Goal: Task Accomplishment & Management: Use online tool/utility

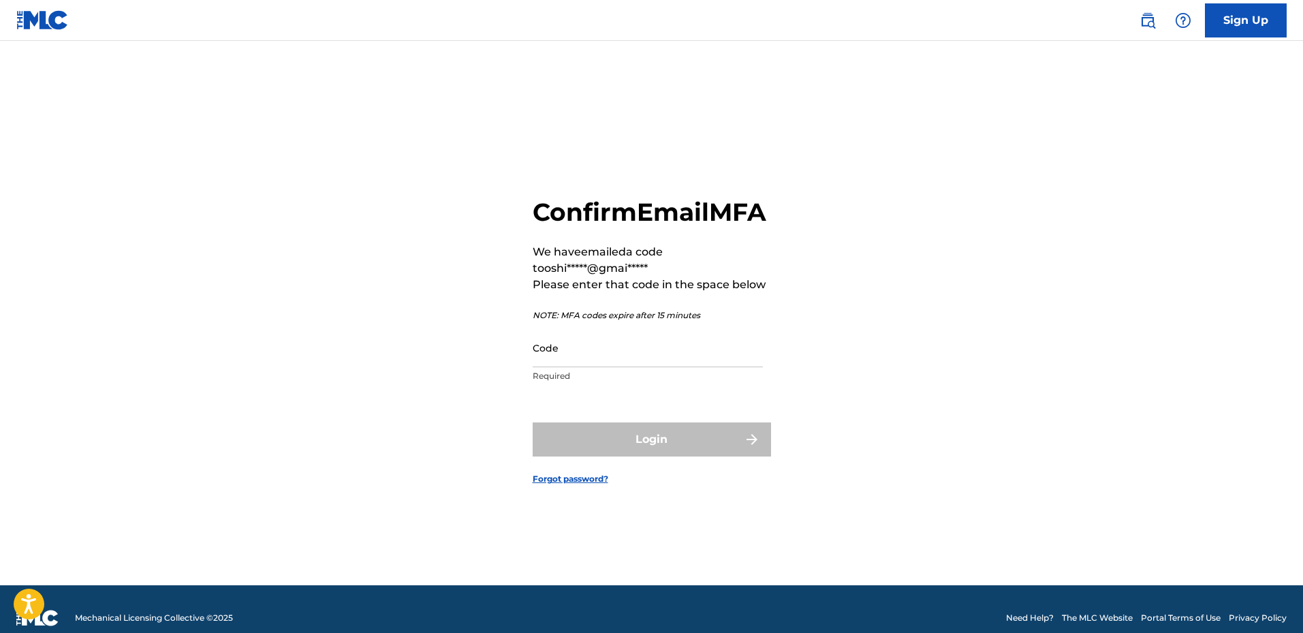
click at [580, 367] on input "Code" at bounding box center [648, 347] width 230 height 39
paste input "083105"
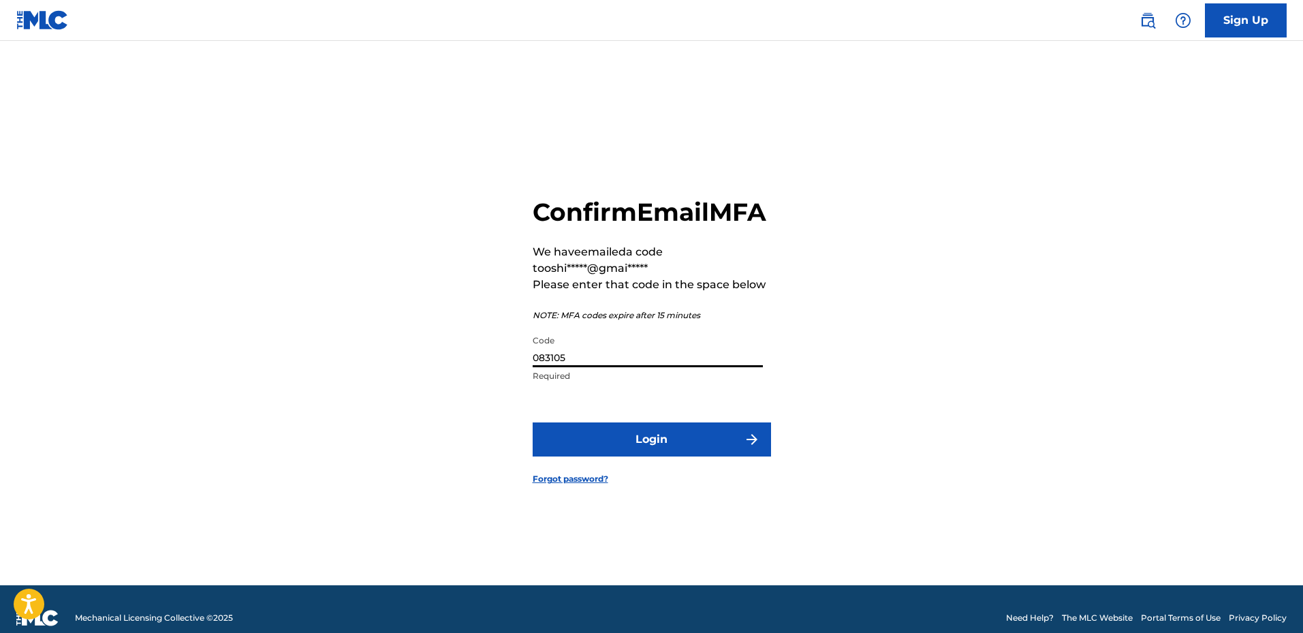
type input "083105"
click at [670, 456] on button "Login" at bounding box center [652, 439] width 238 height 34
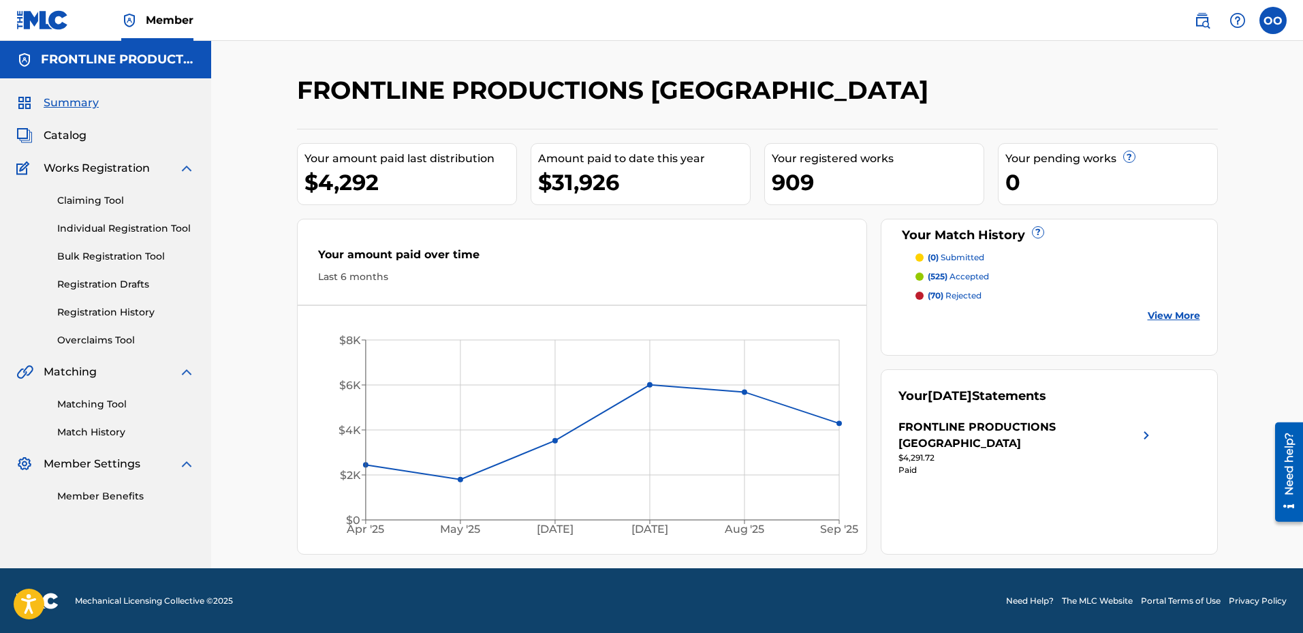
click at [116, 407] on link "Matching Tool" at bounding box center [126, 404] width 138 height 14
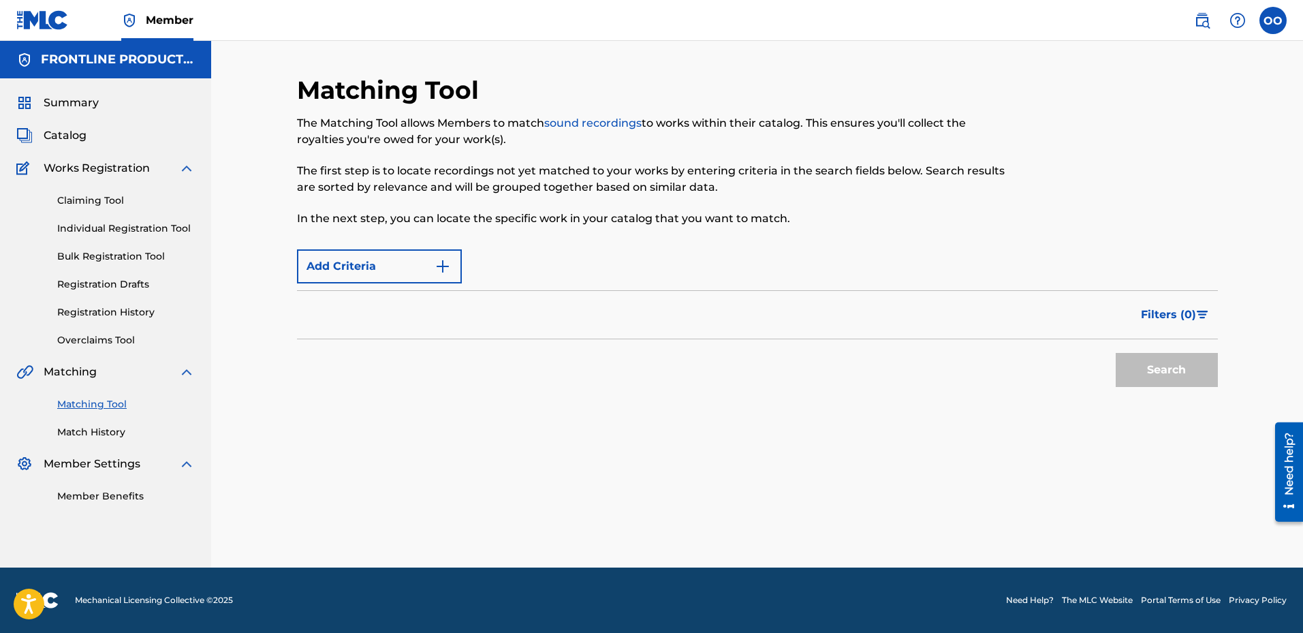
click at [404, 270] on button "Add Criteria" at bounding box center [379, 266] width 165 height 34
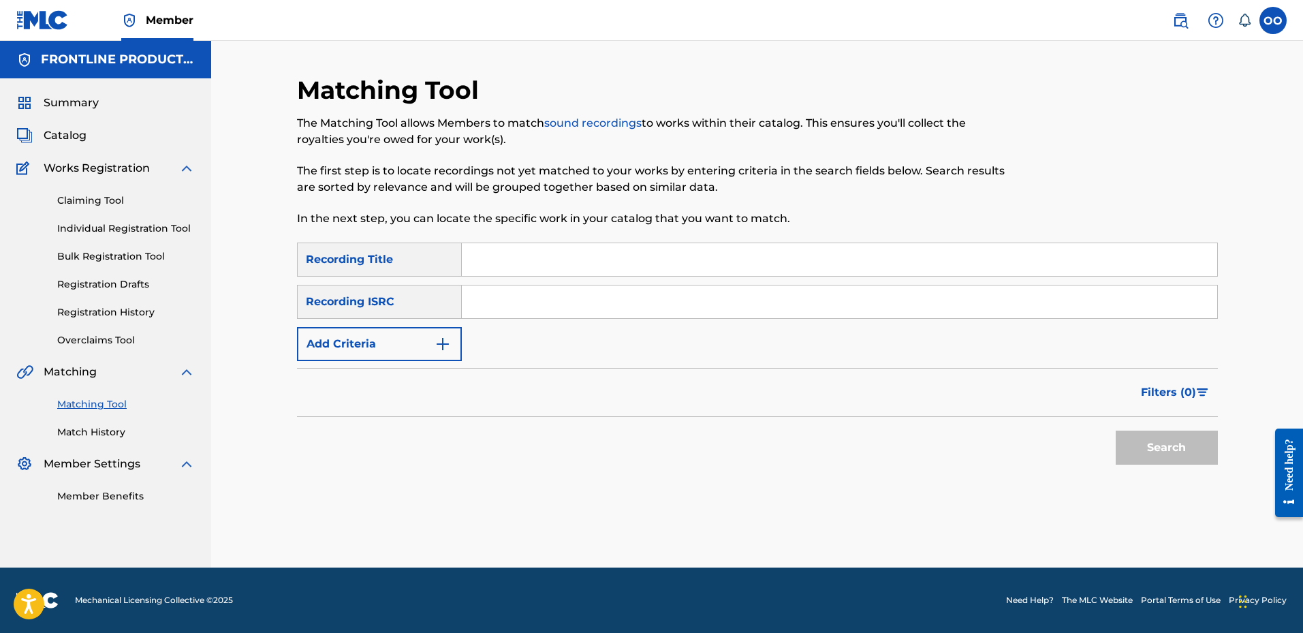
click at [509, 265] on input "Search Form" at bounding box center [839, 259] width 755 height 33
paste input "LICK"
type input "LICK"
click at [411, 347] on button "Add Criteria" at bounding box center [379, 344] width 165 height 34
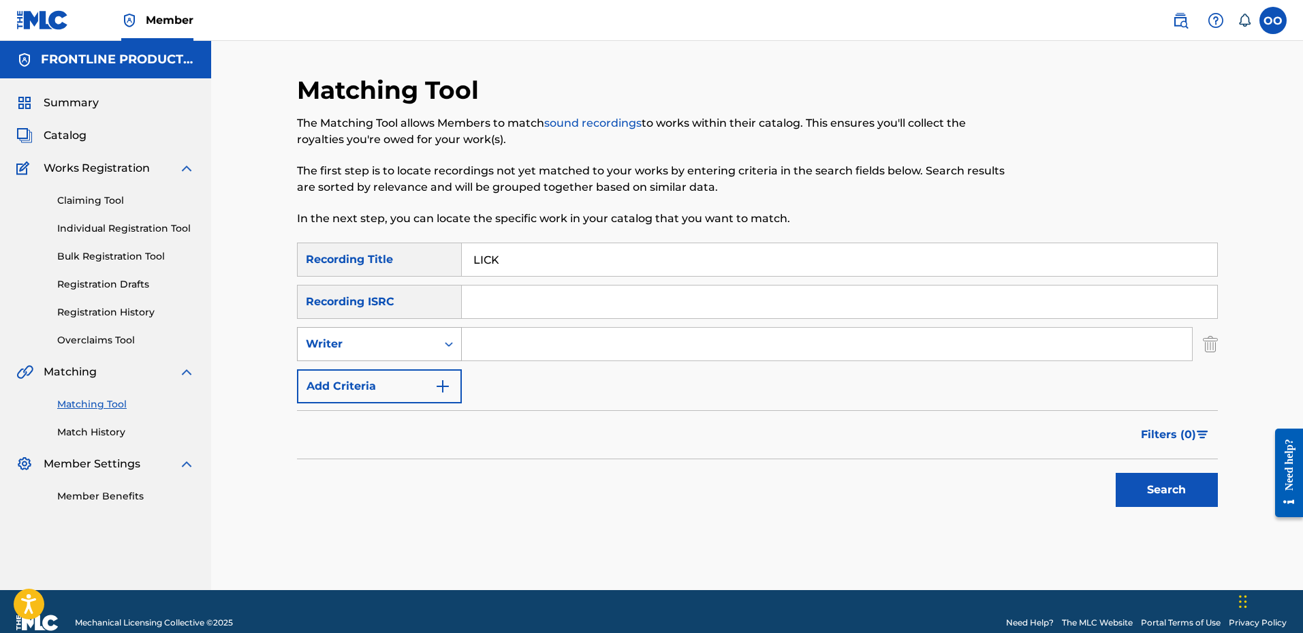
click at [417, 338] on div "Writer" at bounding box center [367, 344] width 123 height 16
click at [415, 376] on div "Recording Artist" at bounding box center [379, 378] width 163 height 34
click at [582, 350] on input "Search Form" at bounding box center [827, 344] width 730 height 33
paste input "Veeze"
type input "Veeze"
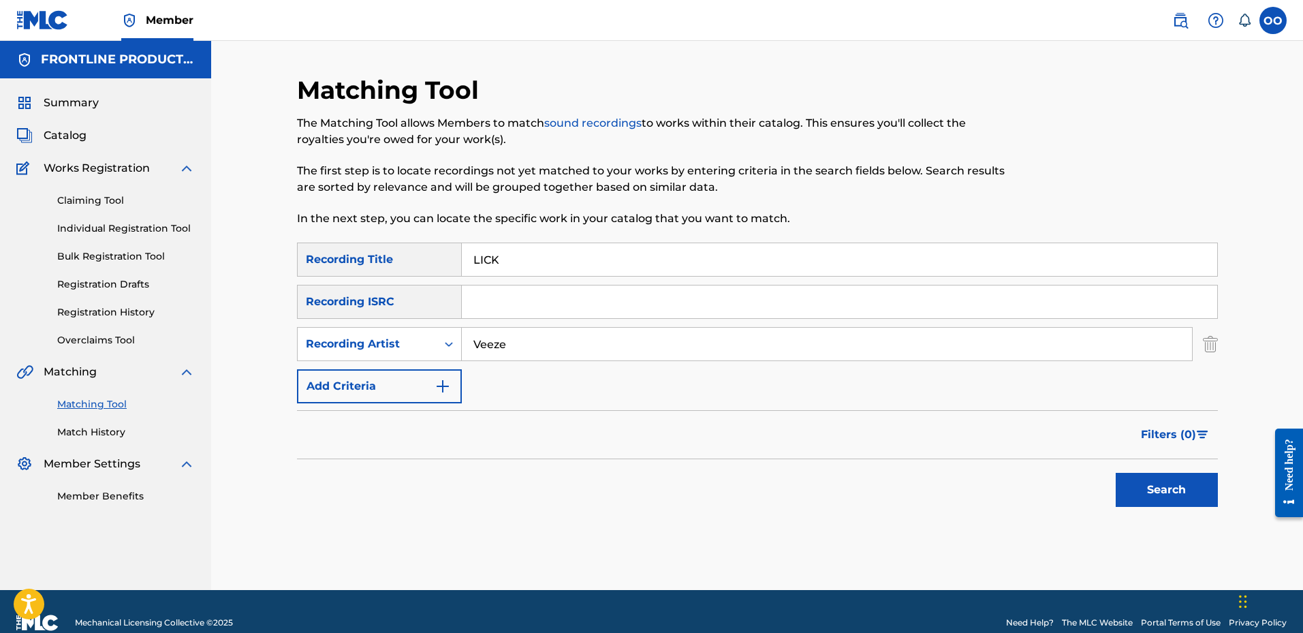
click at [1188, 492] on button "Search" at bounding box center [1166, 490] width 102 height 34
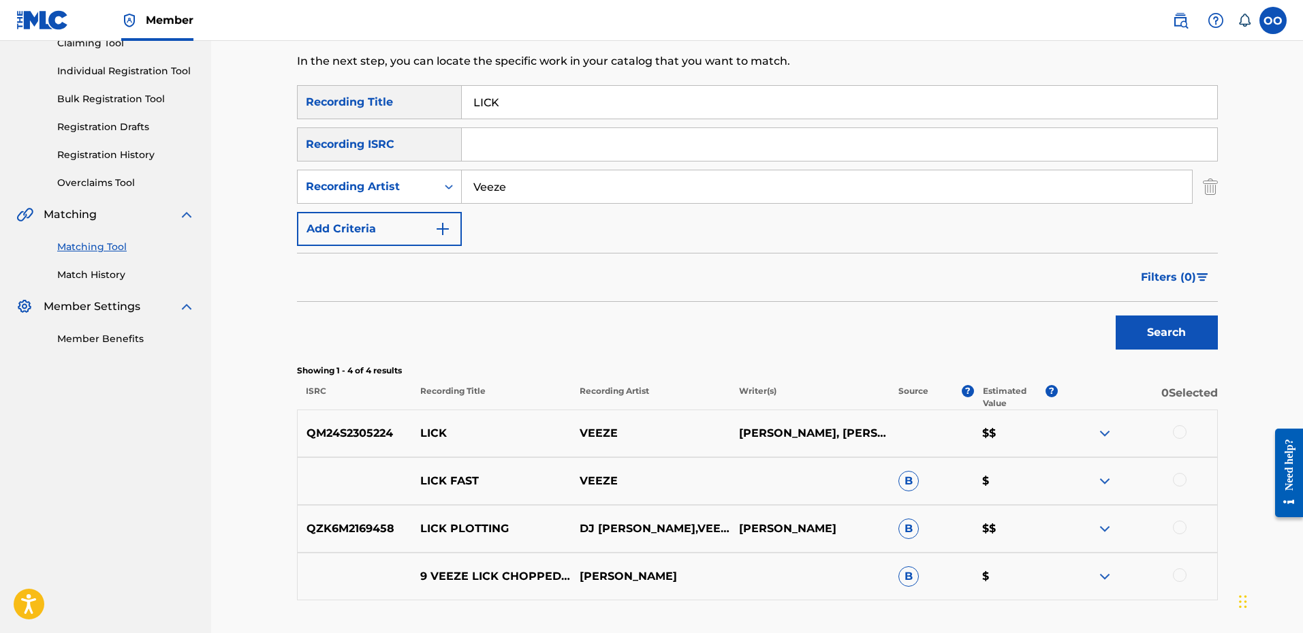
scroll to position [136, 0]
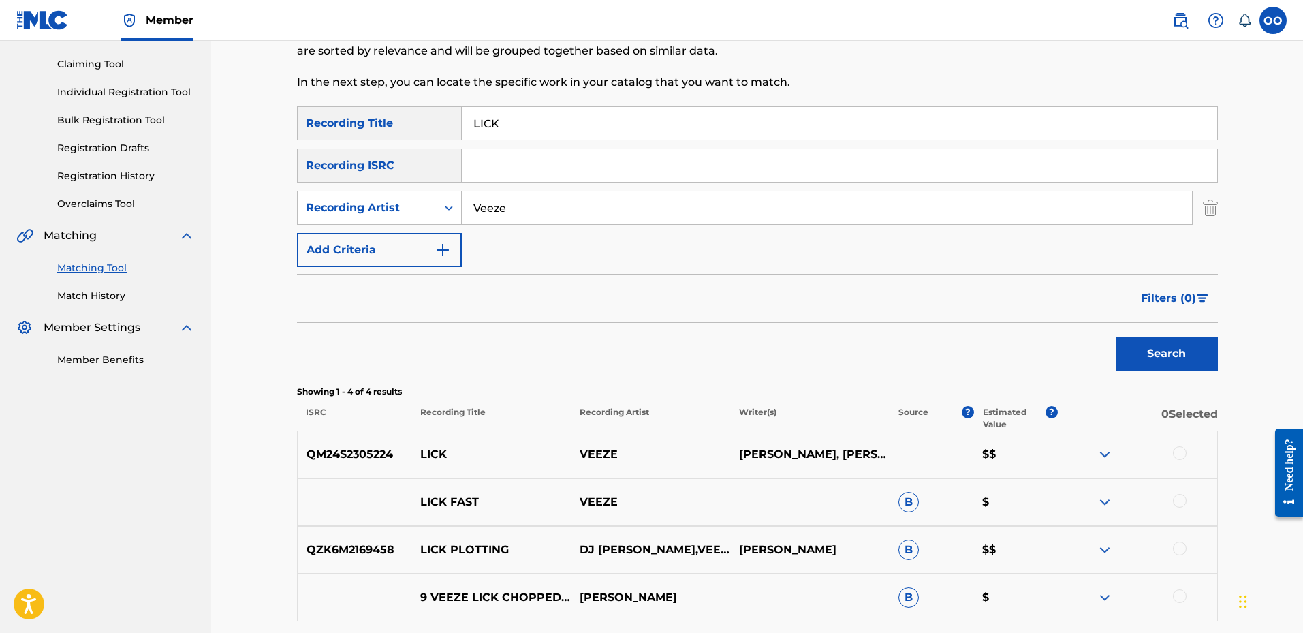
click at [1184, 454] on div at bounding box center [1180, 453] width 14 height 14
click at [994, 524] on button "Match 1 Group" at bounding box center [957, 522] width 150 height 34
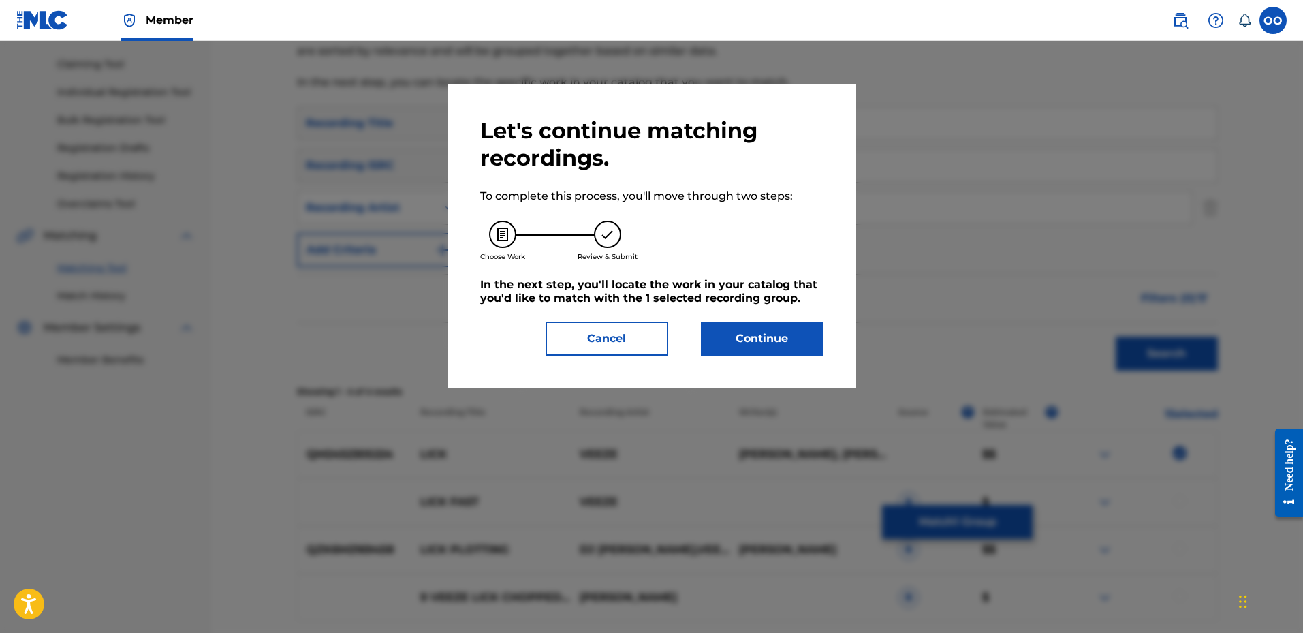
click at [783, 347] on button "Continue" at bounding box center [762, 338] width 123 height 34
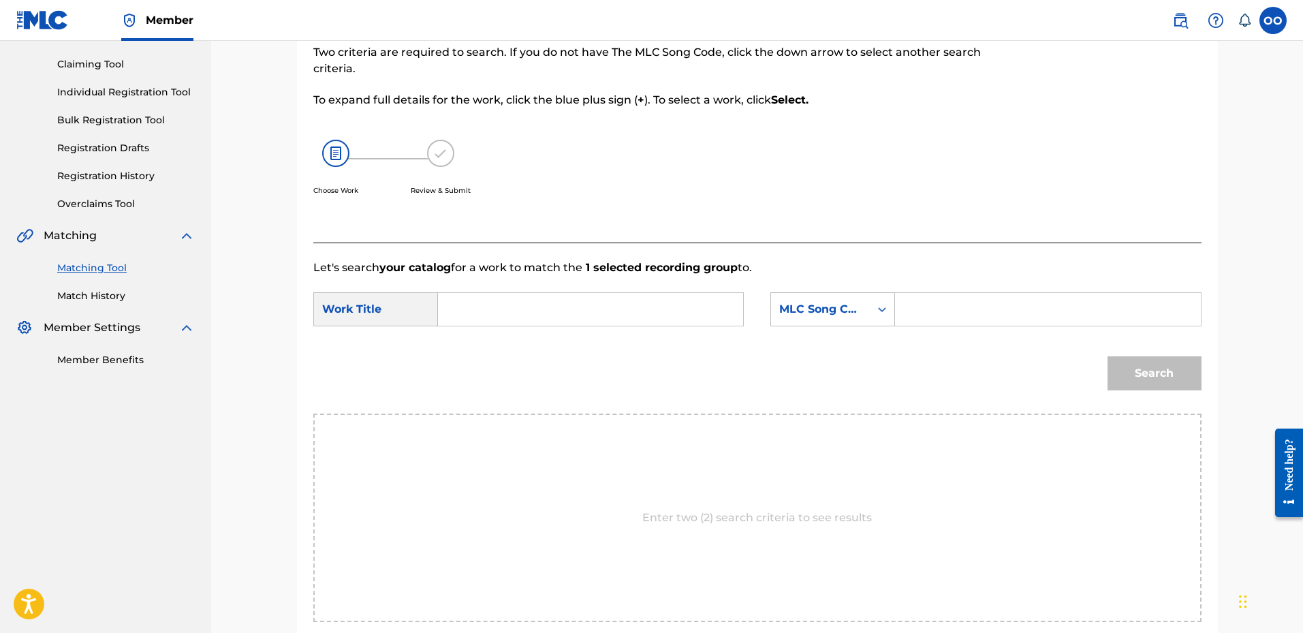
click at [565, 315] on input "Search Form" at bounding box center [590, 309] width 282 height 33
paste input "LICK"
type input "LICK"
click at [850, 316] on div "MLC Song Code" at bounding box center [820, 309] width 82 height 16
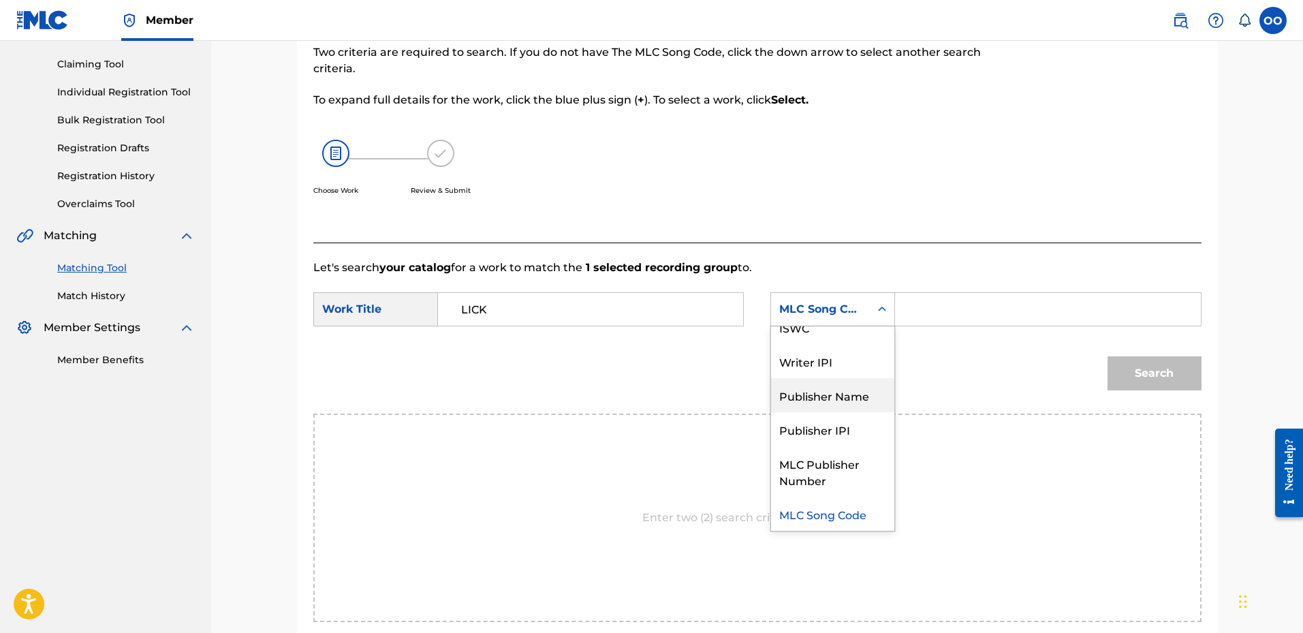
click at [829, 406] on div "Publisher Name" at bounding box center [832, 395] width 123 height 34
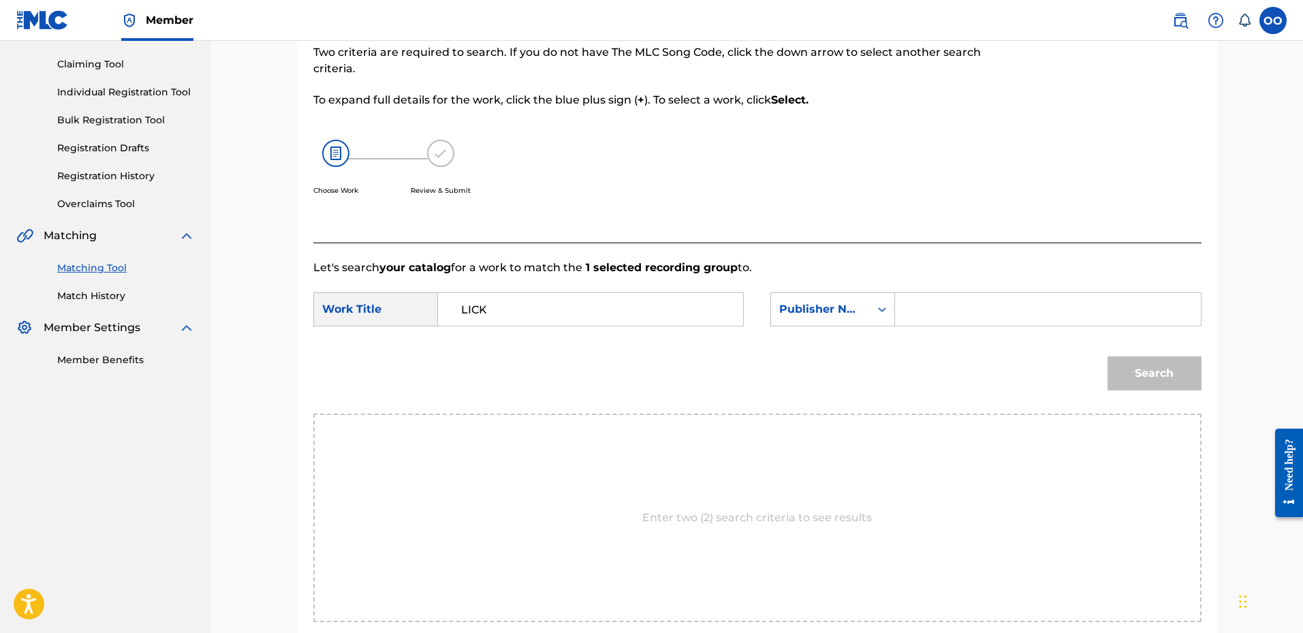
click at [924, 312] on input "Search Form" at bounding box center [1047, 309] width 282 height 33
type input "fro"
click at [1126, 362] on button "Search" at bounding box center [1154, 373] width 94 height 34
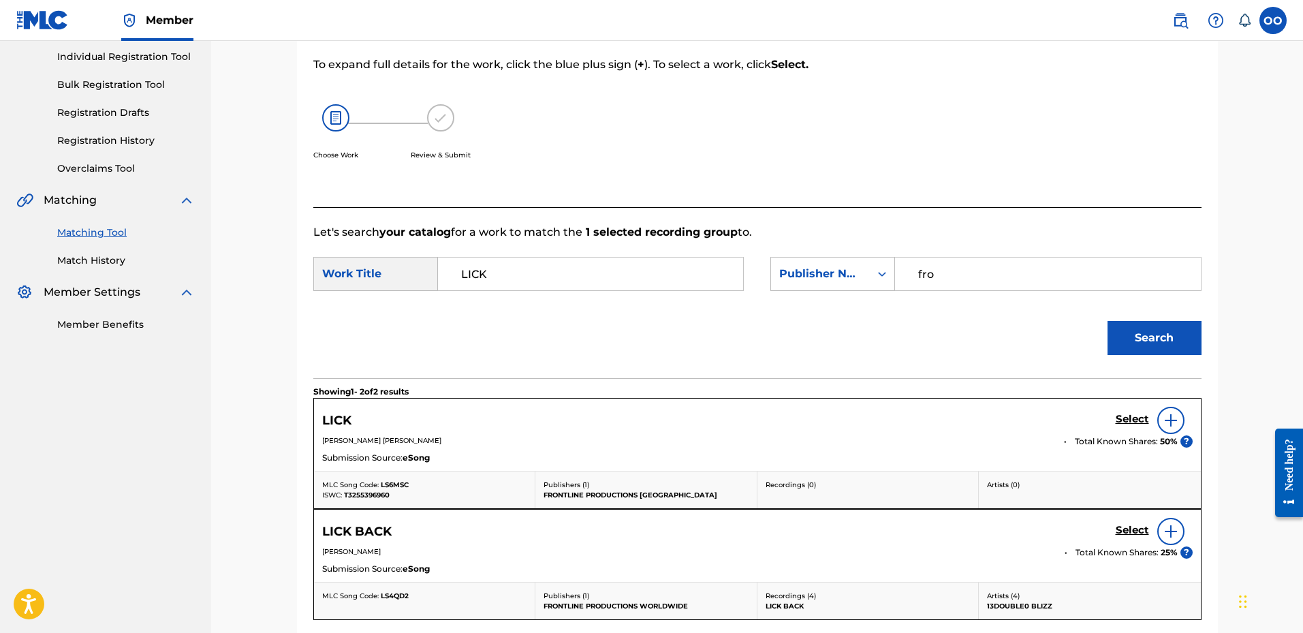
scroll to position [204, 0]
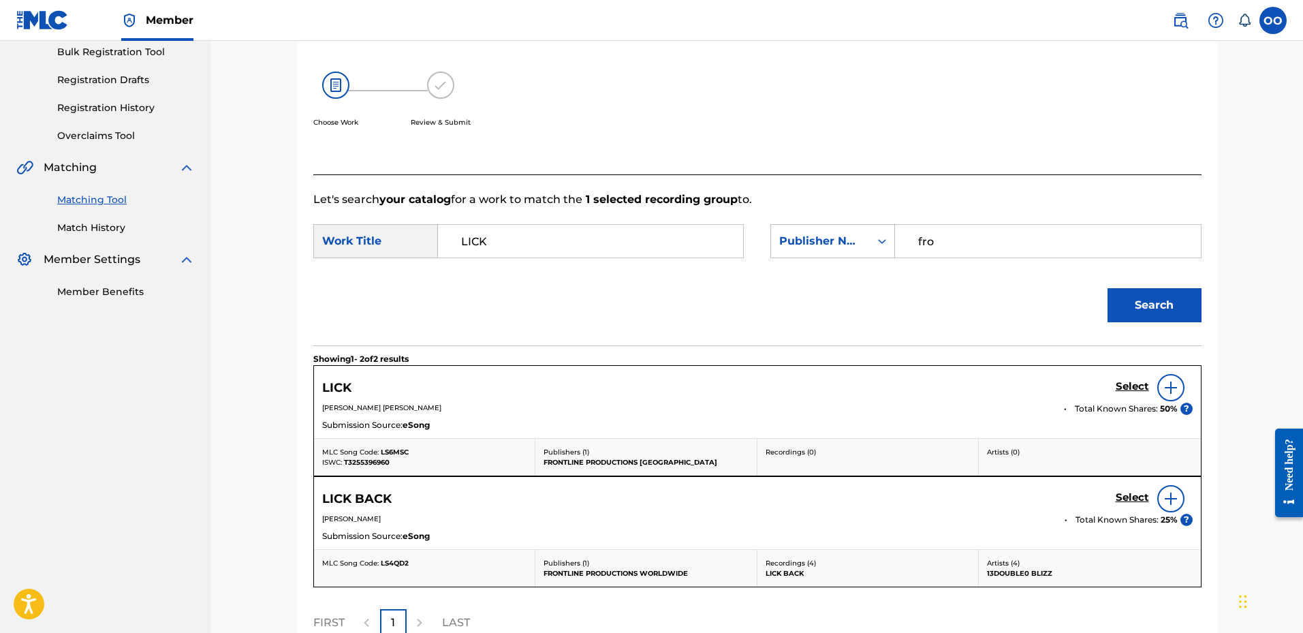
click at [1129, 390] on h5 "Select" at bounding box center [1131, 386] width 33 height 13
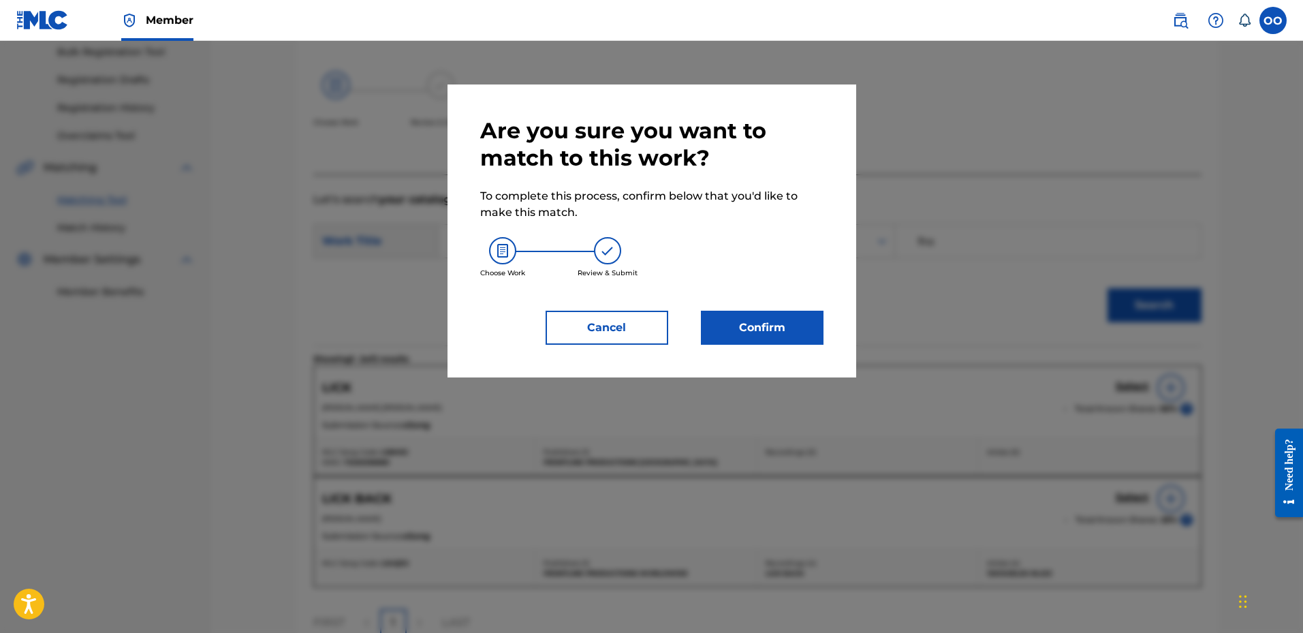
click at [801, 332] on button "Confirm" at bounding box center [762, 328] width 123 height 34
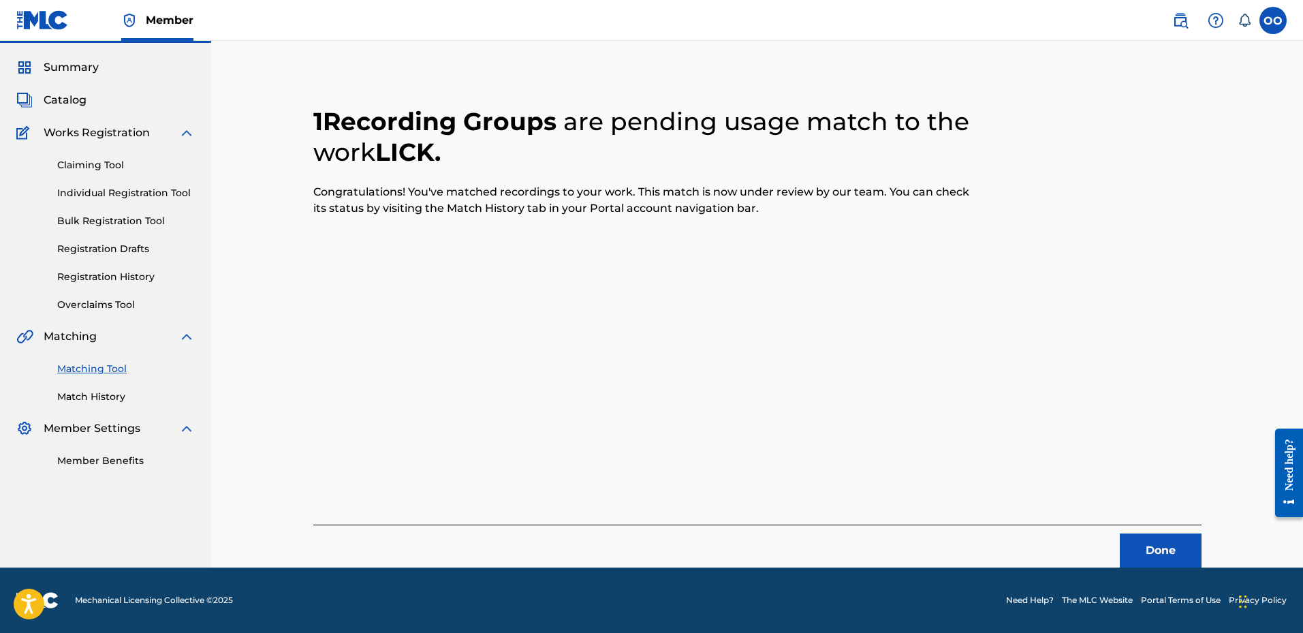
scroll to position [35, 0]
click at [1174, 547] on button "Done" at bounding box center [1160, 550] width 82 height 34
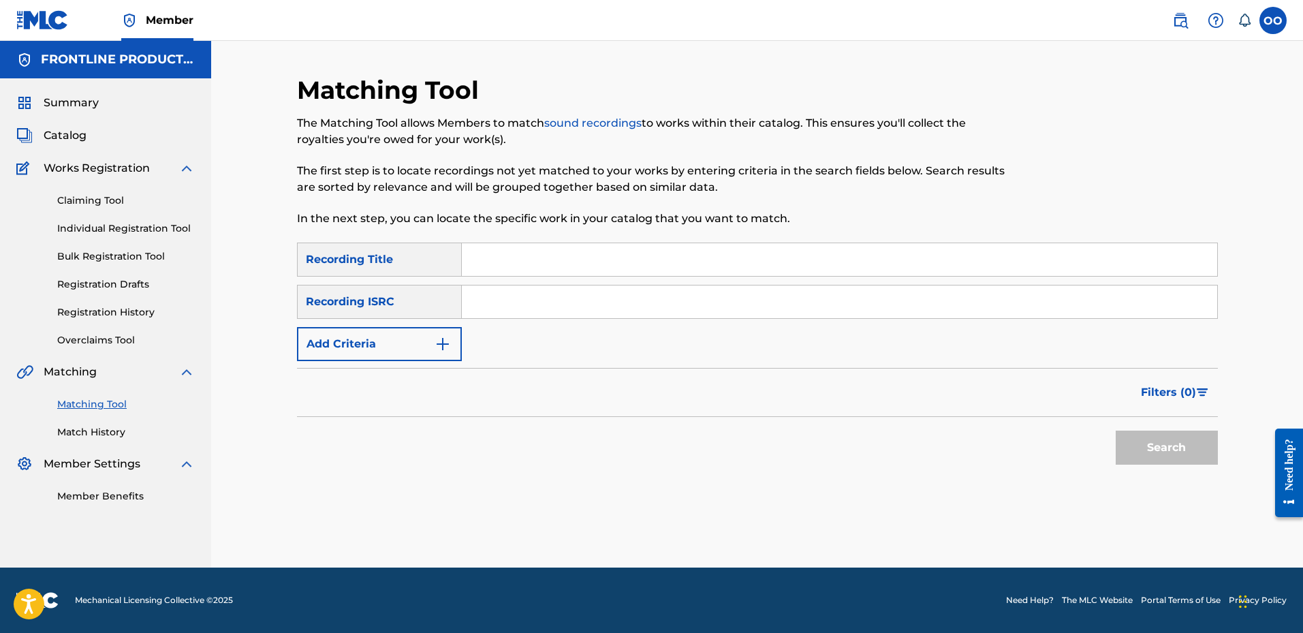
scroll to position [0, 0]
click at [541, 263] on input "Search Form" at bounding box center [839, 259] width 755 height 33
paste input "Rich Rockstar"
type input "Rich Rockstar"
click at [387, 353] on button "Add Criteria" at bounding box center [379, 344] width 165 height 34
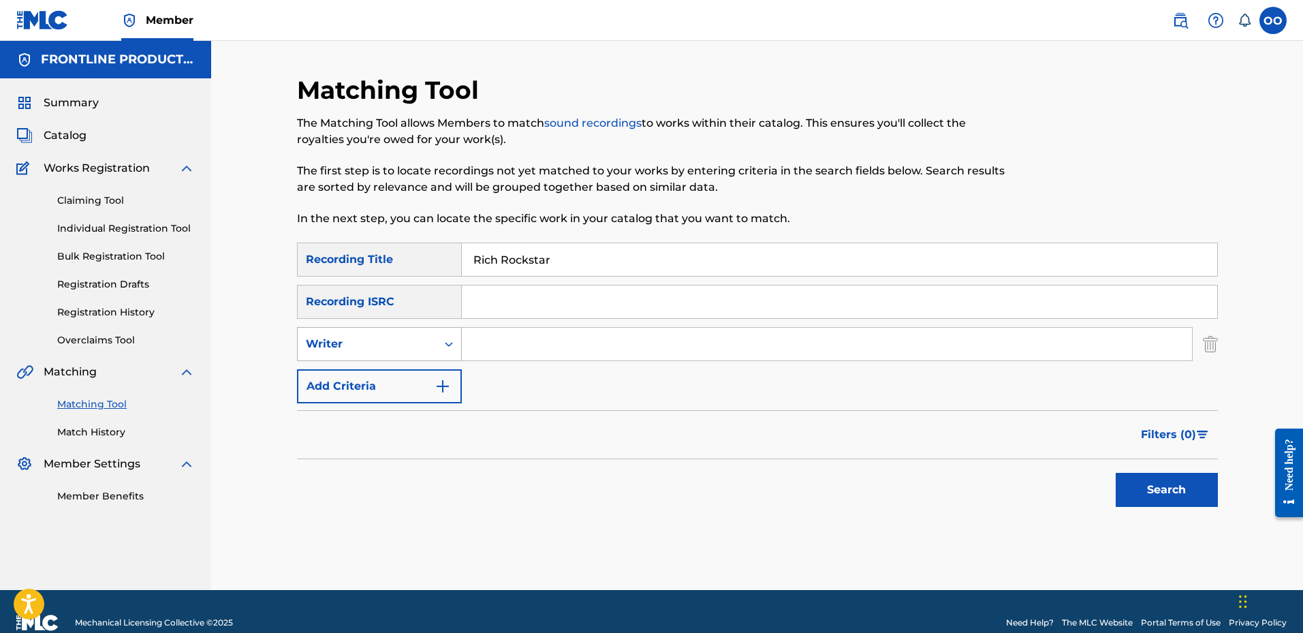
click at [396, 336] on div "Writer" at bounding box center [367, 344] width 123 height 16
click at [396, 377] on div "Recording Artist" at bounding box center [379, 378] width 163 height 34
click at [520, 335] on input "Search Form" at bounding box center [827, 344] width 730 height 33
paste input "Veeze"
type input "Veeze"
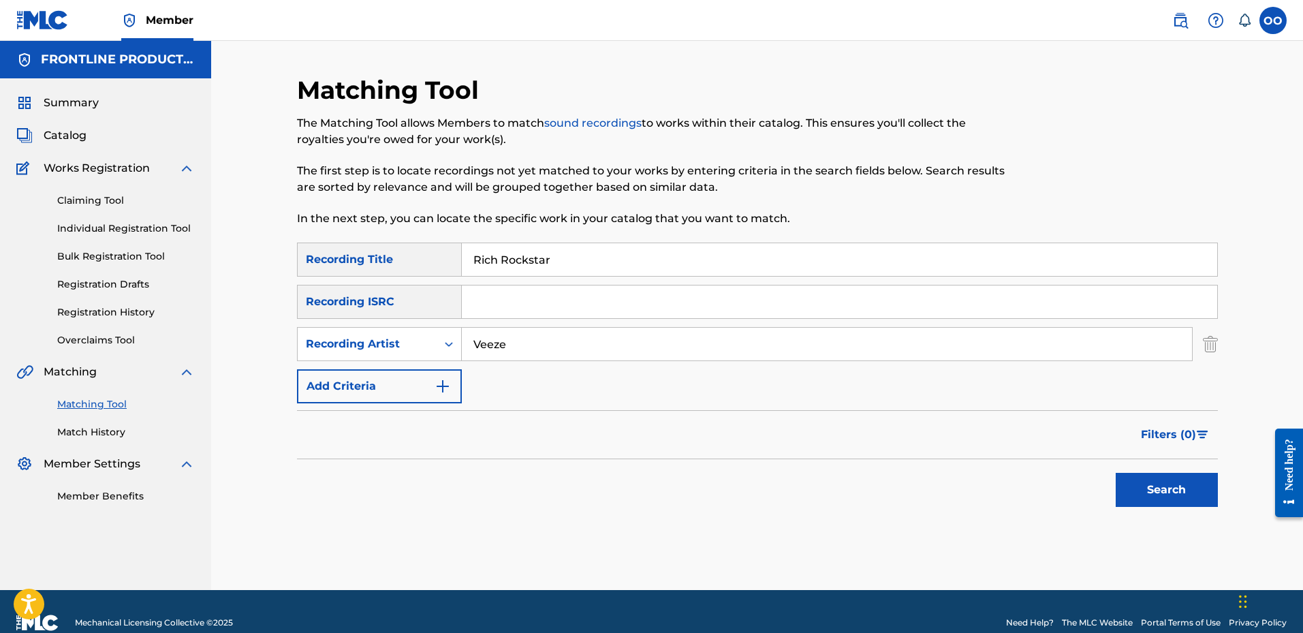
click at [1140, 483] on button "Search" at bounding box center [1166, 490] width 102 height 34
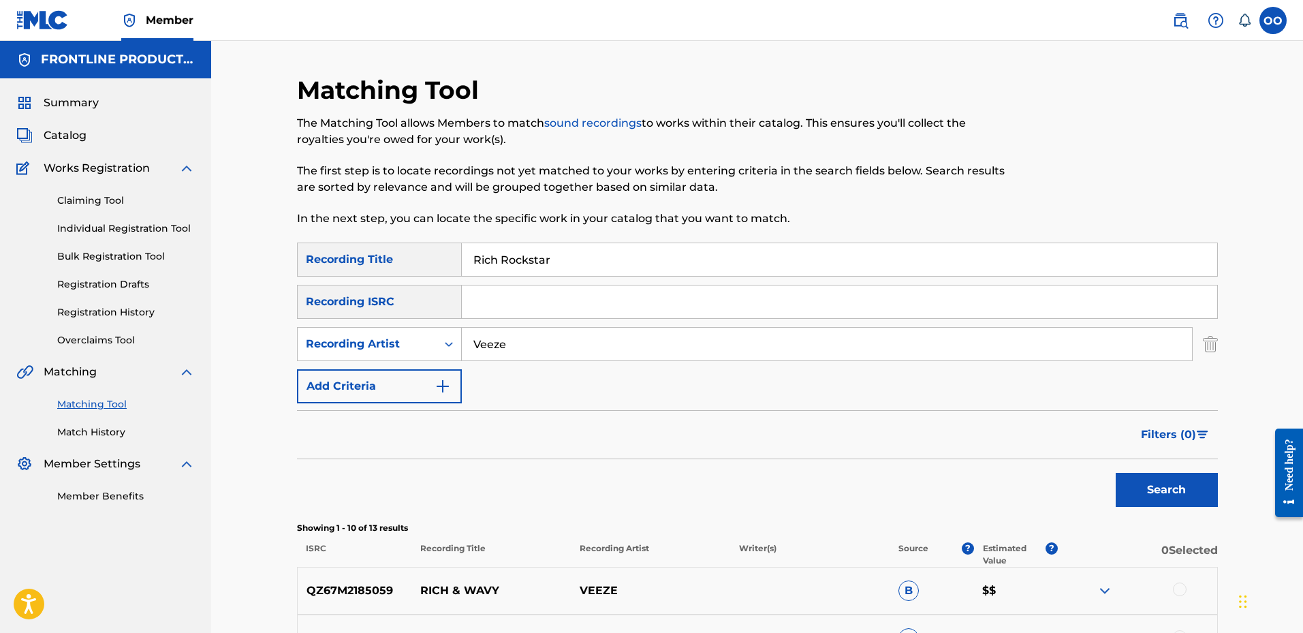
click at [658, 341] on input "Veeze" at bounding box center [827, 344] width 730 height 33
click at [400, 388] on button "Add Criteria" at bounding box center [379, 386] width 165 height 34
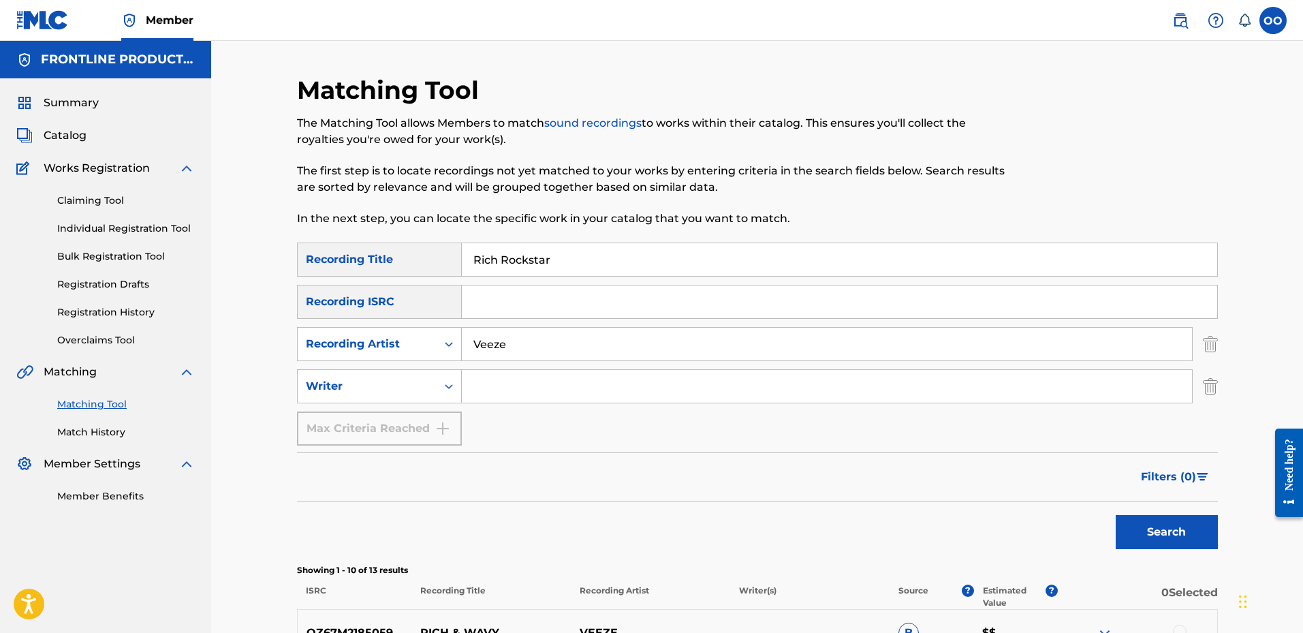
click at [496, 310] on input "Search Form" at bounding box center [839, 301] width 755 height 33
paste input "USWB12306015"
type input "USWB12306015"
click at [1214, 394] on img "Search Form" at bounding box center [1210, 386] width 15 height 34
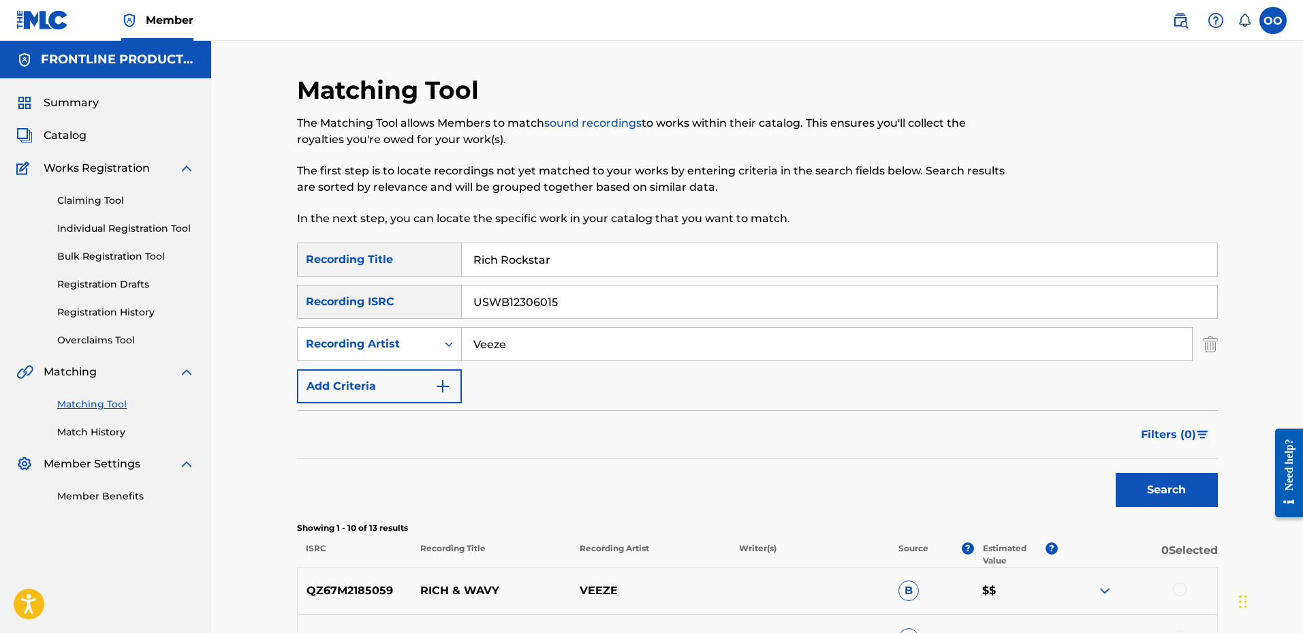
click at [580, 257] on input "Rich Rockstar" at bounding box center [839, 259] width 755 height 33
click at [1147, 481] on button "Search" at bounding box center [1166, 490] width 102 height 34
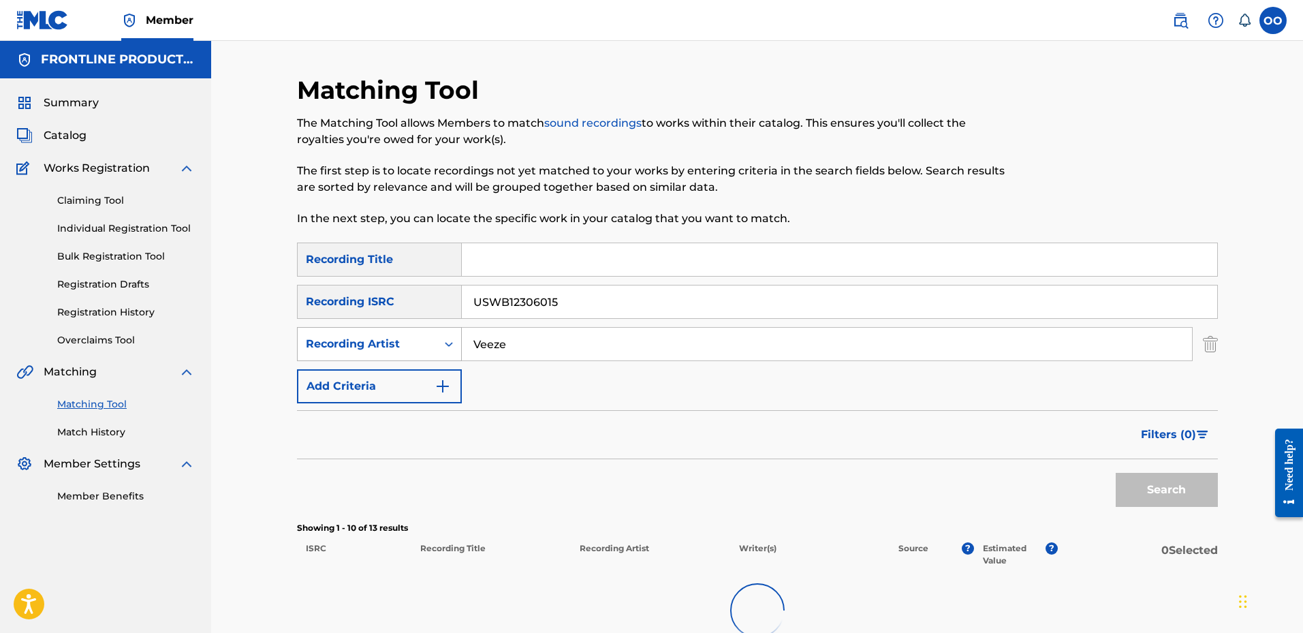
drag, startPoint x: 593, startPoint y: 345, endPoint x: 370, endPoint y: 340, distance: 223.4
click at [370, 340] on div "SearchWithCriteria65581b2b-e91c-4675-a766-765f7df2675a Recording Artist Veeze" at bounding box center [757, 344] width 921 height 34
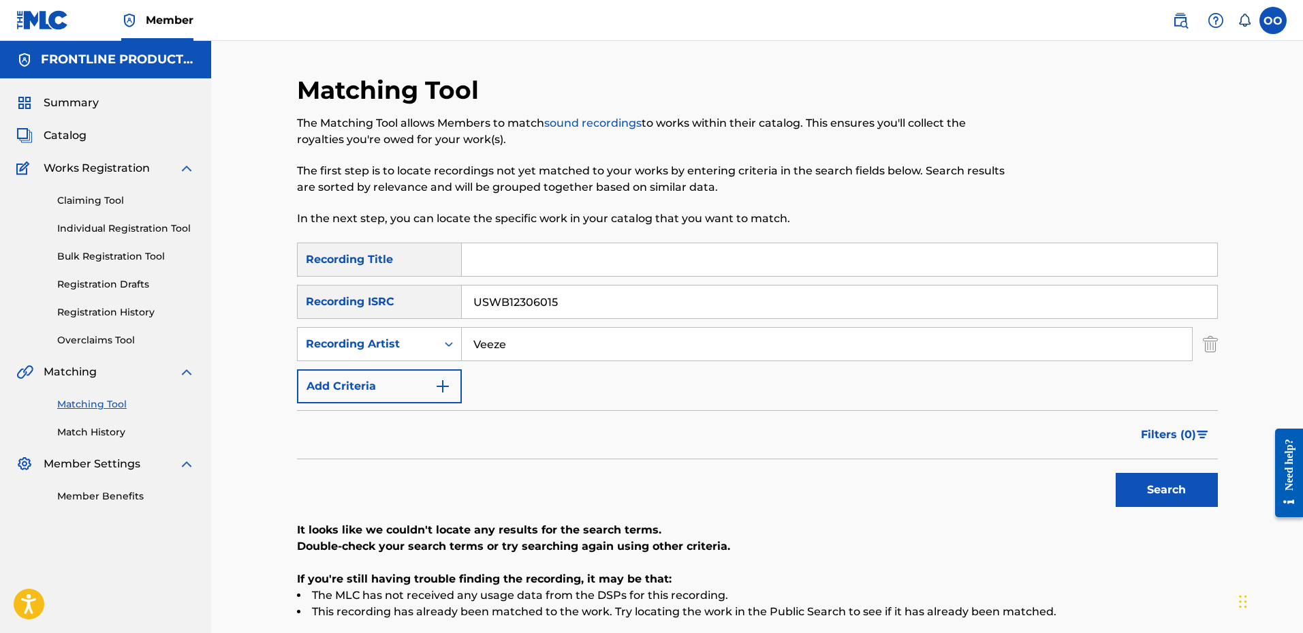
click at [1208, 350] on img "Search Form" at bounding box center [1210, 344] width 15 height 34
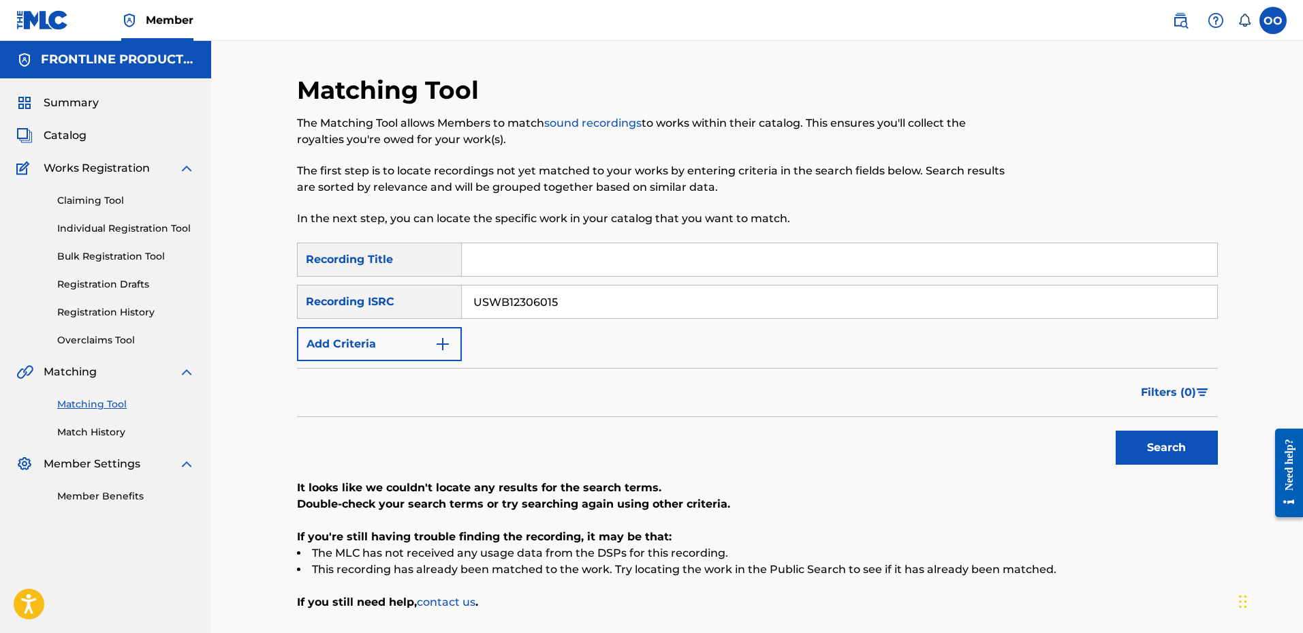
click at [1142, 457] on button "Search" at bounding box center [1166, 447] width 102 height 34
click at [718, 313] on input "USWB12306015" at bounding box center [839, 301] width 755 height 33
click at [718, 312] on input "USWB12306015" at bounding box center [839, 301] width 755 height 33
click at [563, 262] on input "Search Form" at bounding box center [839, 259] width 755 height 33
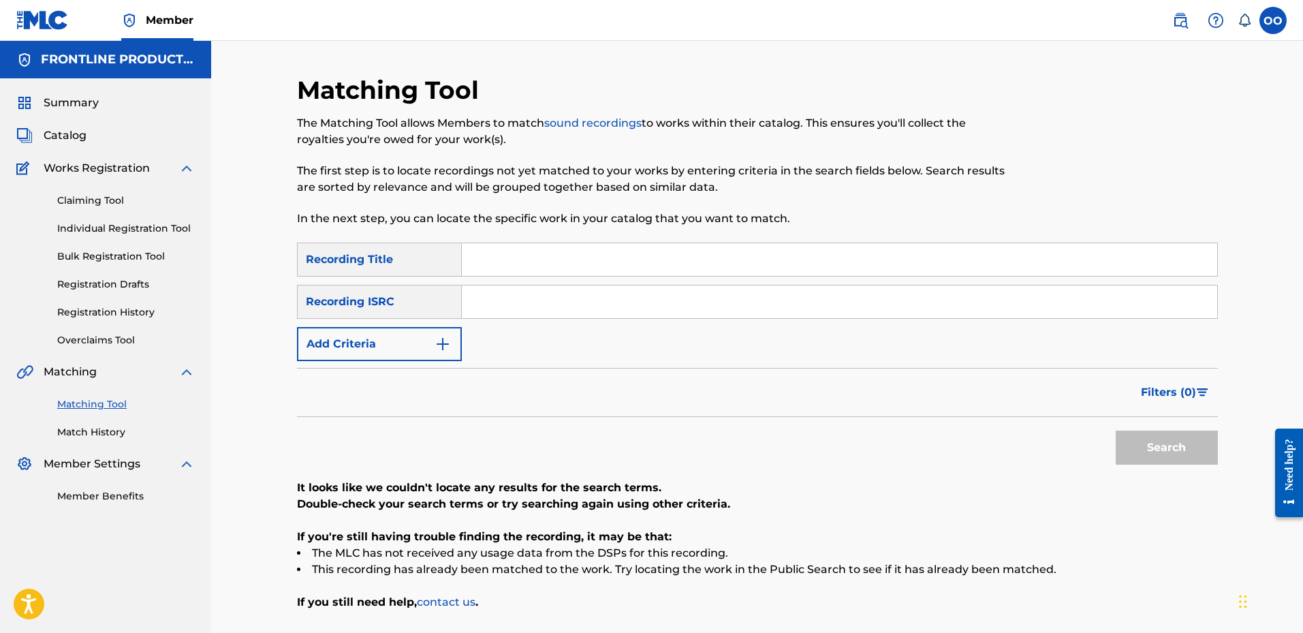
paste input "Made Men"
type input "Made Men"
click at [363, 343] on button "Add Criteria" at bounding box center [379, 344] width 165 height 34
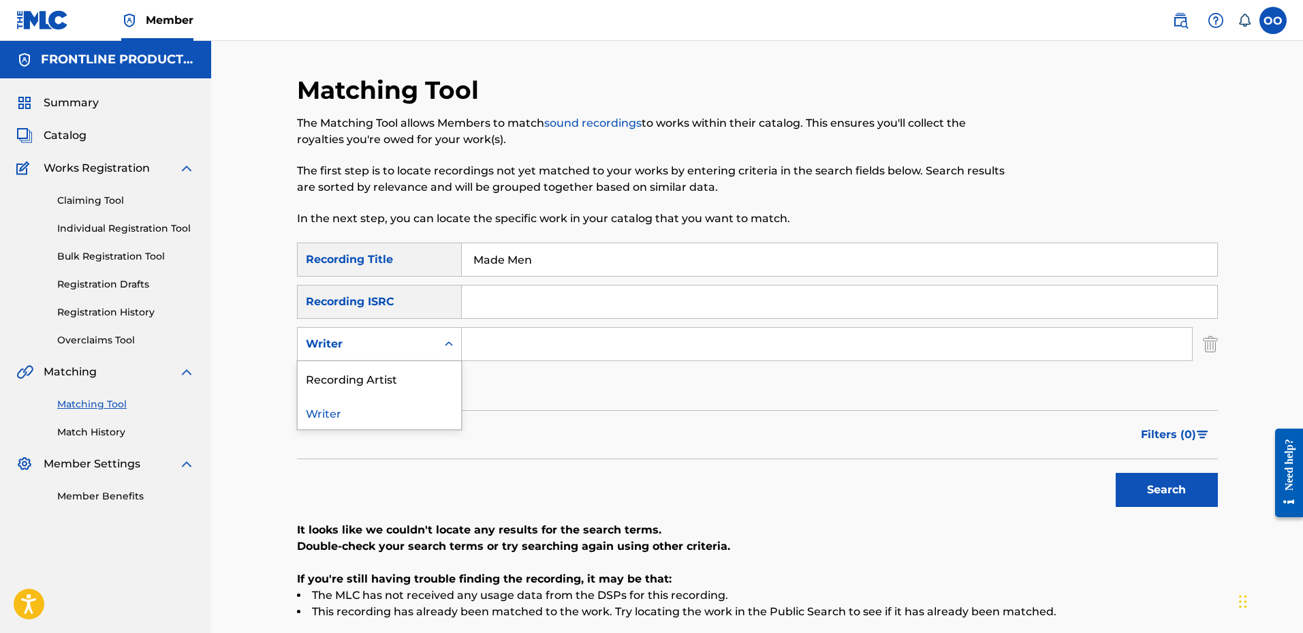
click at [382, 349] on div "Writer" at bounding box center [367, 344] width 123 height 16
click at [383, 377] on div "Recording Artist" at bounding box center [379, 378] width 163 height 34
click at [509, 343] on input "Search Form" at bounding box center [827, 344] width 730 height 33
paste input "boogie corleone"
type input "boogie corleone"
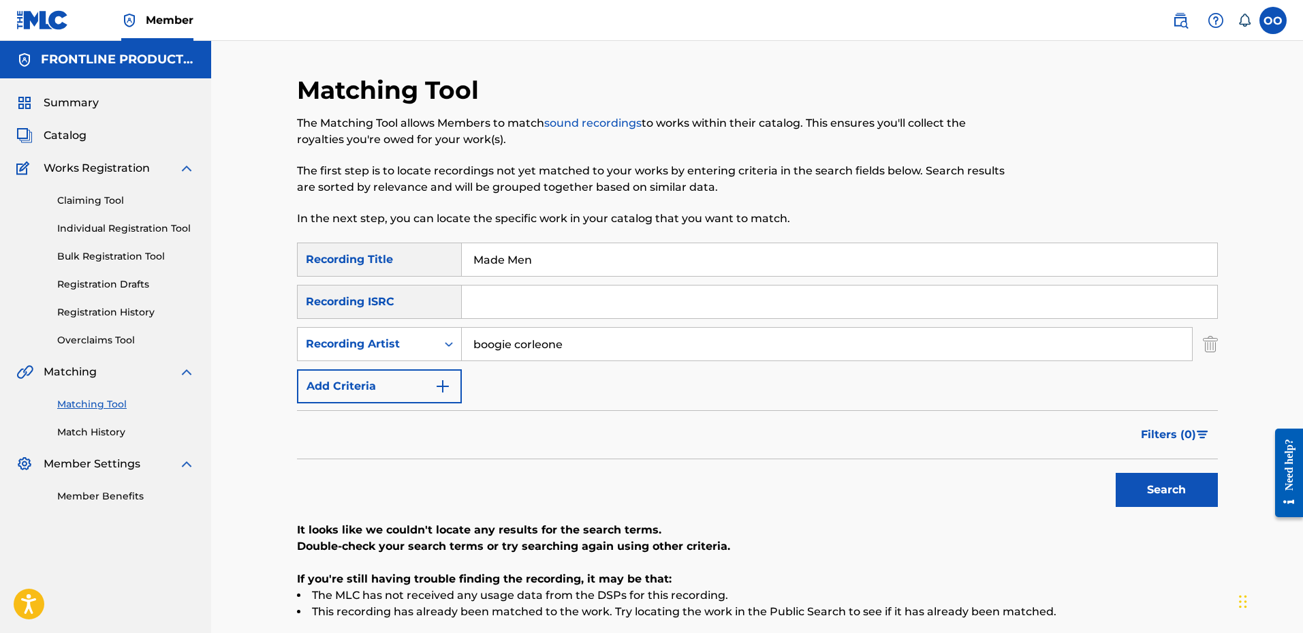
click at [1162, 490] on button "Search" at bounding box center [1166, 490] width 102 height 34
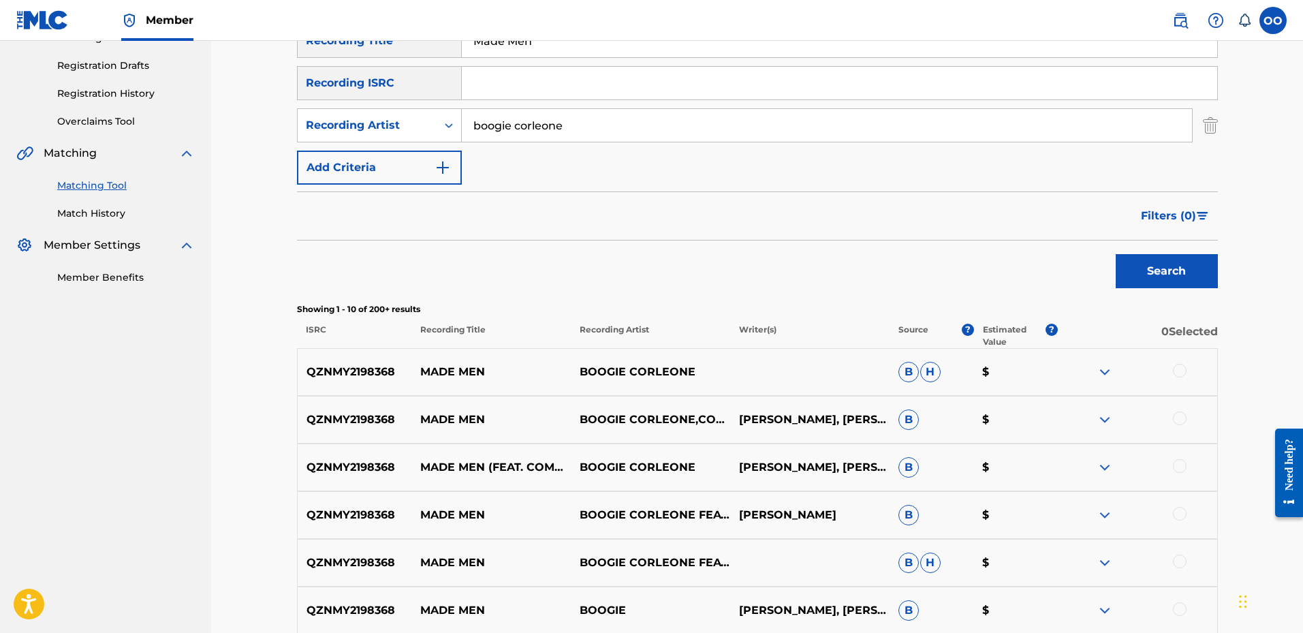
scroll to position [409, 0]
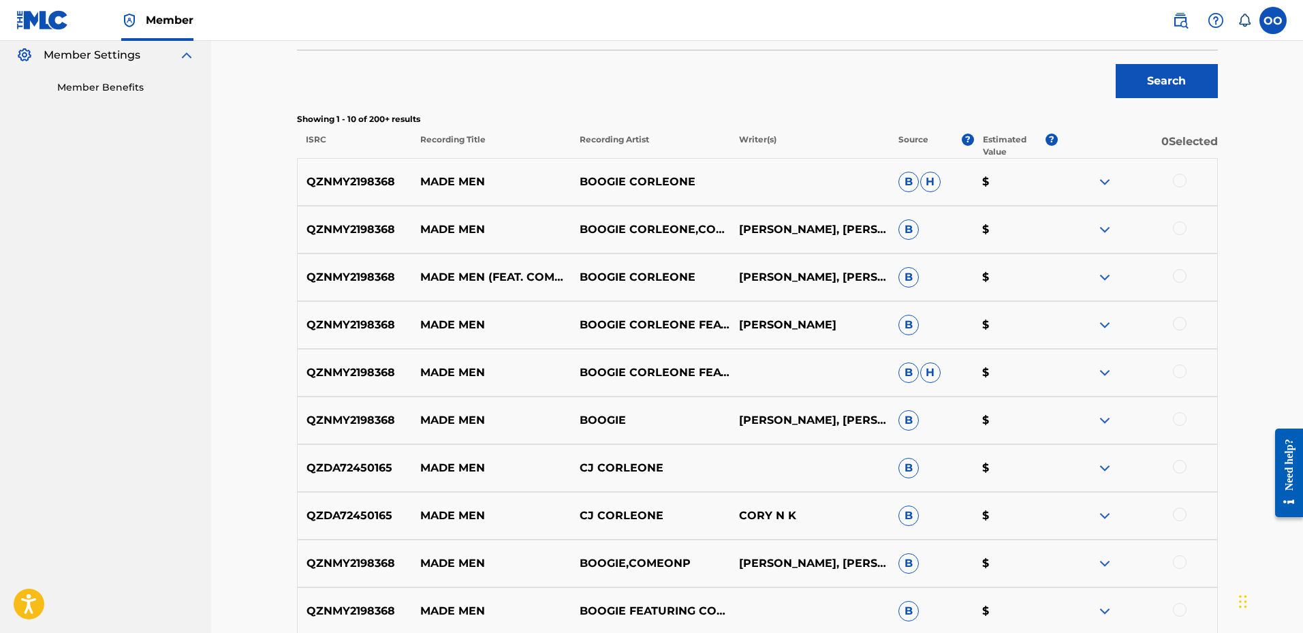
click at [1180, 182] on div at bounding box center [1180, 181] width 14 height 14
click at [1180, 228] on div at bounding box center [1180, 228] width 14 height 14
click at [1182, 278] on div at bounding box center [1180, 276] width 14 height 14
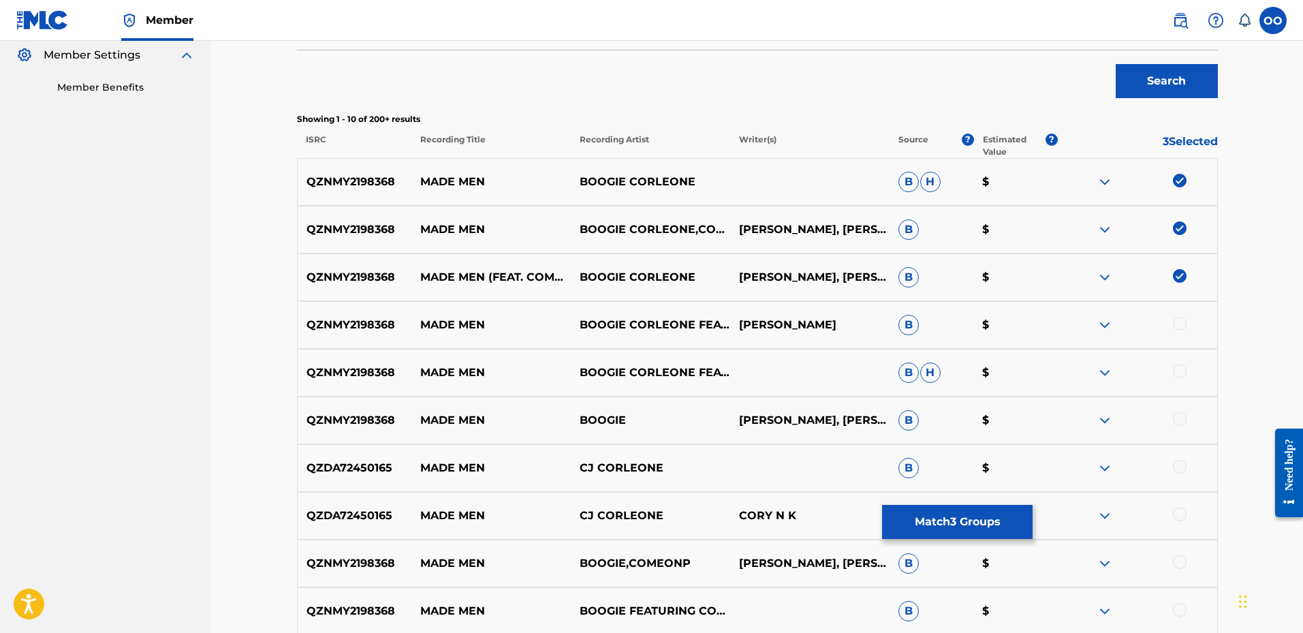
click at [1181, 330] on div at bounding box center [1180, 324] width 14 height 14
click at [1179, 371] on div at bounding box center [1180, 371] width 14 height 14
click at [1176, 419] on div at bounding box center [1180, 419] width 14 height 14
click at [1184, 466] on div at bounding box center [1180, 467] width 14 height 14
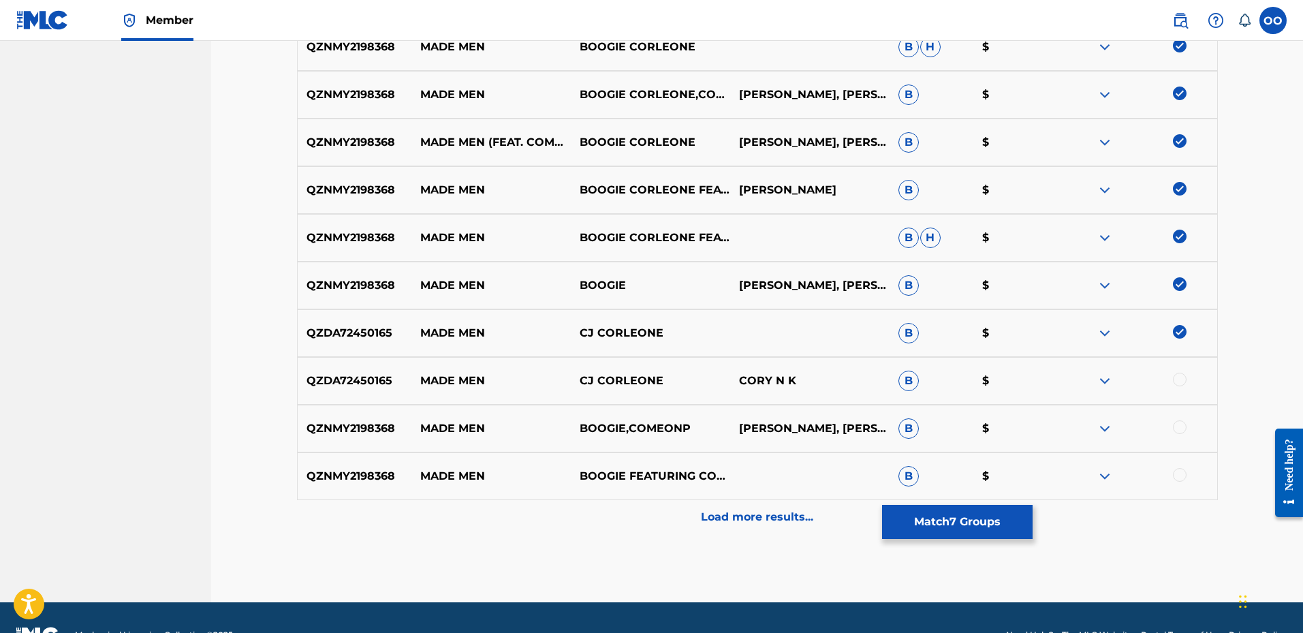
scroll to position [545, 0]
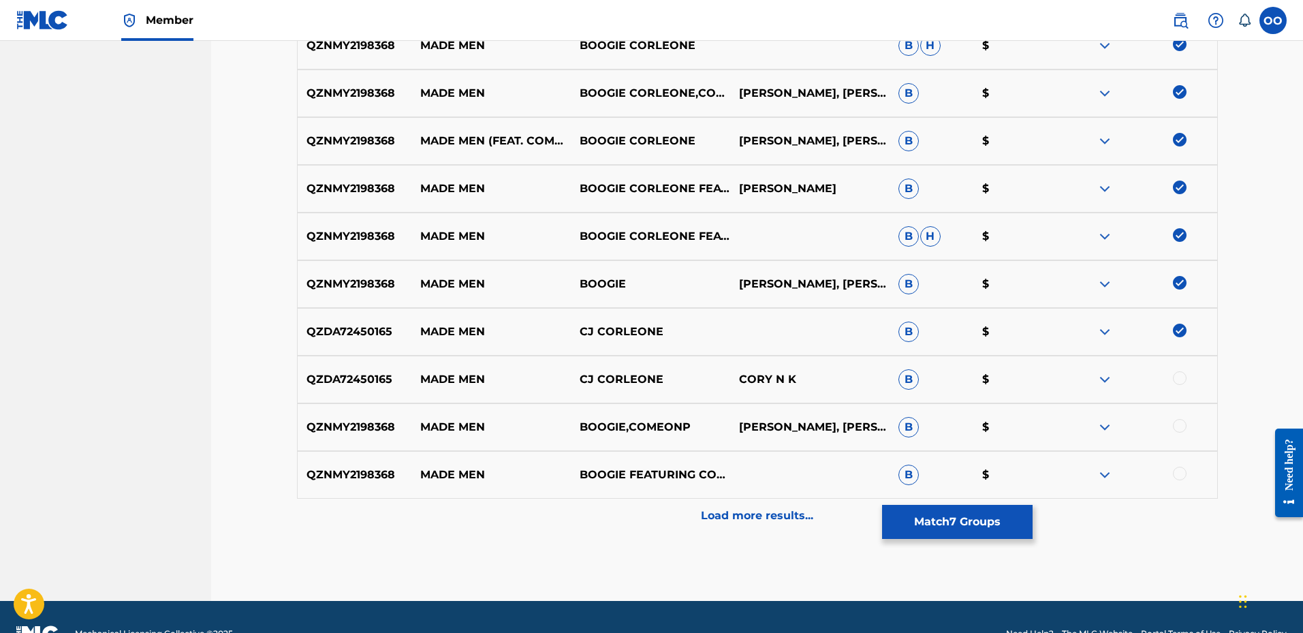
click at [1179, 376] on div at bounding box center [1180, 378] width 14 height 14
click at [1181, 434] on div at bounding box center [1137, 427] width 159 height 16
click at [1177, 473] on div at bounding box center [1180, 473] width 14 height 14
click at [805, 519] on p "Load more results..." at bounding box center [757, 515] width 112 height 16
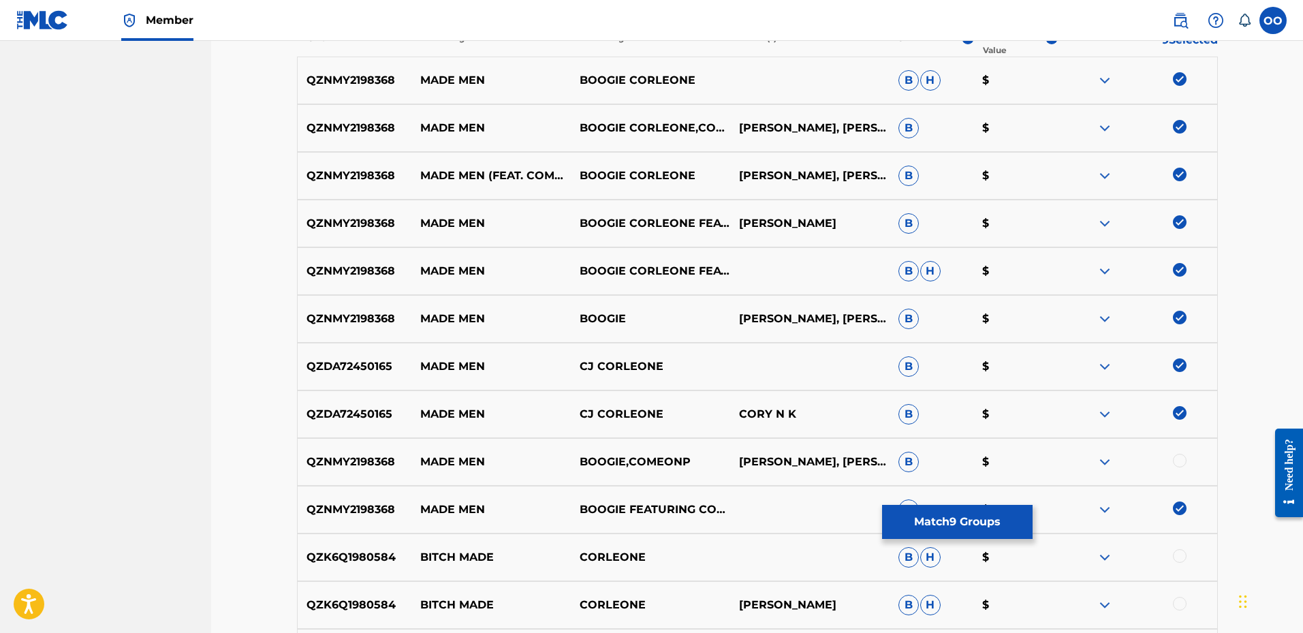
scroll to position [681, 0]
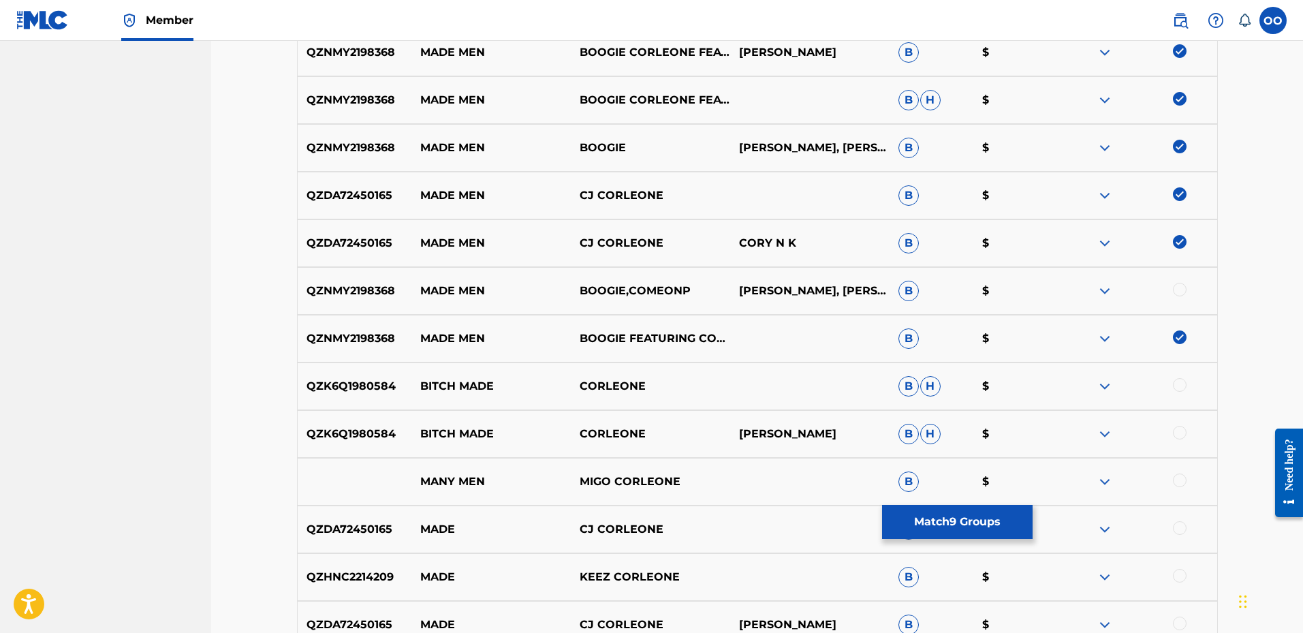
click at [1176, 287] on div at bounding box center [1180, 290] width 14 height 14
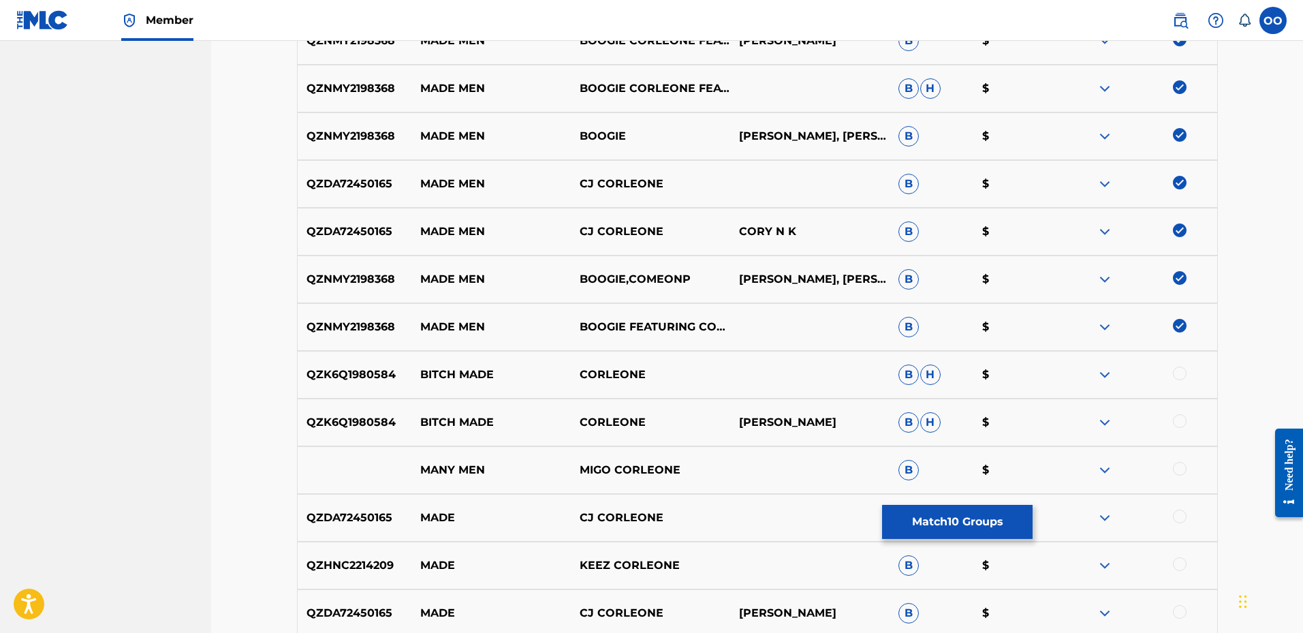
scroll to position [613, 0]
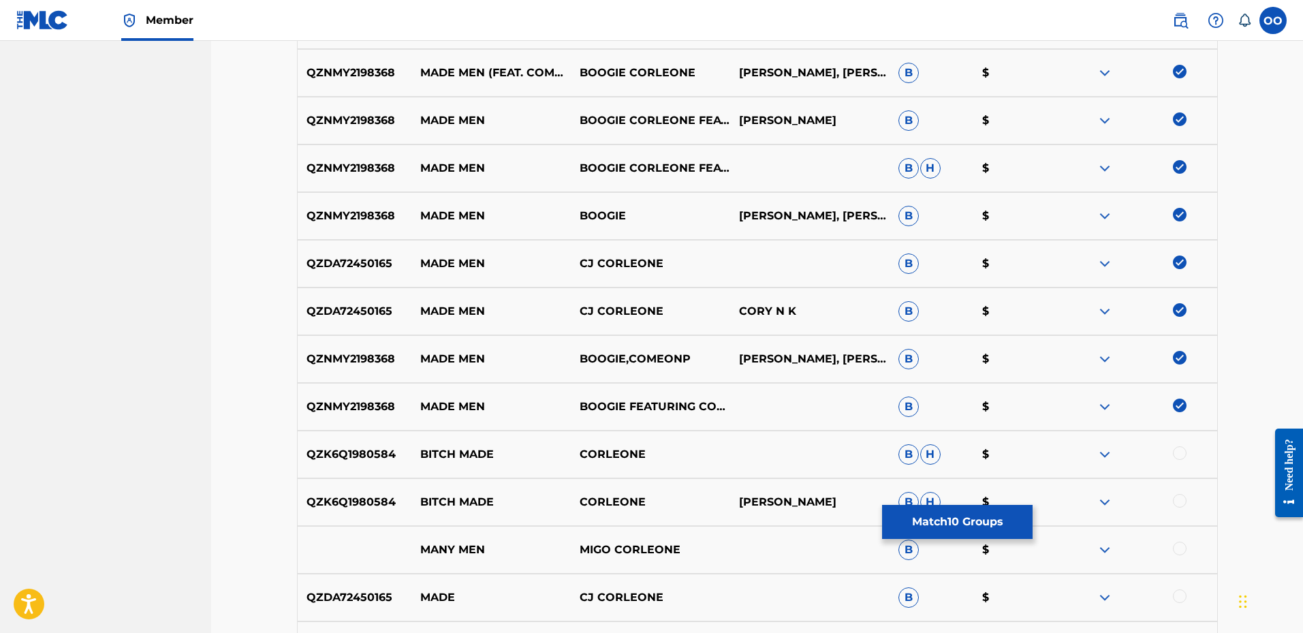
click at [1179, 305] on img at bounding box center [1180, 310] width 14 height 14
click at [1181, 258] on img at bounding box center [1180, 262] width 14 height 14
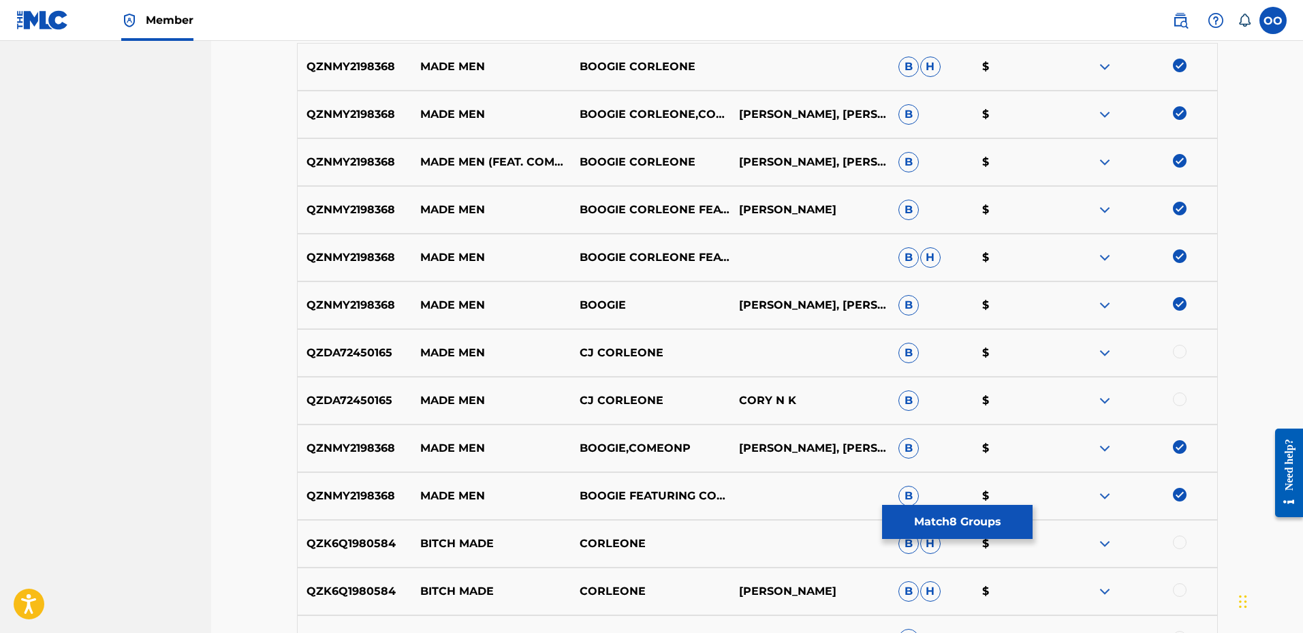
scroll to position [545, 0]
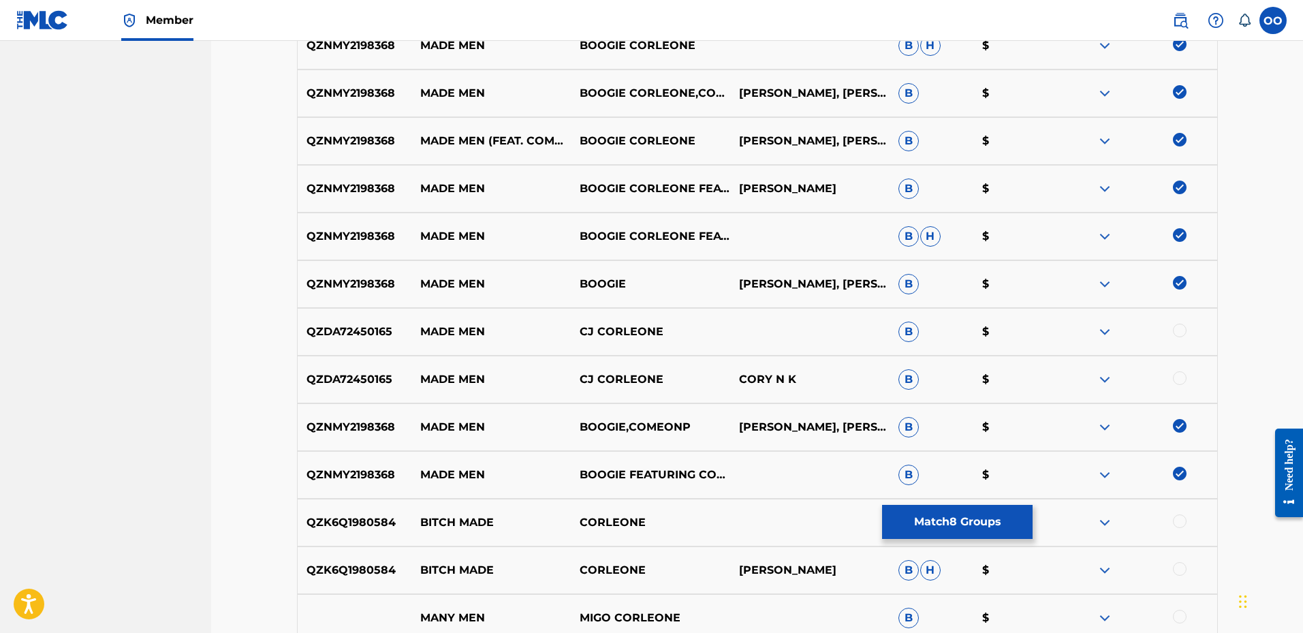
click at [988, 515] on button "Match 8 Groups" at bounding box center [957, 522] width 150 height 34
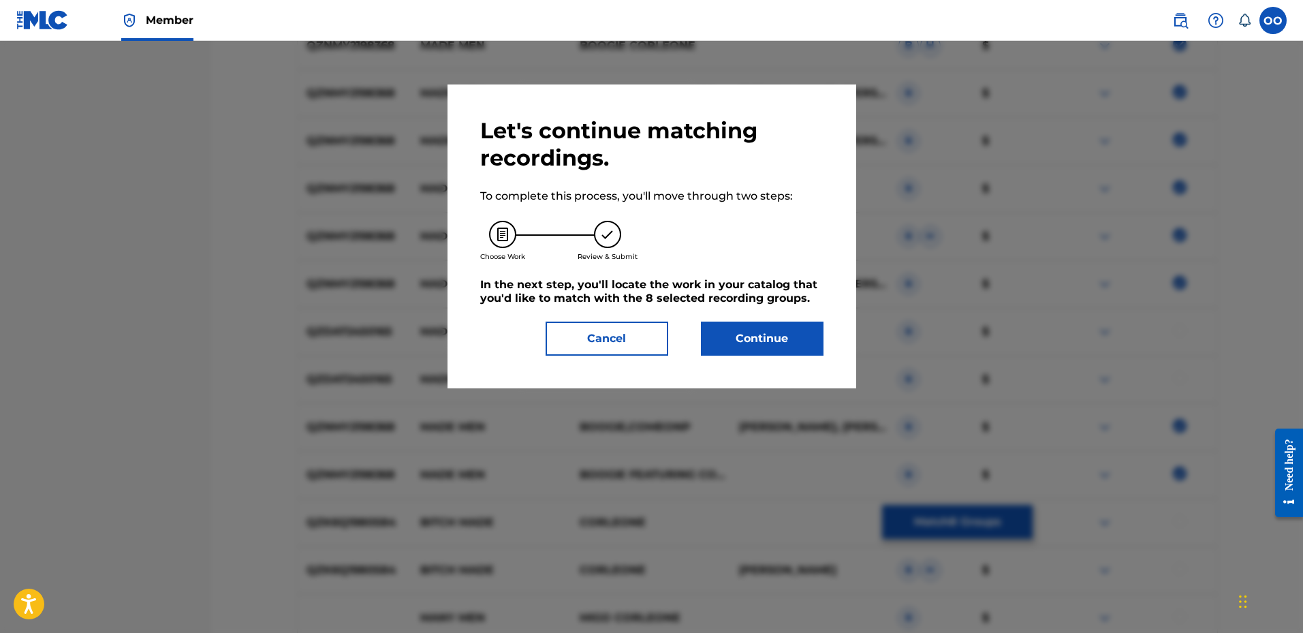
click at [790, 334] on button "Continue" at bounding box center [762, 338] width 123 height 34
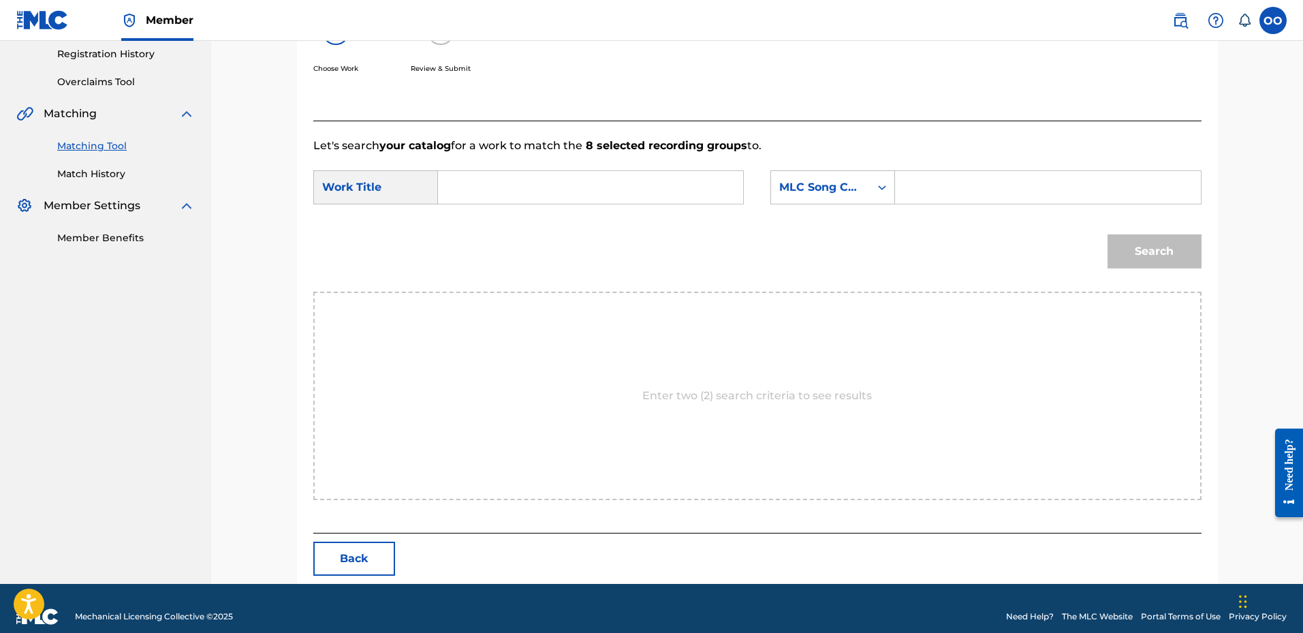
scroll to position [274, 0]
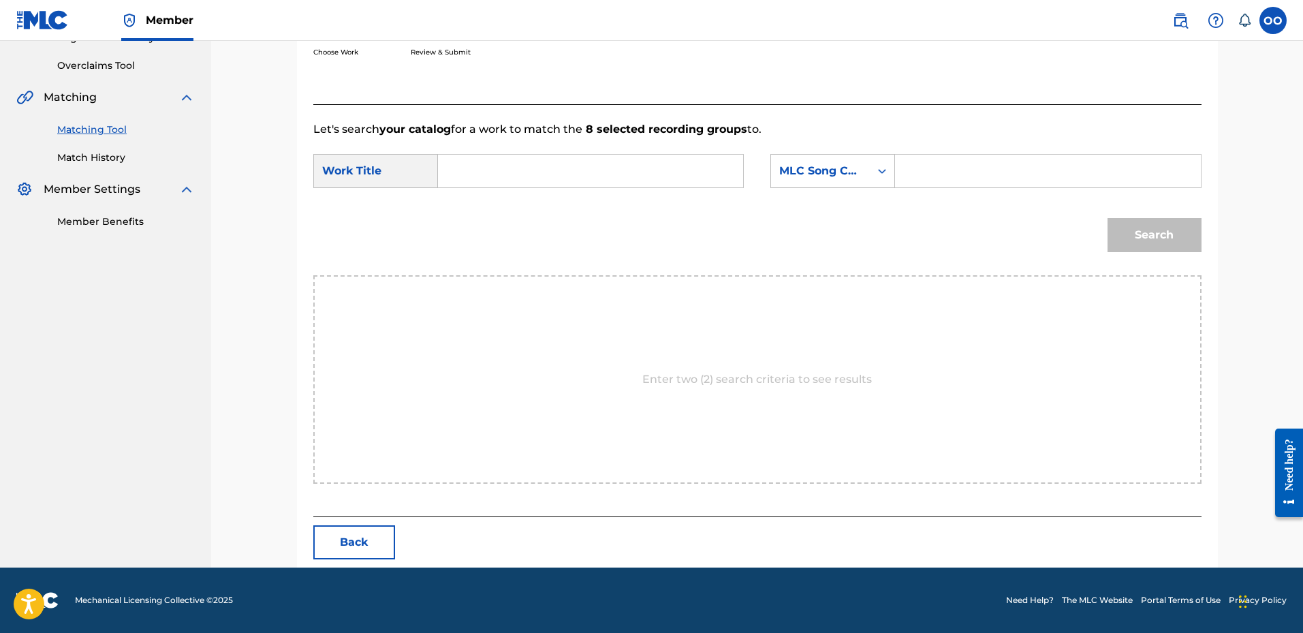
click at [573, 169] on input "Search Form" at bounding box center [590, 171] width 282 height 33
paste input "Made Men"
type input "Made Men"
click at [800, 173] on div "MLC Song Code" at bounding box center [820, 171] width 82 height 16
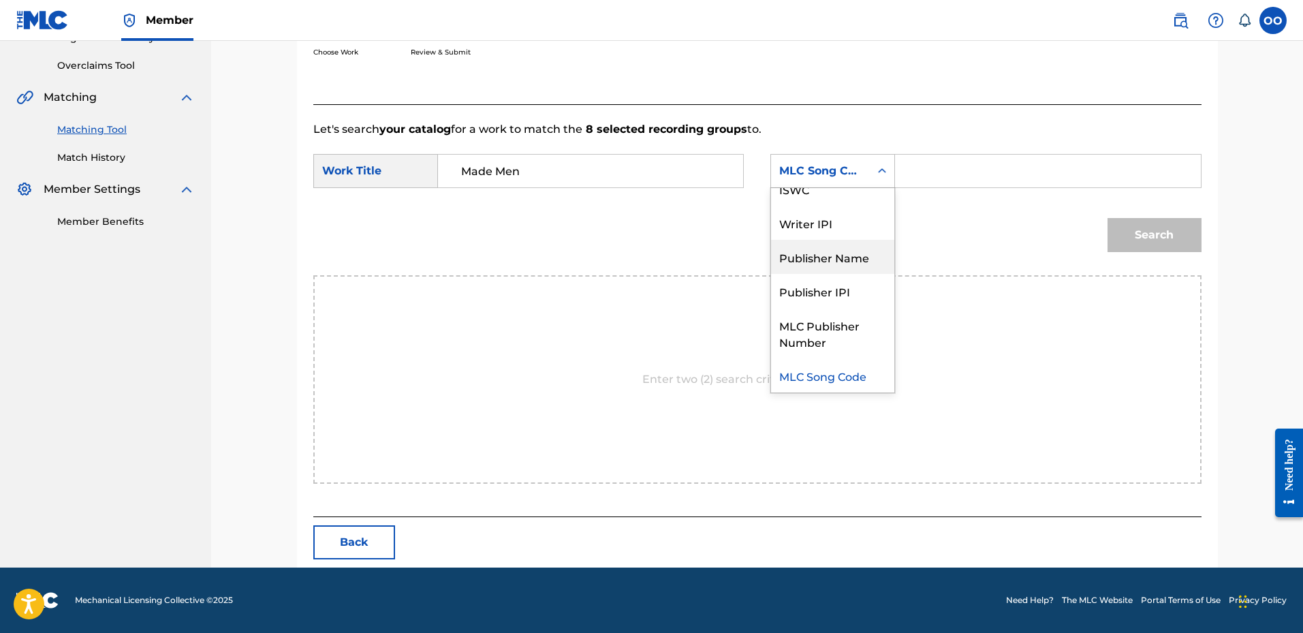
click at [812, 262] on div "Publisher Name" at bounding box center [832, 257] width 123 height 34
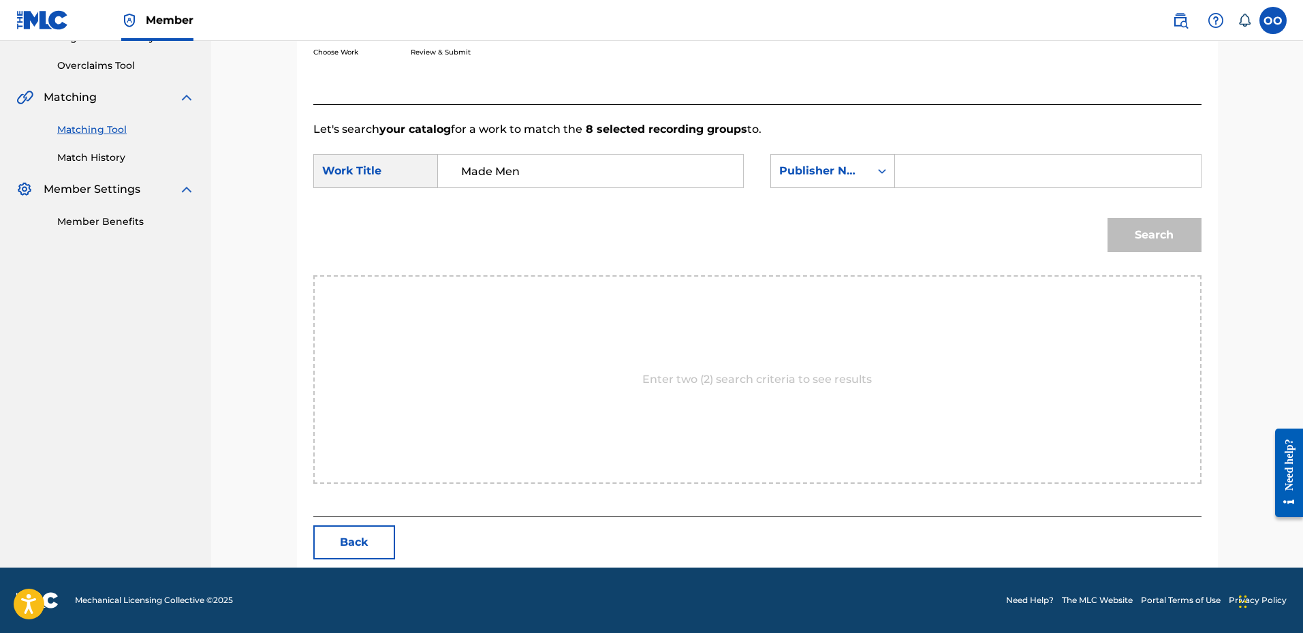
click at [927, 170] on input "Search Form" at bounding box center [1047, 171] width 282 height 33
type input "front"
click at [1175, 240] on button "Search" at bounding box center [1154, 235] width 94 height 34
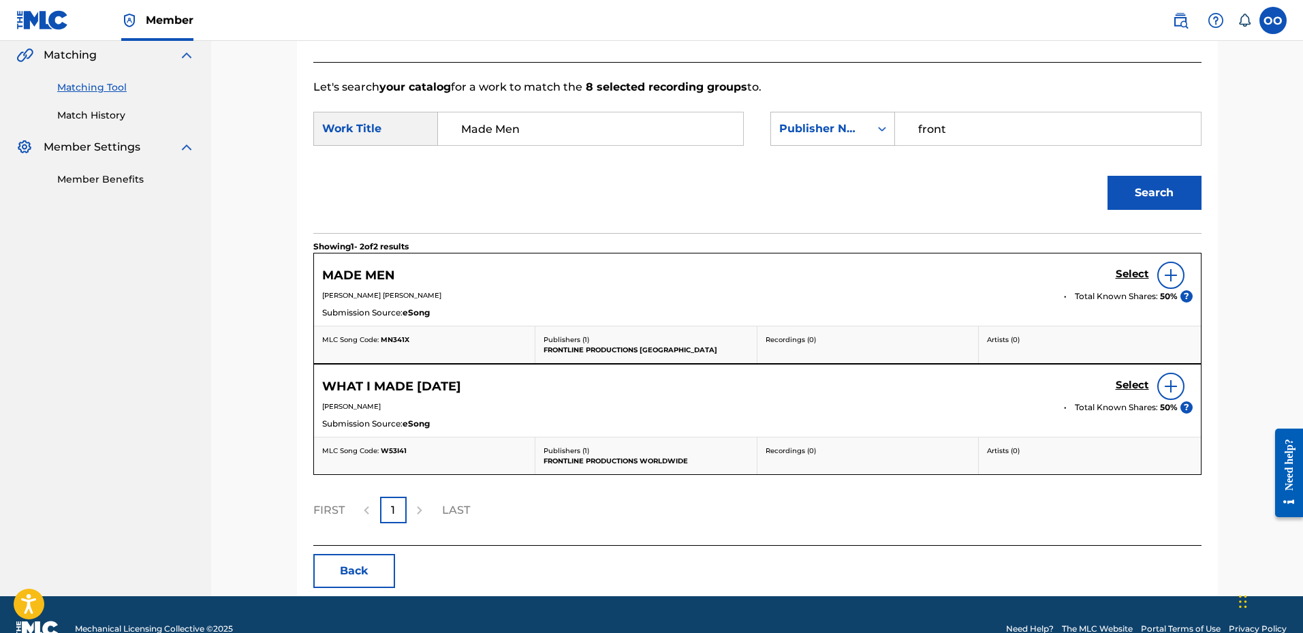
scroll to position [345, 0]
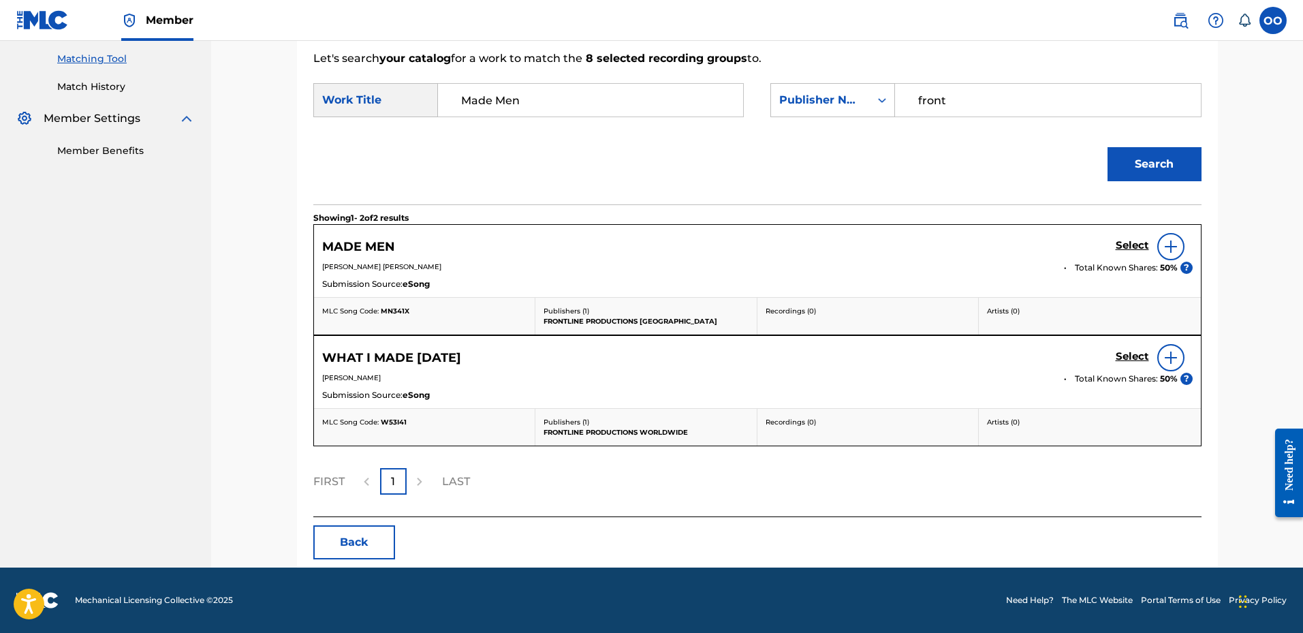
click at [1126, 248] on h5 "Select" at bounding box center [1131, 245] width 33 height 13
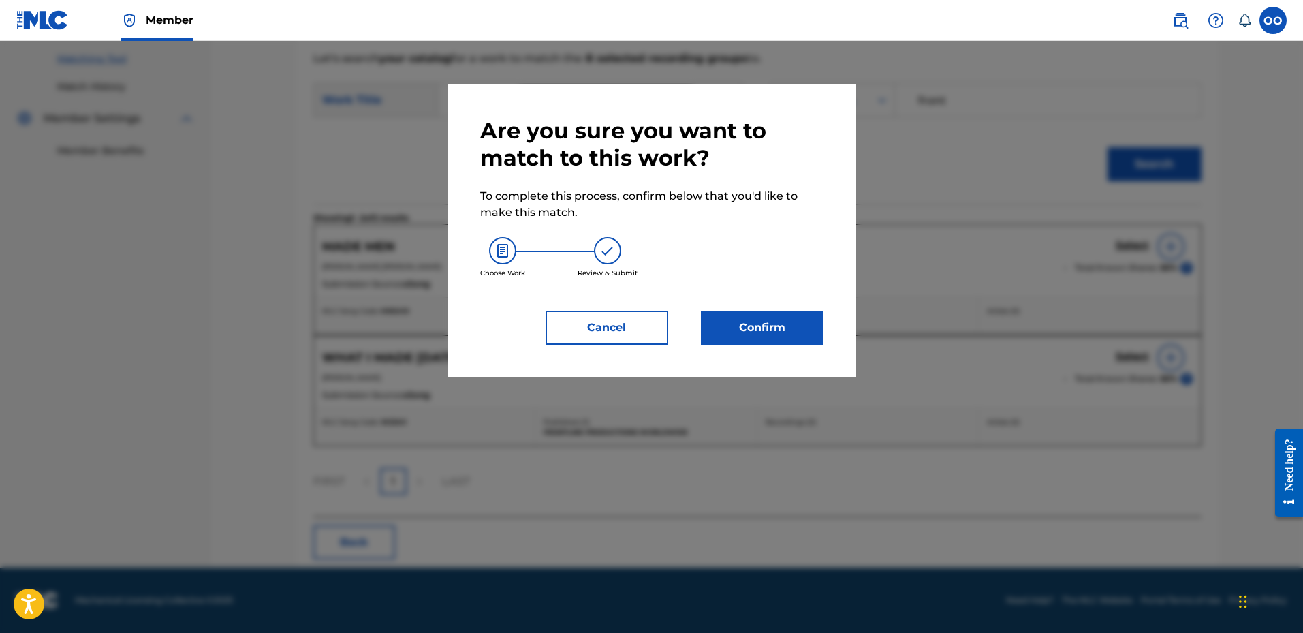
click at [791, 330] on button "Confirm" at bounding box center [762, 328] width 123 height 34
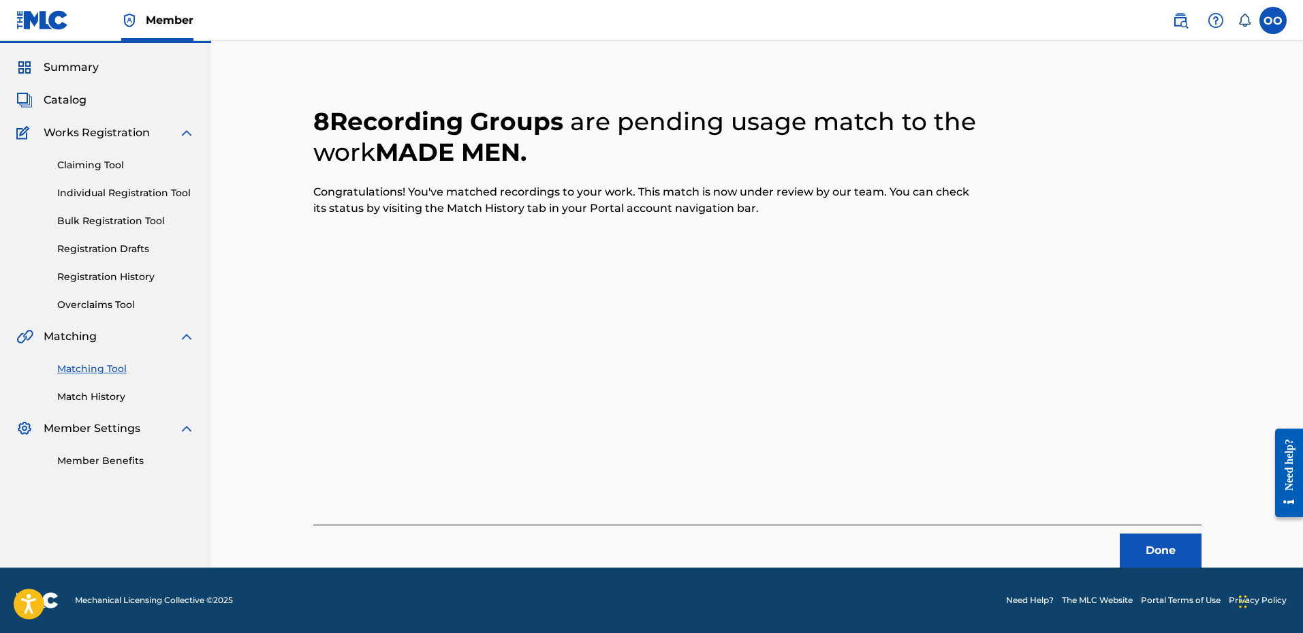
scroll to position [35, 0]
click at [1155, 540] on button "Done" at bounding box center [1160, 550] width 82 height 34
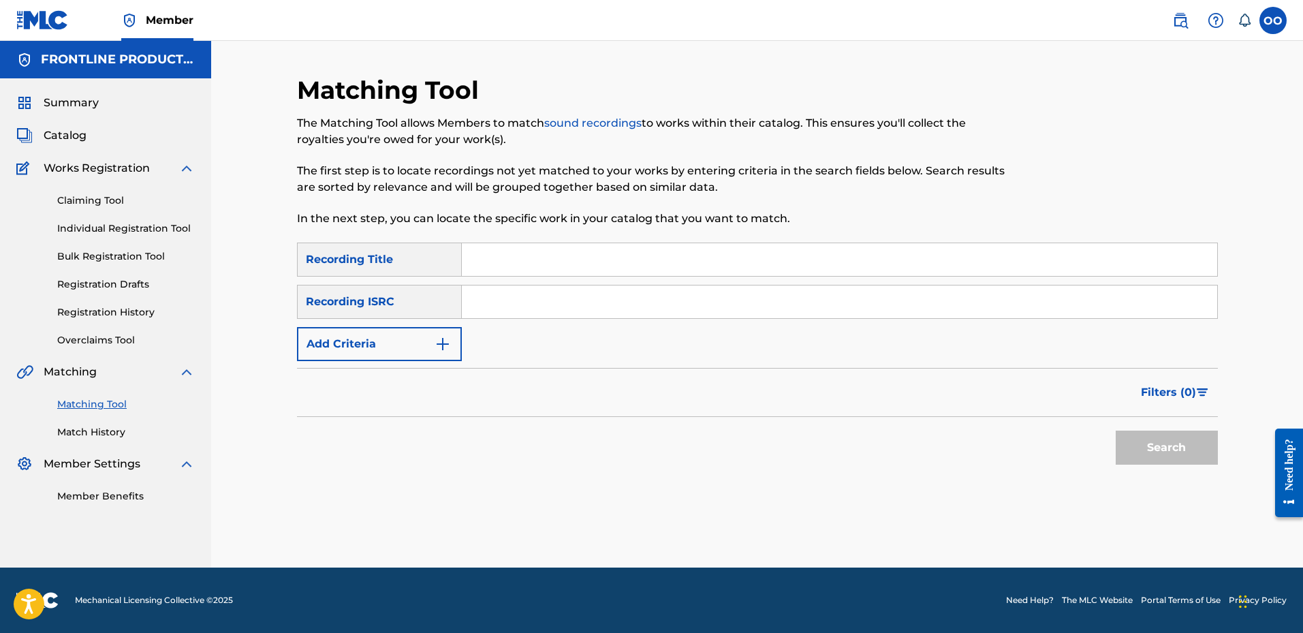
scroll to position [0, 0]
click at [558, 252] on input "Search Form" at bounding box center [839, 259] width 755 height 33
paste input "Say Less"
type input "Say Less"
click at [375, 349] on button "Add Criteria" at bounding box center [379, 344] width 165 height 34
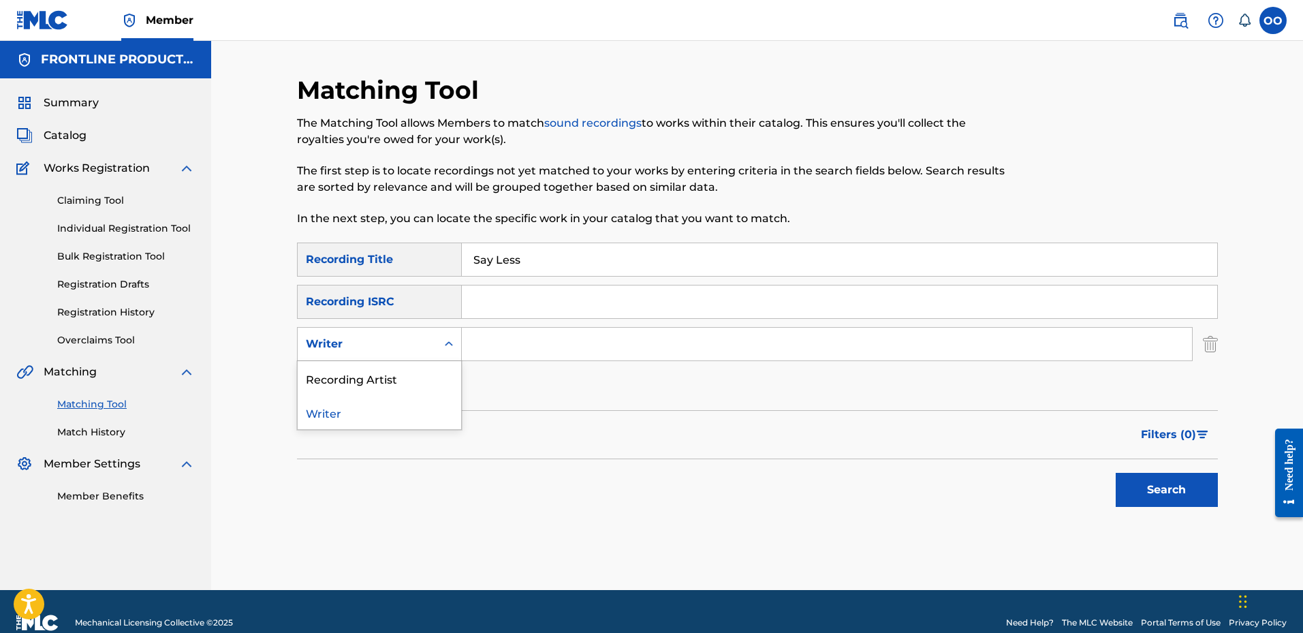
click at [386, 341] on div "Writer" at bounding box center [367, 344] width 123 height 16
click at [397, 377] on div "Recording Artist" at bounding box center [379, 378] width 163 height 34
click at [506, 340] on input "Search Form" at bounding box center [827, 344] width 730 height 33
paste input "Shaudy Kash"
type input "Shaudy Kash"
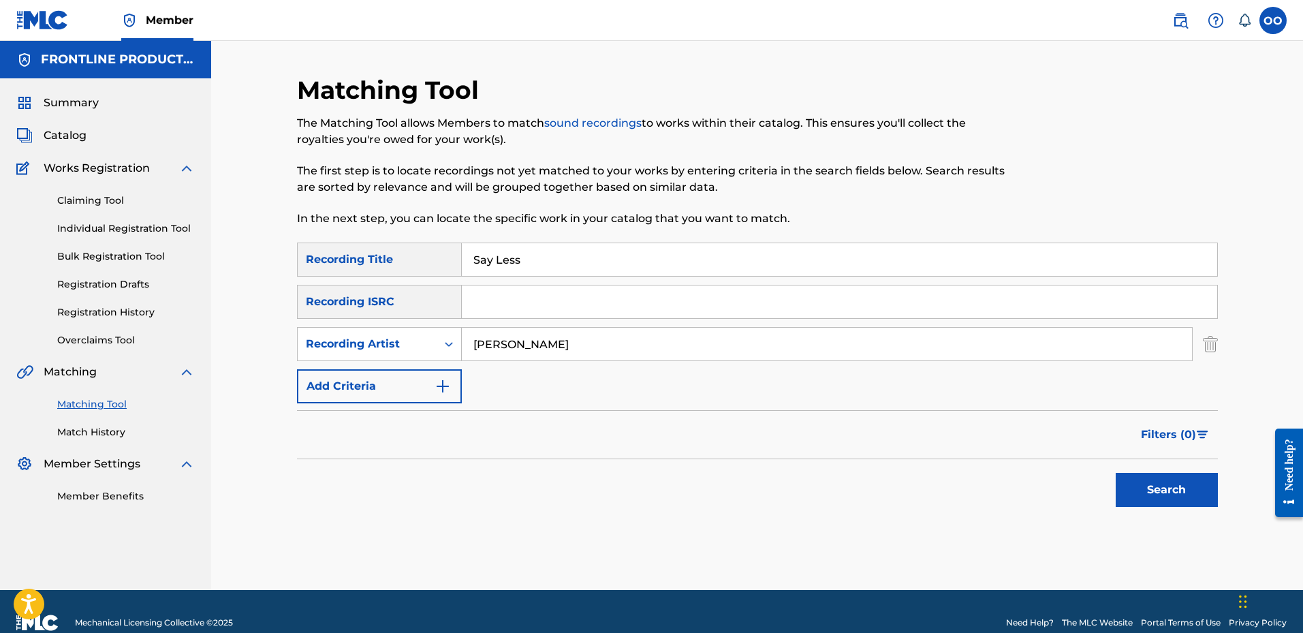
click at [1162, 483] on button "Search" at bounding box center [1166, 490] width 102 height 34
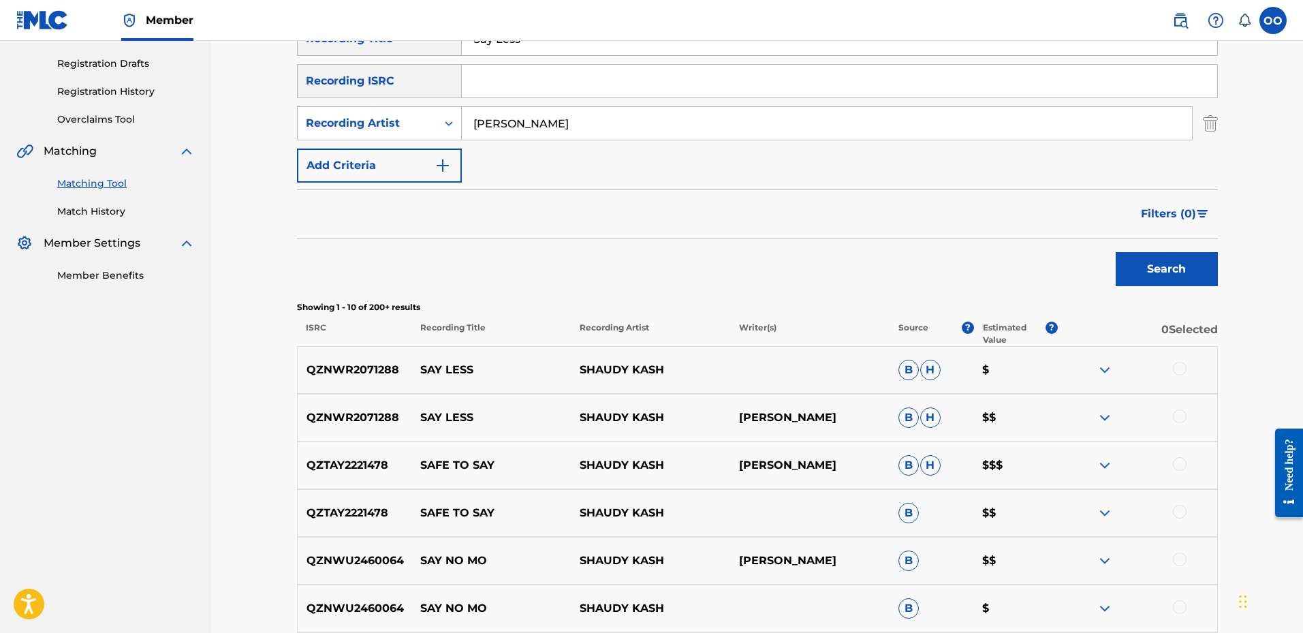
scroll to position [204, 0]
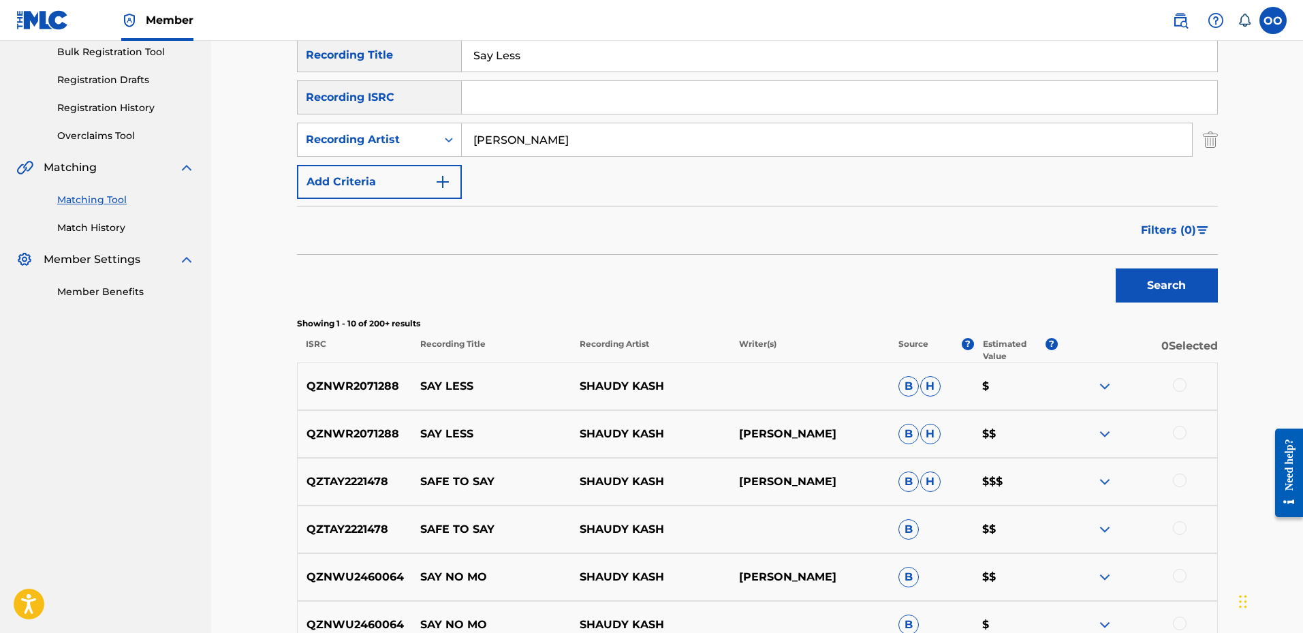
click at [1181, 385] on div at bounding box center [1180, 385] width 14 height 14
click at [1179, 436] on div at bounding box center [1180, 433] width 14 height 14
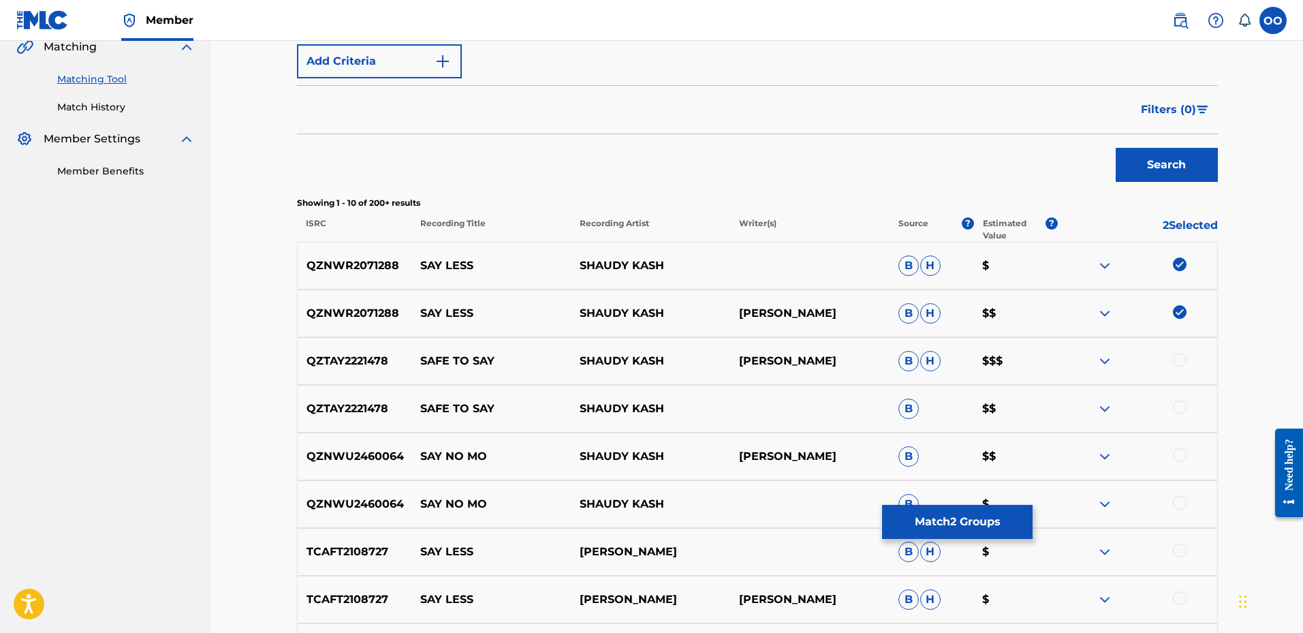
scroll to position [340, 0]
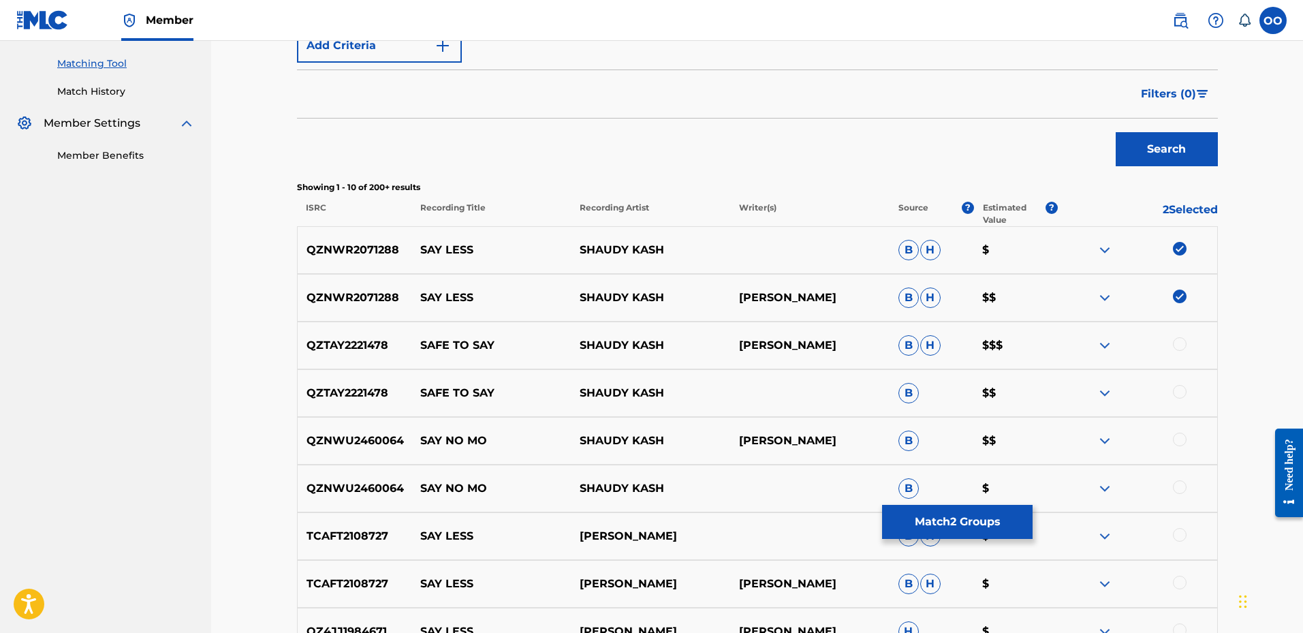
click at [944, 530] on button "Match 2 Groups" at bounding box center [957, 522] width 150 height 34
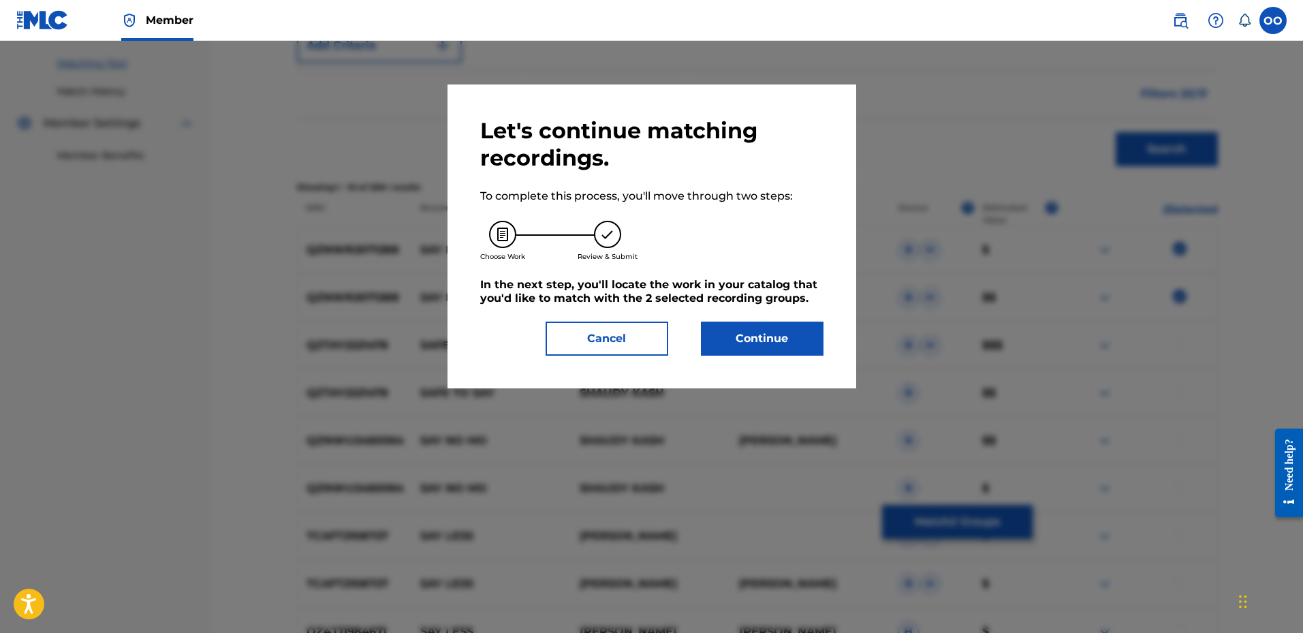
click at [634, 330] on button "Cancel" at bounding box center [606, 338] width 123 height 34
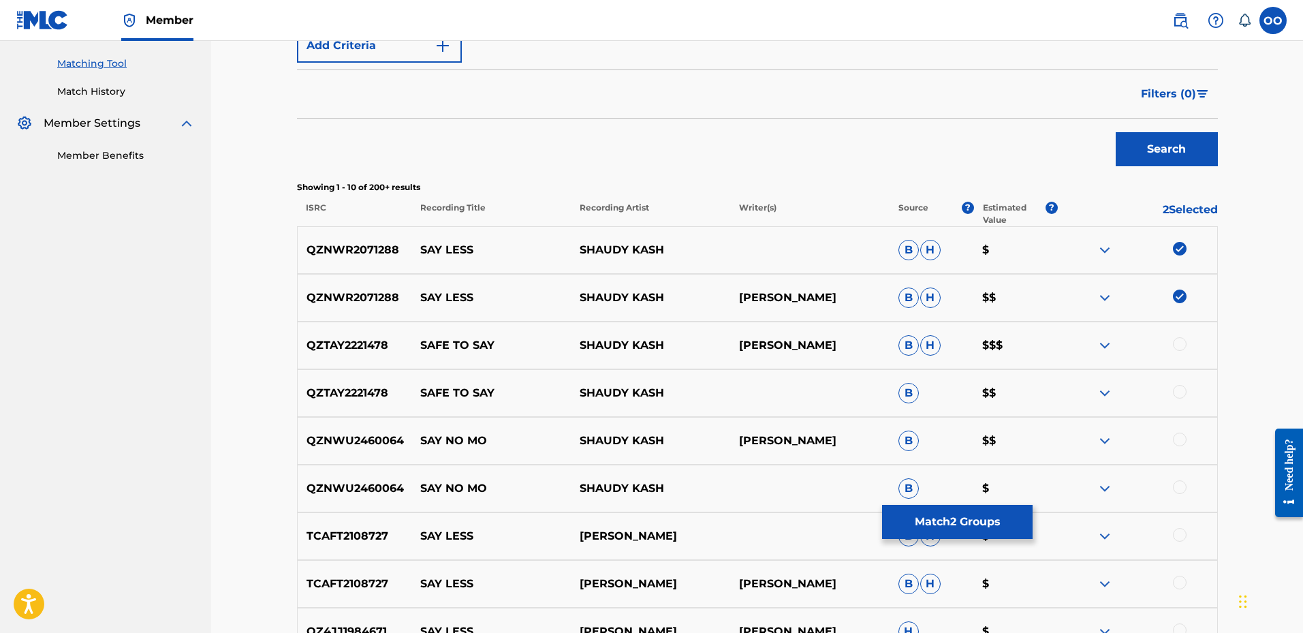
click at [985, 520] on button "Match 2 Groups" at bounding box center [957, 522] width 150 height 34
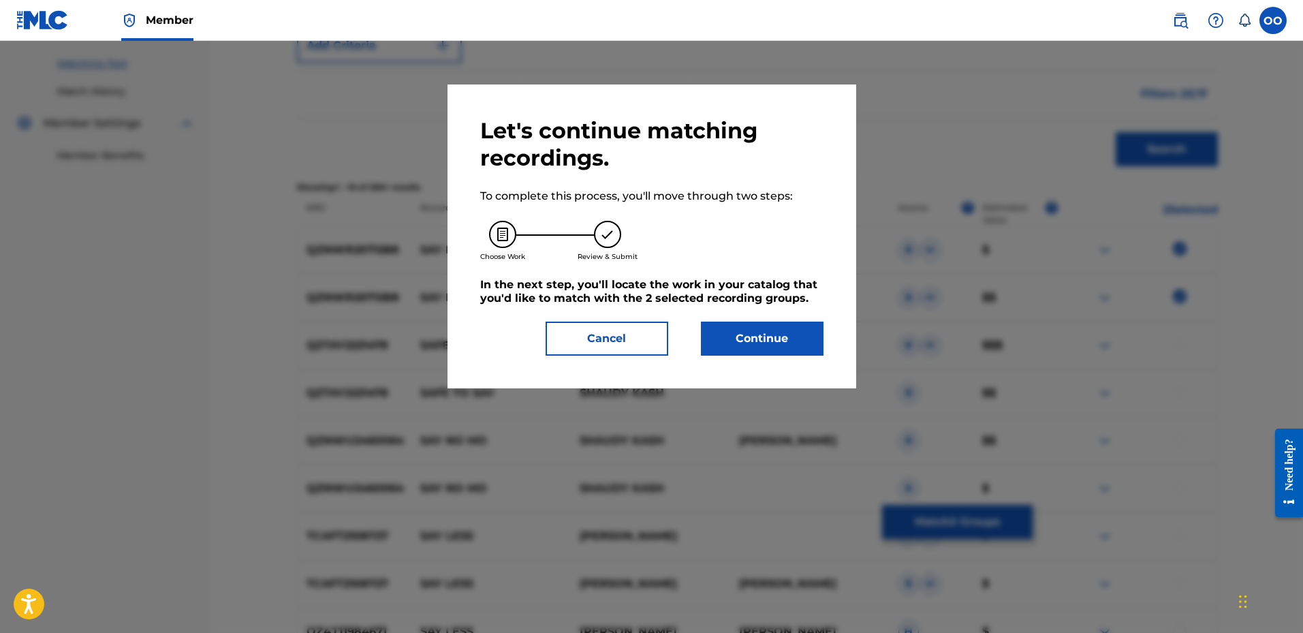
click at [802, 336] on button "Continue" at bounding box center [762, 338] width 123 height 34
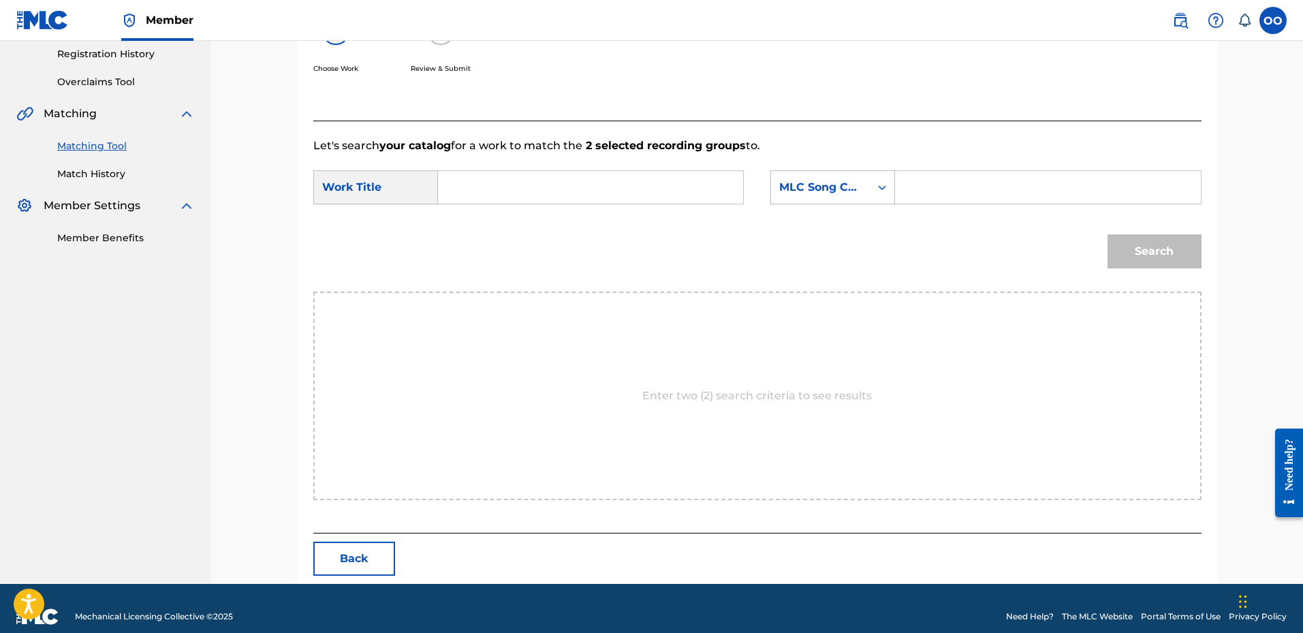
scroll to position [274, 0]
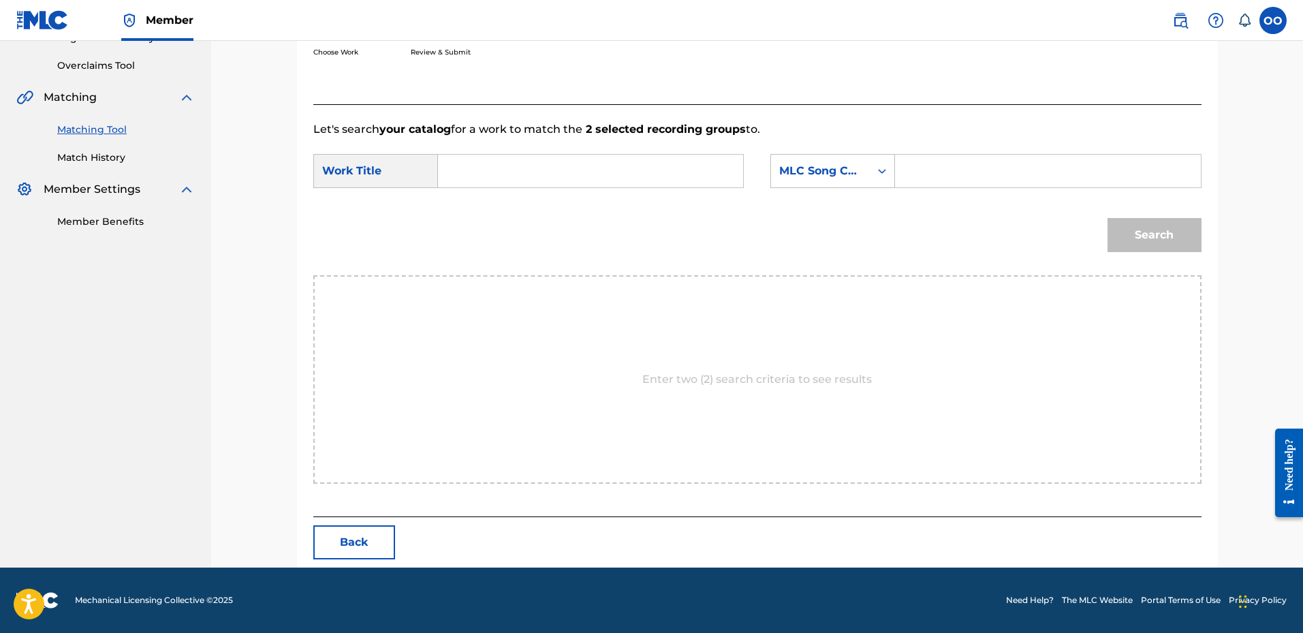
click at [541, 162] on input "Search Form" at bounding box center [590, 171] width 282 height 33
paste input "Say Less"
type input "Say Less"
click at [822, 172] on div "MLC Song Code" at bounding box center [820, 171] width 82 height 16
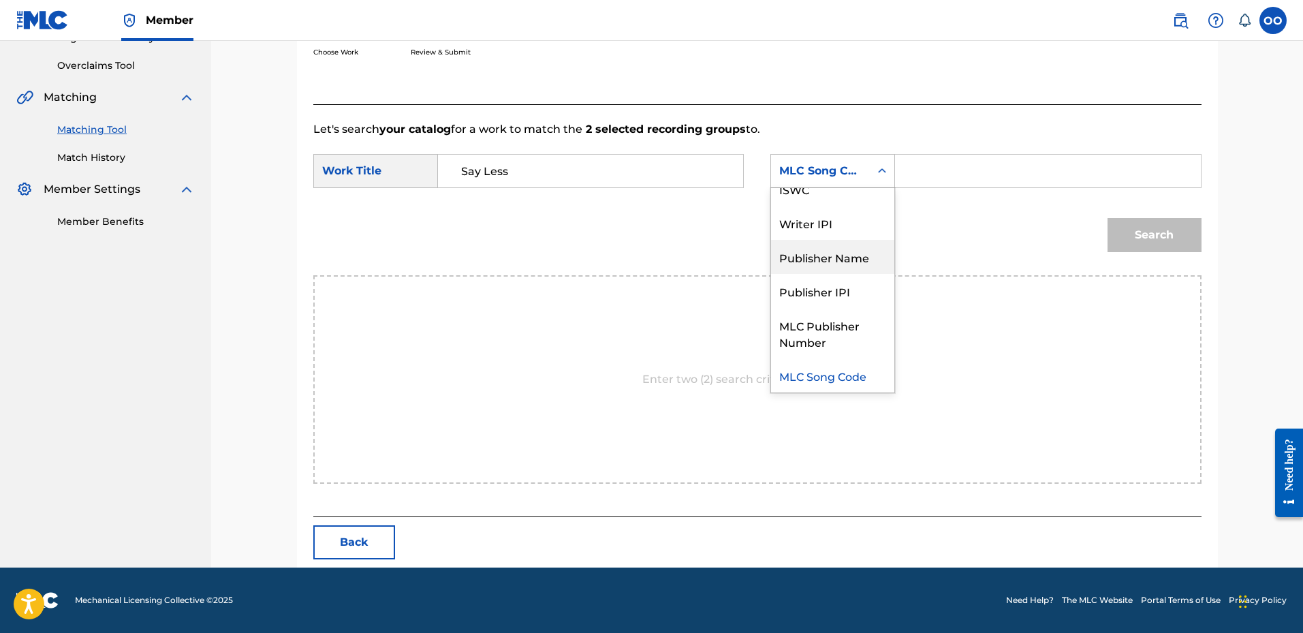
click at [820, 261] on div "Publisher Name" at bounding box center [832, 257] width 123 height 34
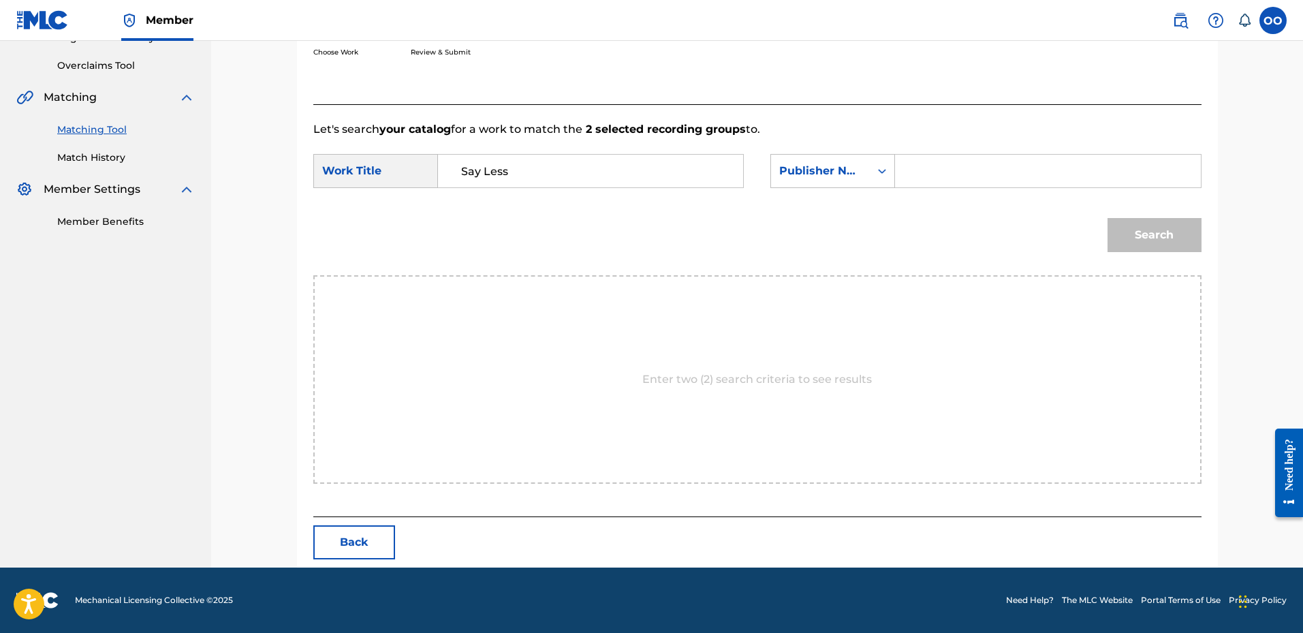
click at [943, 174] on input "Search Form" at bounding box center [1047, 171] width 282 height 33
type input "fron"
drag, startPoint x: 1173, startPoint y: 232, endPoint x: 1144, endPoint y: 236, distance: 28.9
click at [1173, 232] on button "Search" at bounding box center [1154, 235] width 94 height 34
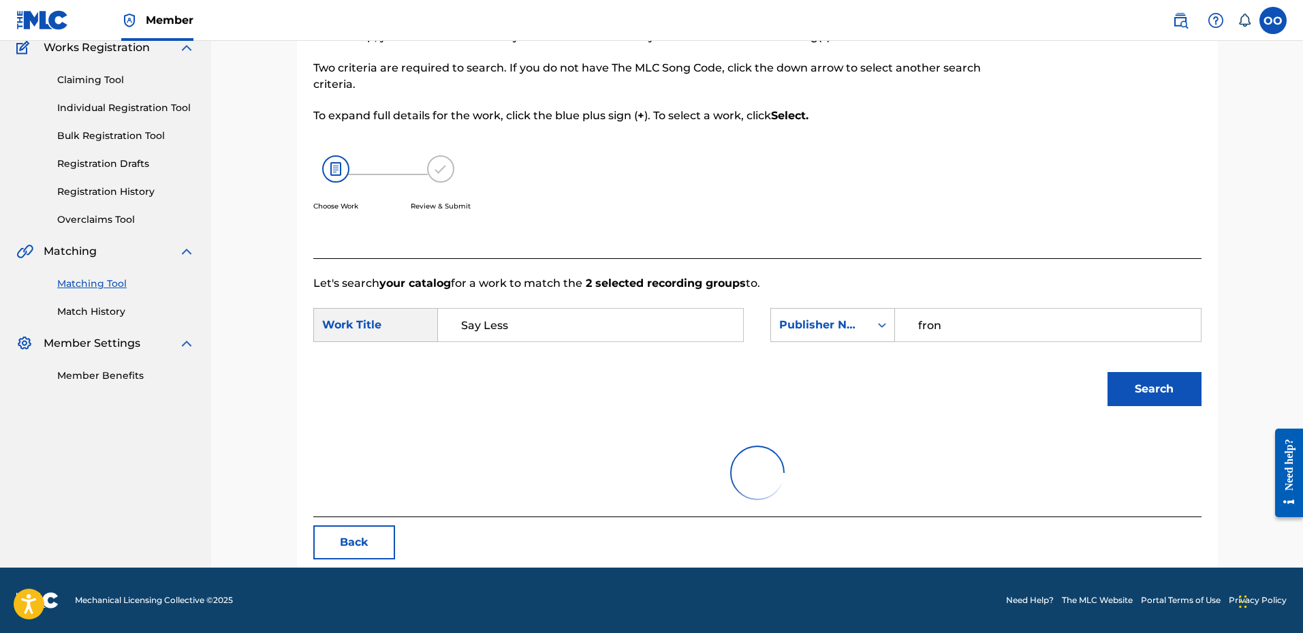
scroll to position [274, 0]
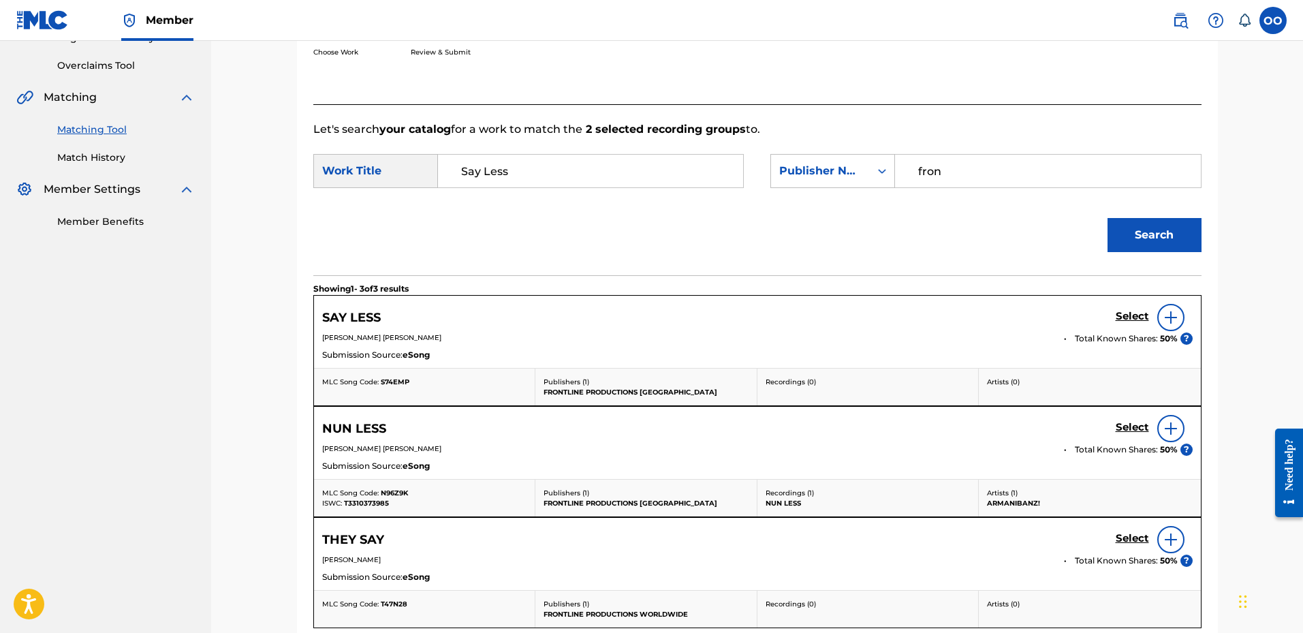
click at [1127, 321] on h5 "Select" at bounding box center [1131, 316] width 33 height 13
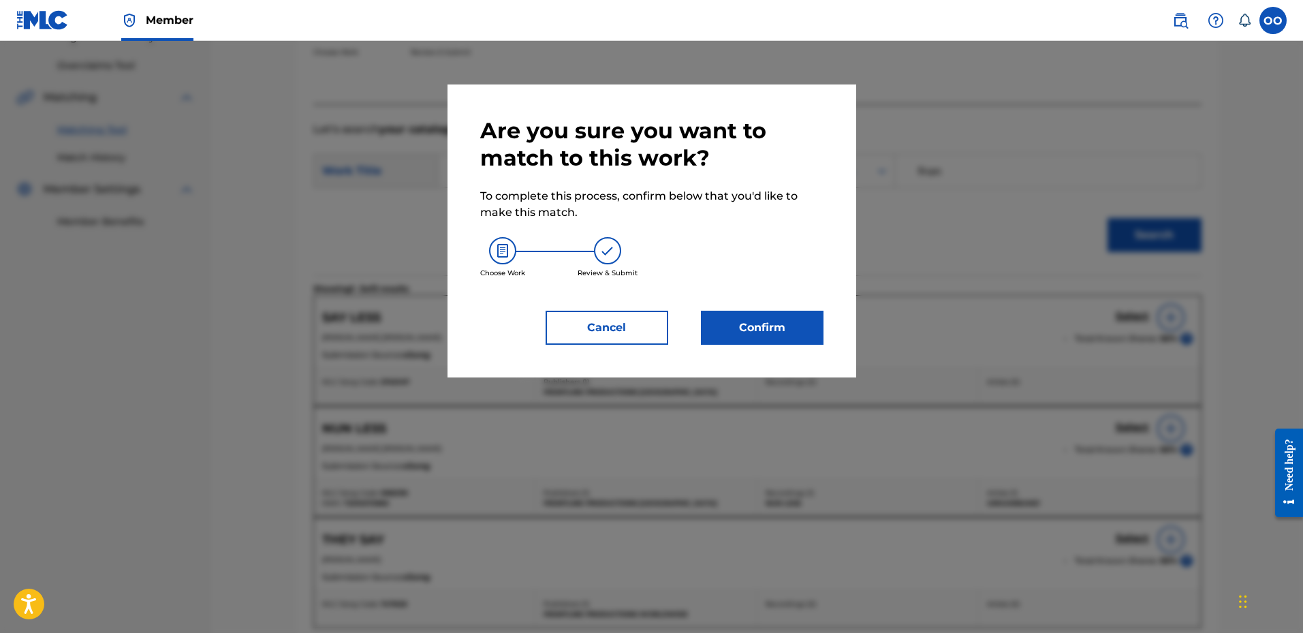
click at [772, 332] on button "Confirm" at bounding box center [762, 328] width 123 height 34
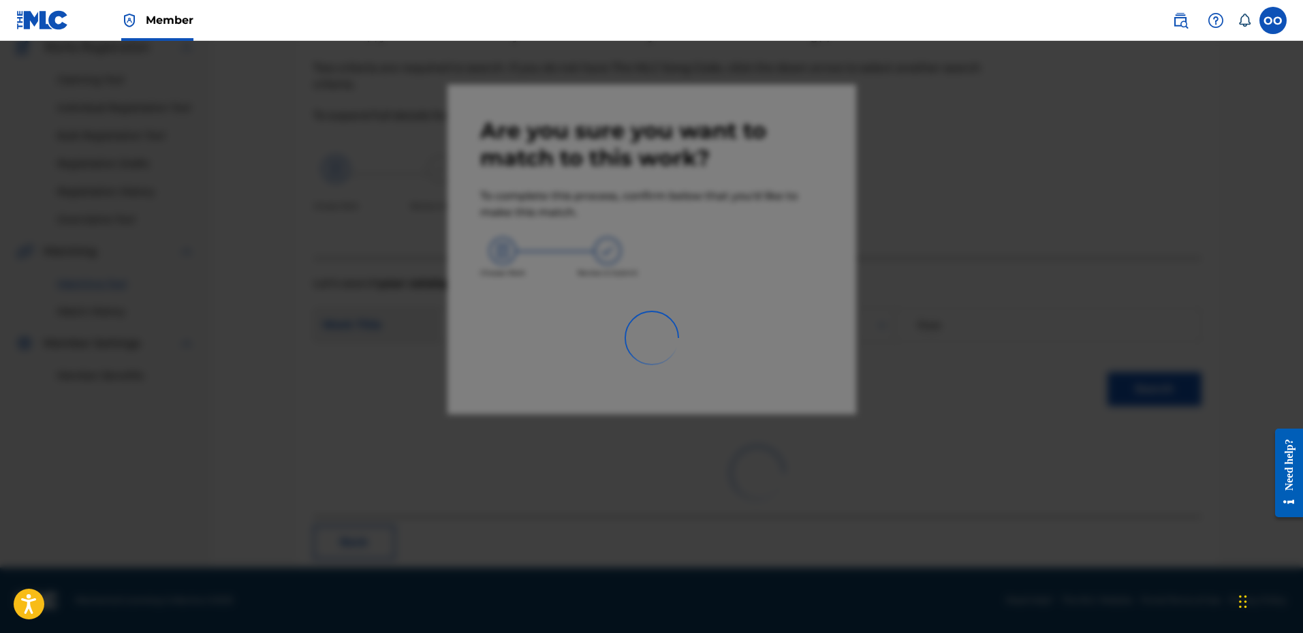
scroll to position [35, 0]
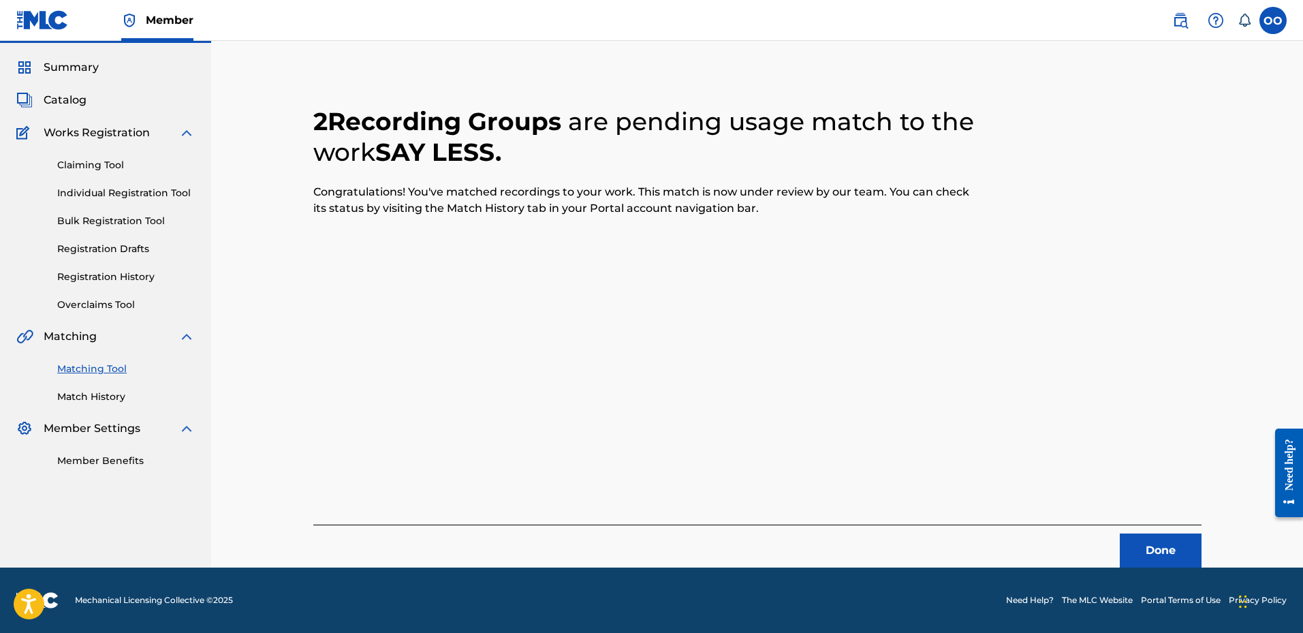
click at [1145, 550] on button "Done" at bounding box center [1160, 550] width 82 height 34
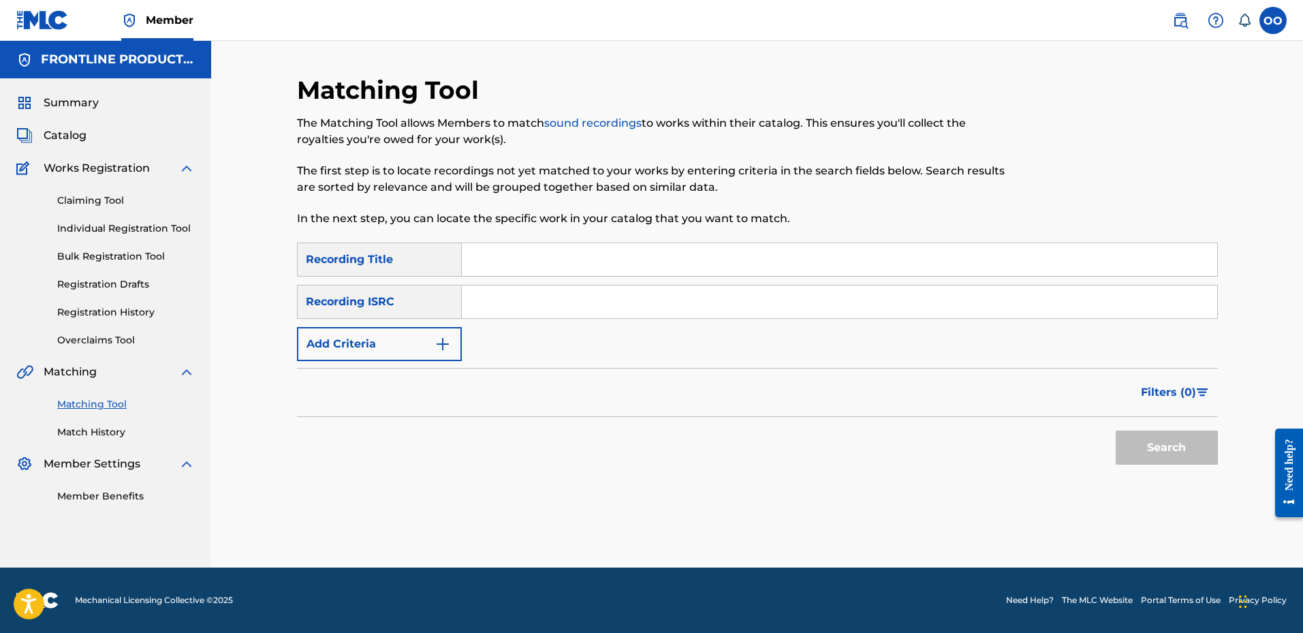
scroll to position [0, 0]
click at [547, 264] on input "Search Form" at bounding box center [839, 259] width 755 height 33
paste input "Around Me"
type input "Around Me"
click at [384, 351] on button "Add Criteria" at bounding box center [379, 344] width 165 height 34
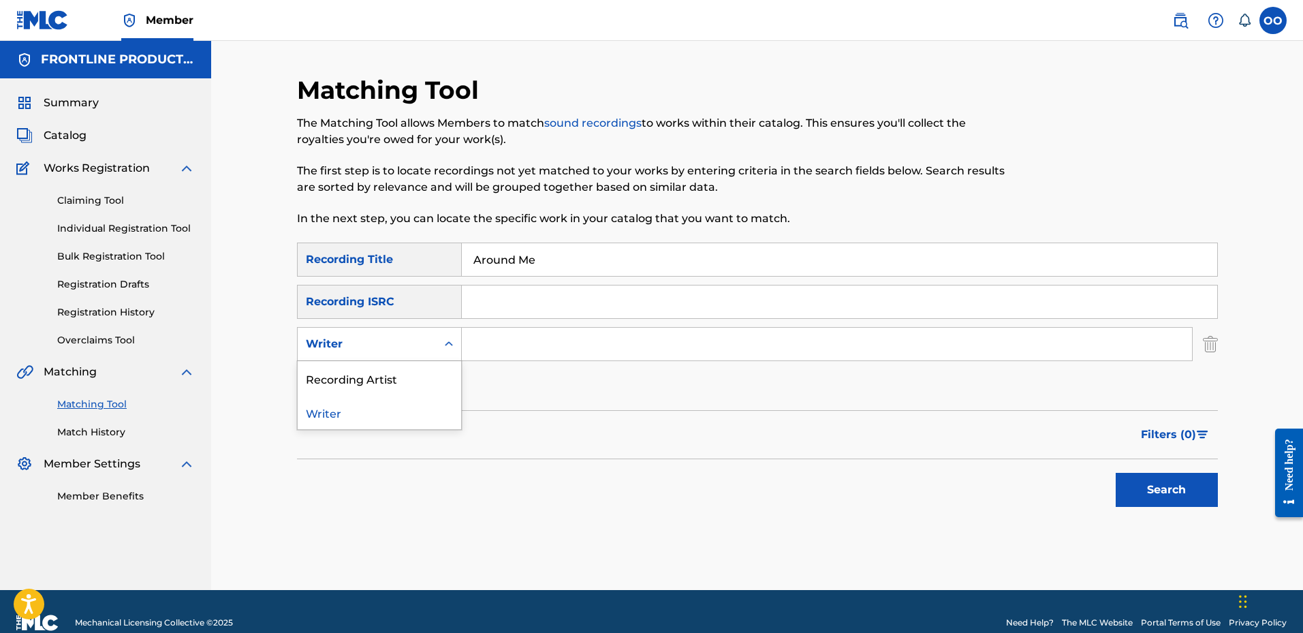
click at [397, 336] on div "Writer" at bounding box center [367, 344] width 123 height 16
drag, startPoint x: 388, startPoint y: 372, endPoint x: 511, endPoint y: 362, distance: 123.6
click at [391, 374] on div "Recording Artist" at bounding box center [379, 378] width 163 height 34
click at [558, 355] on input "Search Form" at bounding box center [827, 344] width 730 height 33
paste input "Shaudy Kash"
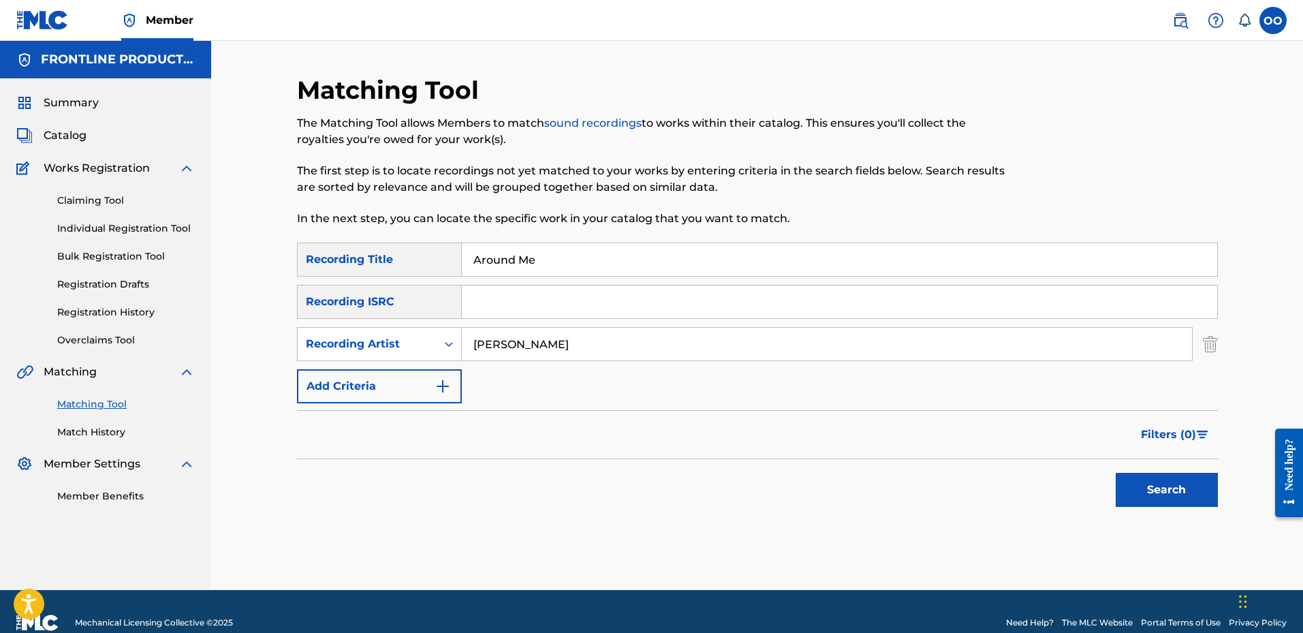
type input "Shaudy Kash"
click at [1161, 494] on button "Search" at bounding box center [1166, 490] width 102 height 34
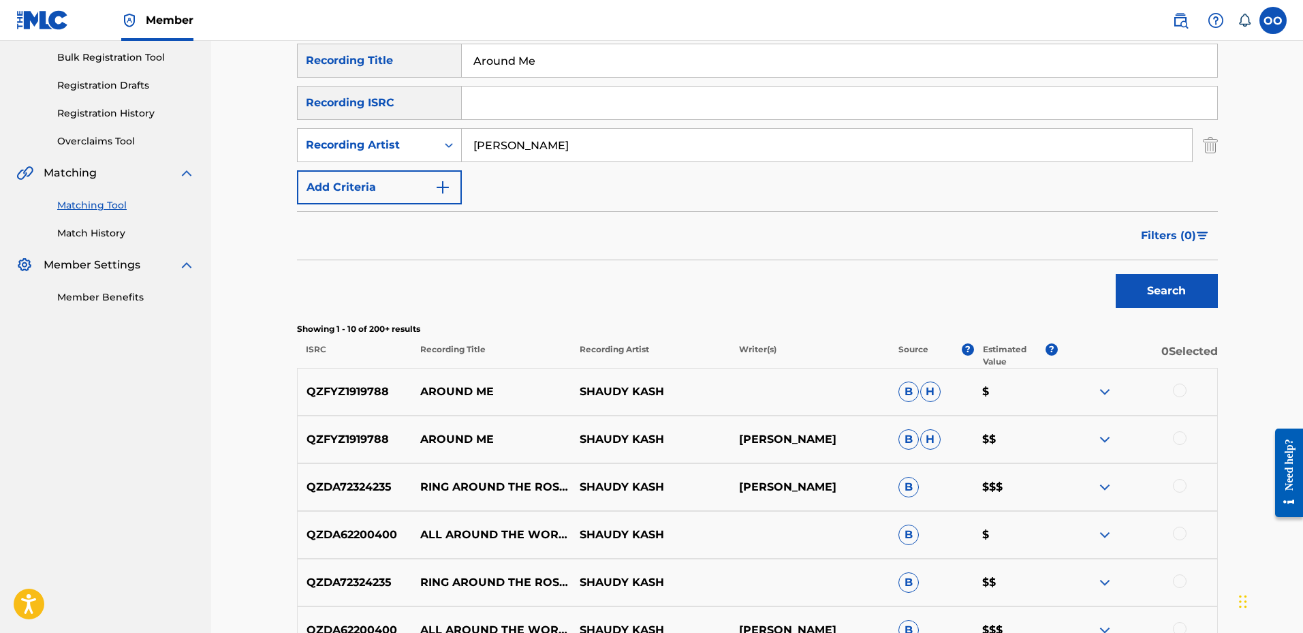
scroll to position [204, 0]
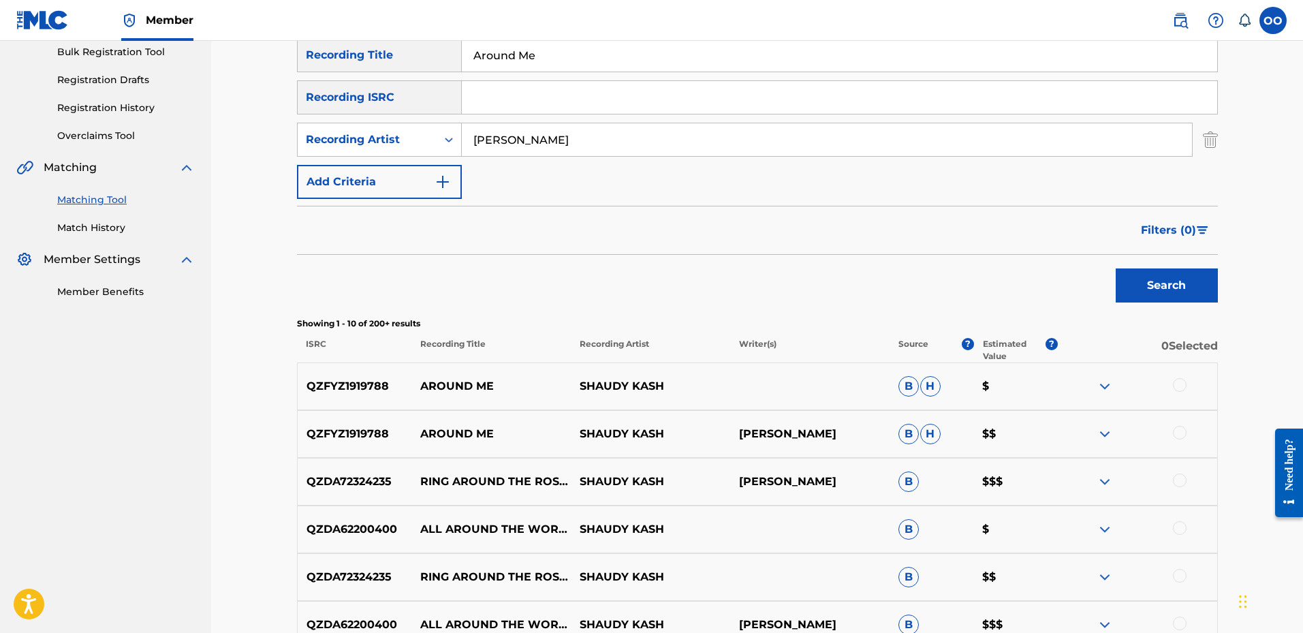
click at [1181, 436] on div at bounding box center [1180, 433] width 14 height 14
click at [1180, 387] on div at bounding box center [1180, 385] width 14 height 14
click at [951, 525] on button "Match 2 Groups" at bounding box center [957, 522] width 150 height 34
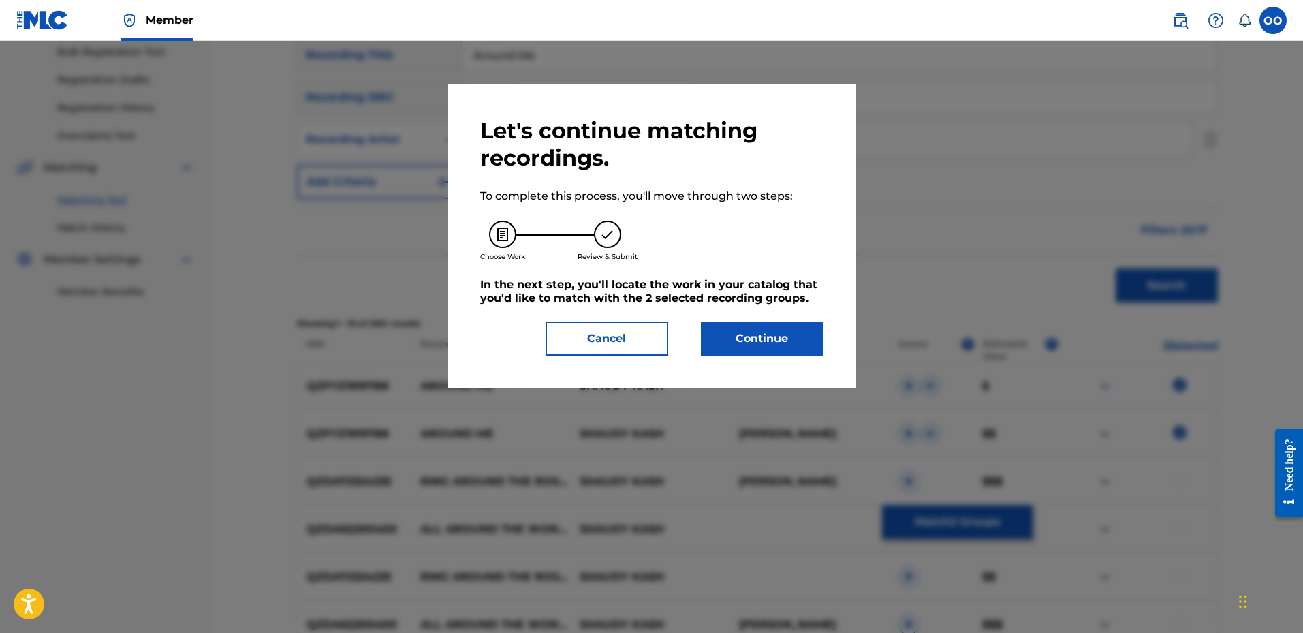
click at [769, 330] on button "Continue" at bounding box center [762, 338] width 123 height 34
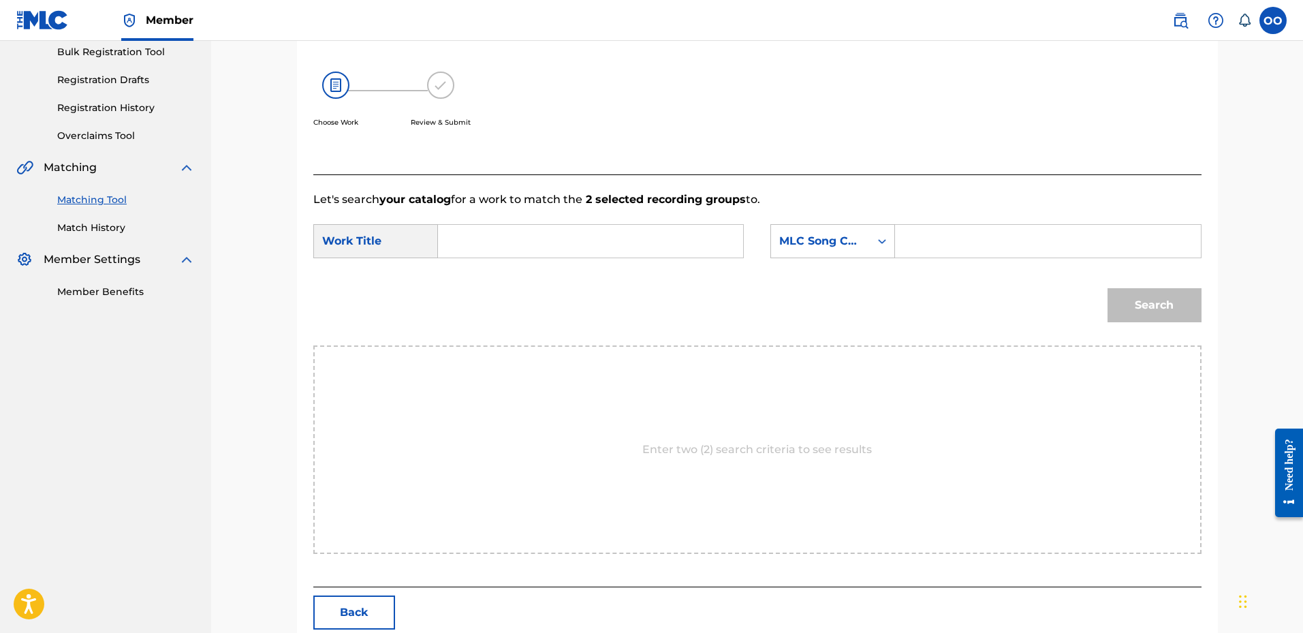
click at [556, 241] on input "Search Form" at bounding box center [590, 241] width 282 height 33
paste input "Around Me"
type input "Around Me"
click at [819, 248] on div "MLC Song Code" at bounding box center [820, 241] width 82 height 16
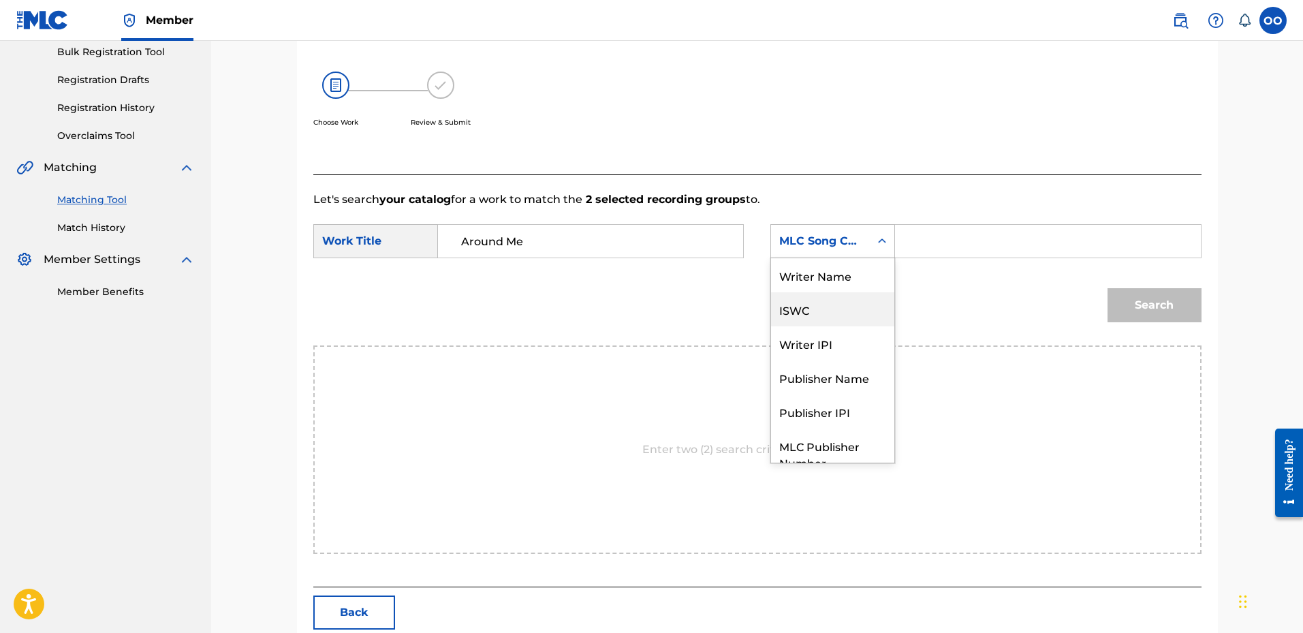
scroll to position [50, 0]
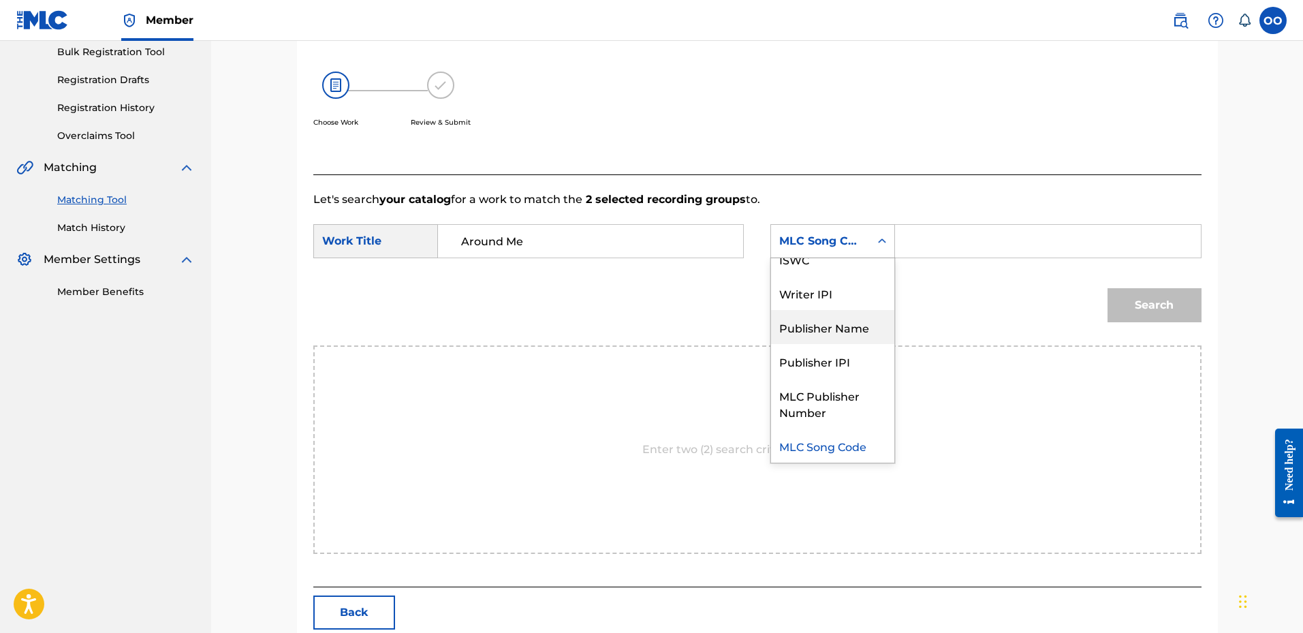
click at [810, 324] on div "Publisher Name" at bounding box center [832, 327] width 123 height 34
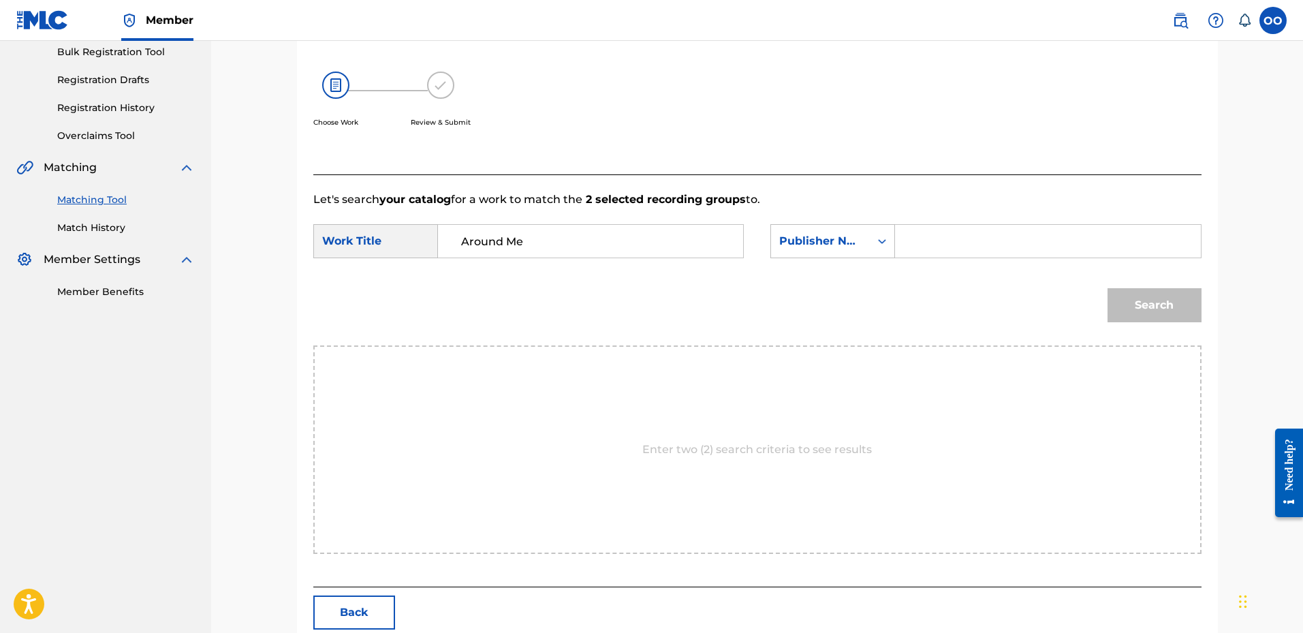
click at [929, 247] on input "Search Form" at bounding box center [1047, 241] width 282 height 33
type input "Frontline"
click at [1141, 314] on button "Search" at bounding box center [1154, 305] width 94 height 34
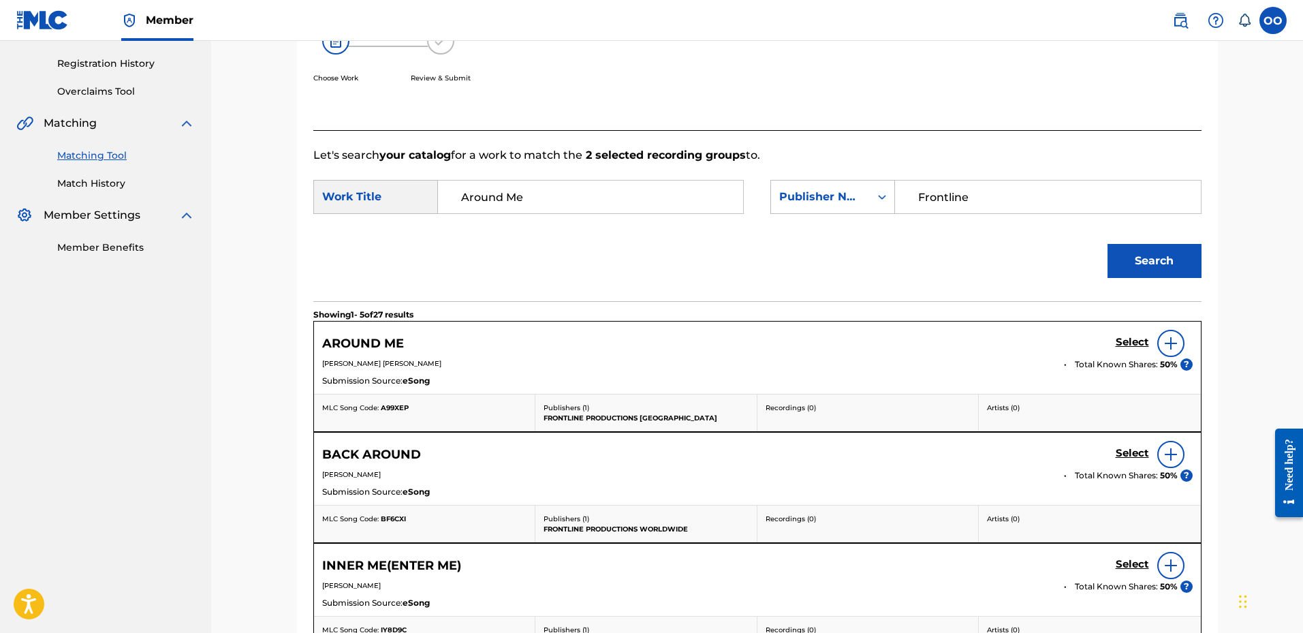
scroll to position [272, 0]
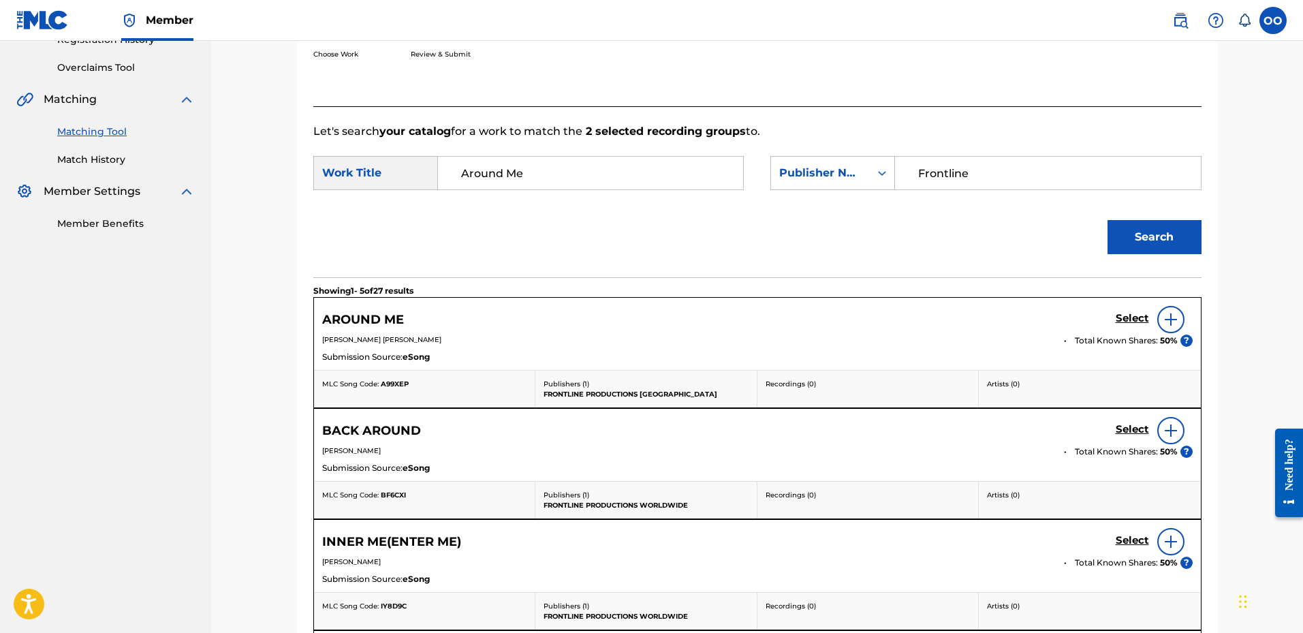
click at [1135, 315] on h5 "Select" at bounding box center [1131, 318] width 33 height 13
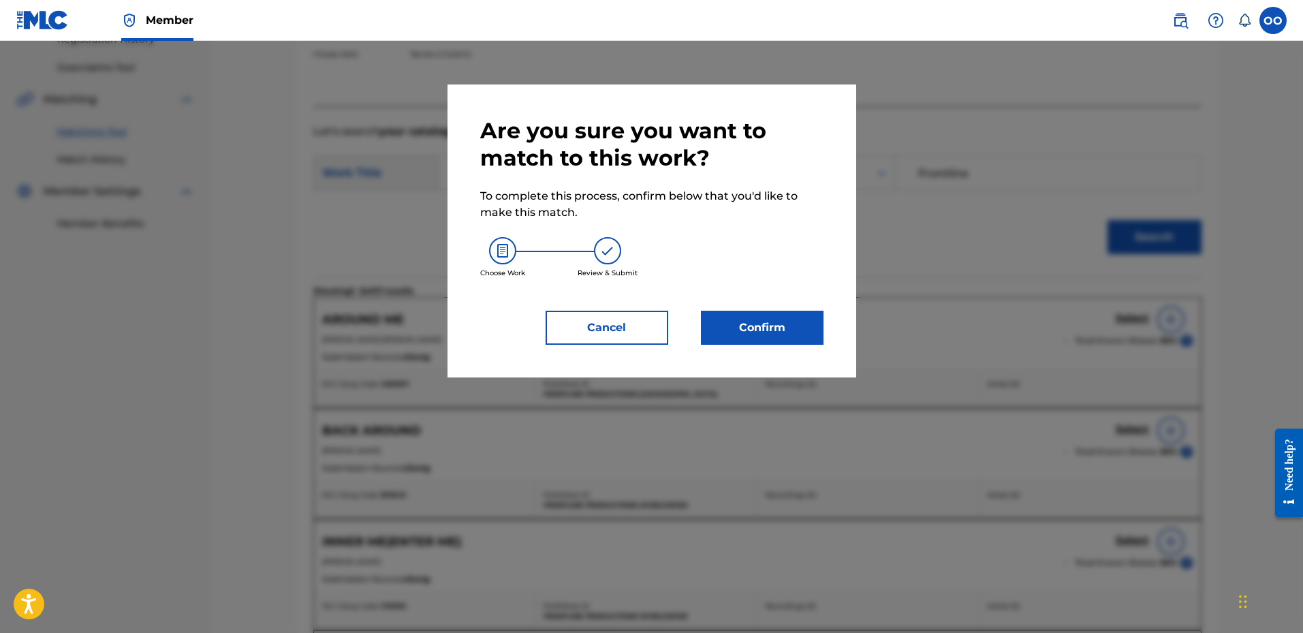
click at [772, 311] on button "Confirm" at bounding box center [762, 328] width 123 height 34
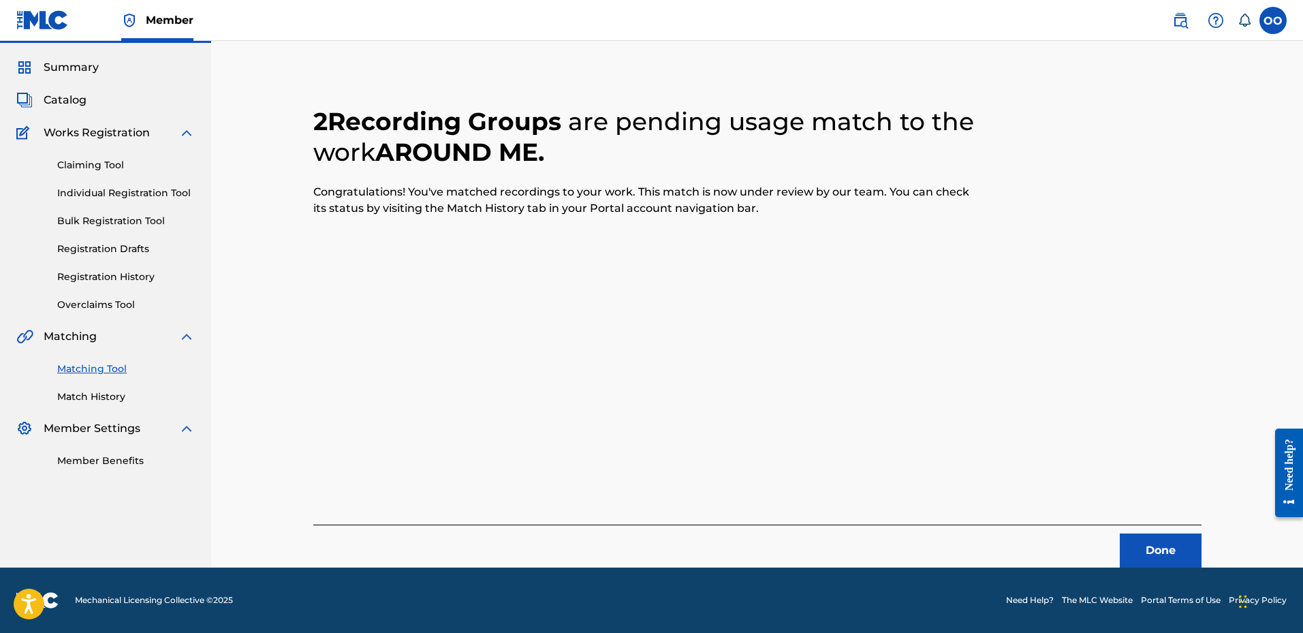
scroll to position [35, 0]
click at [1154, 544] on button "Done" at bounding box center [1160, 550] width 82 height 34
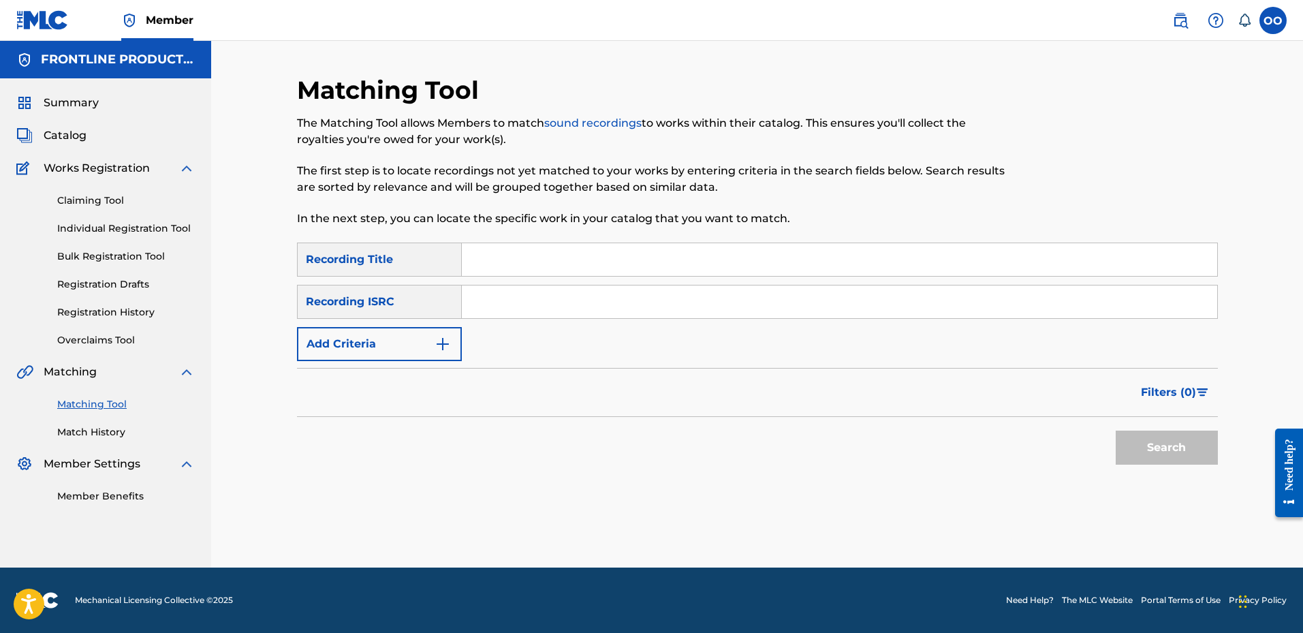
scroll to position [0, 0]
click at [561, 258] on input "Search Form" at bounding box center [839, 259] width 755 height 33
paste input "Look at me Now"
type input "Look at me Now"
click at [392, 345] on button "Add Criteria" at bounding box center [379, 344] width 165 height 34
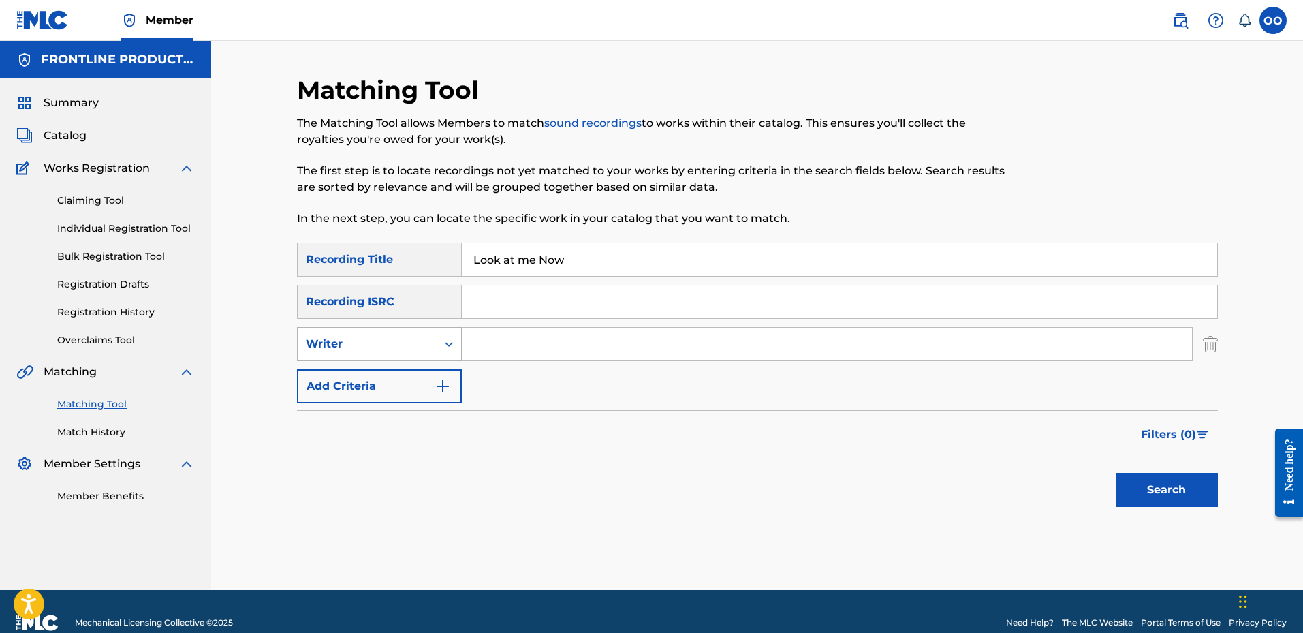
click at [392, 342] on div "Writer" at bounding box center [367, 344] width 123 height 16
click at [392, 385] on div "Recording Artist" at bounding box center [379, 378] width 163 height 34
click at [483, 360] on input "Search Form" at bounding box center [827, 344] width 730 height 33
paste input "Ghetto Baby Boom"
type input "Ghetto Baby Boom"
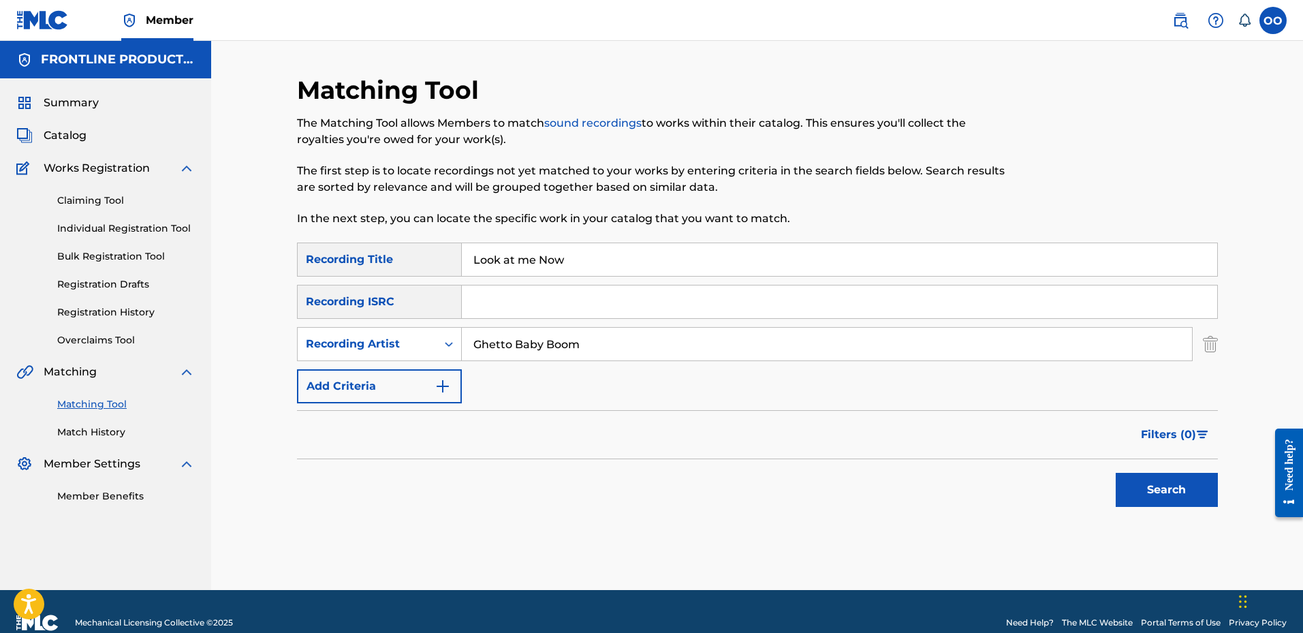
click at [1158, 481] on button "Search" at bounding box center [1166, 490] width 102 height 34
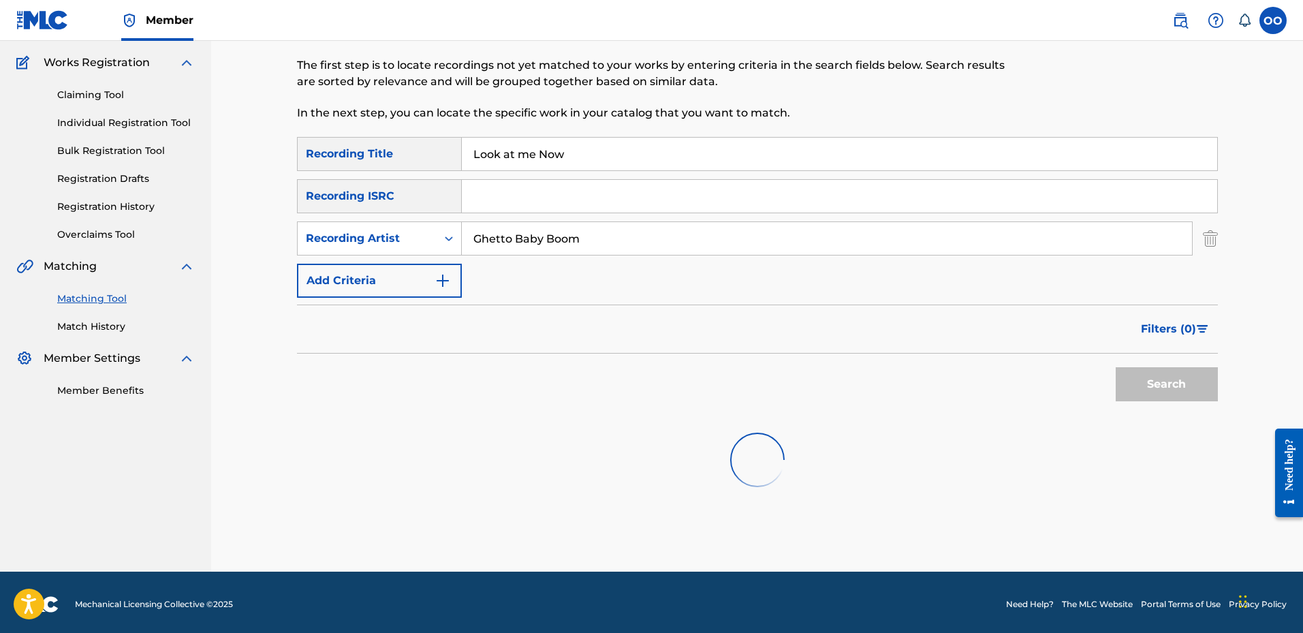
scroll to position [110, 0]
